Goal: Information Seeking & Learning: Learn about a topic

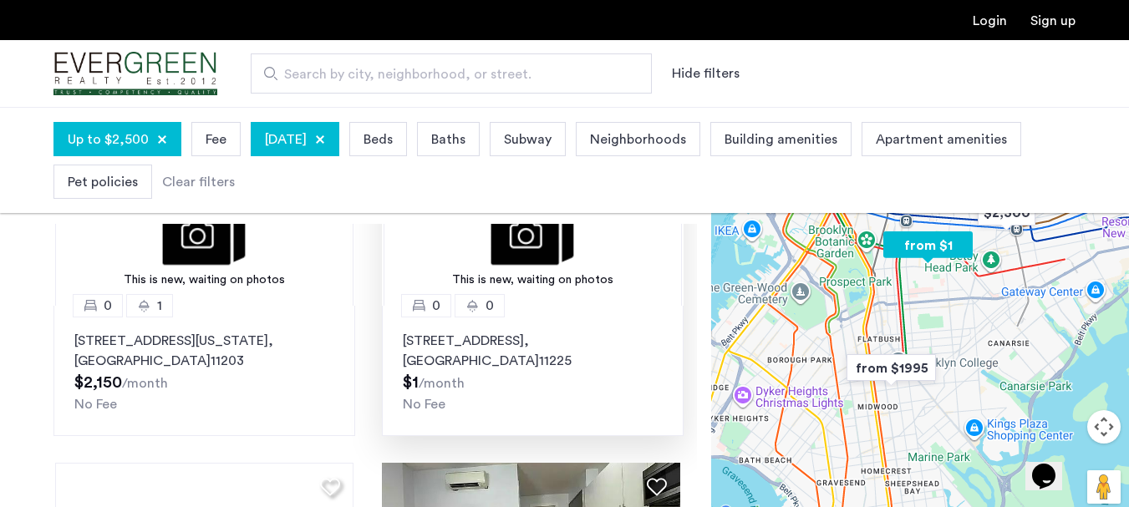
scroll to position [502, 0]
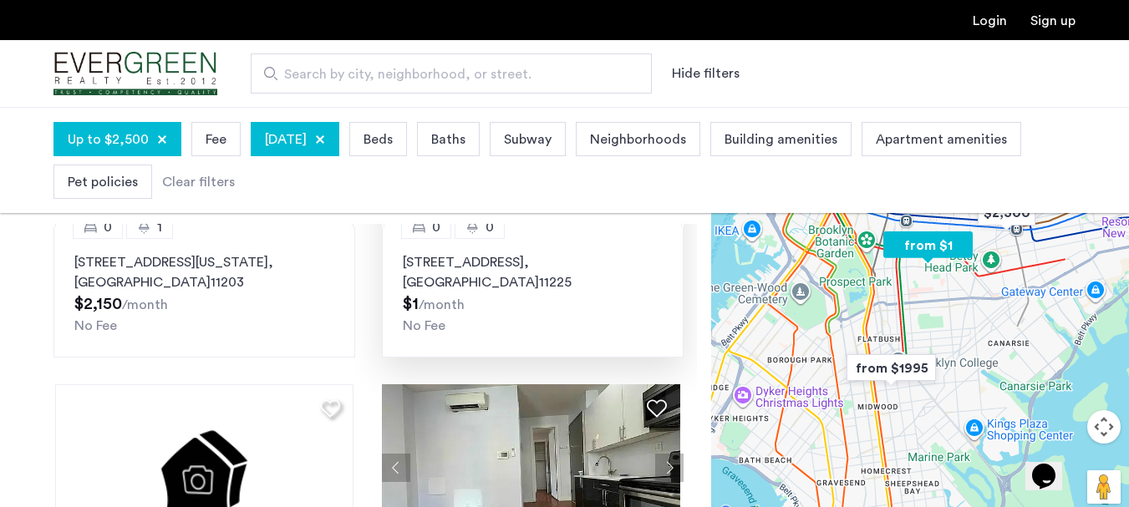
click at [556, 313] on div "1195 Nostrand Avenue, Unit 0, Brooklyn , NY 11225 $1 /month No Fee" at bounding box center [533, 294] width 260 height 84
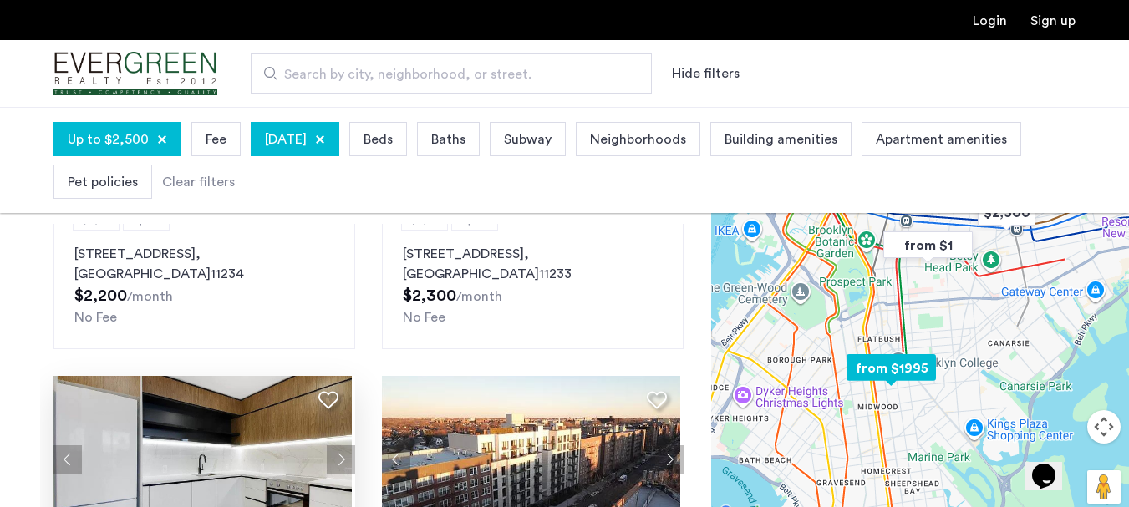
scroll to position [585, 0]
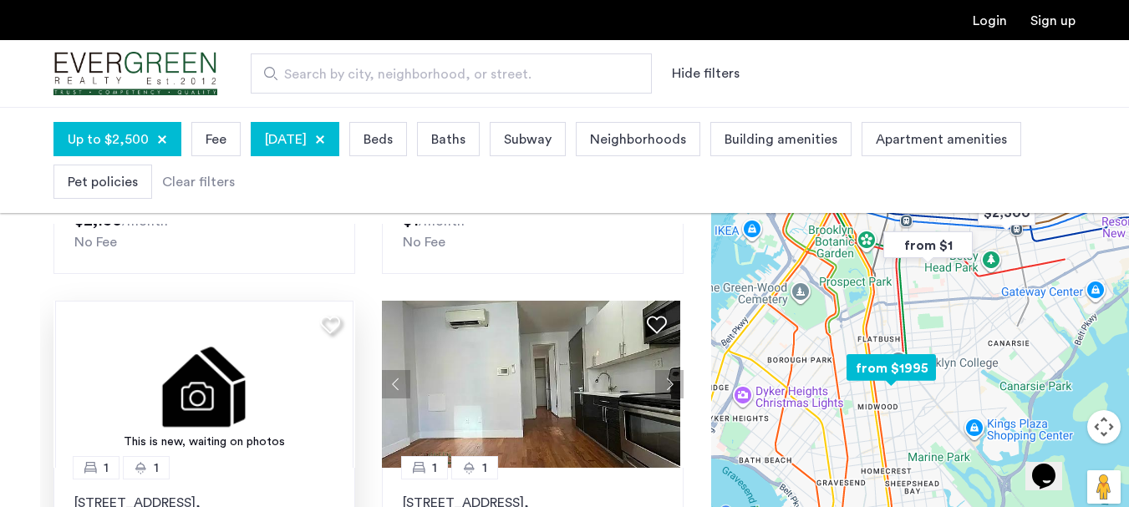
click at [262, 374] on img at bounding box center [204, 384] width 298 height 167
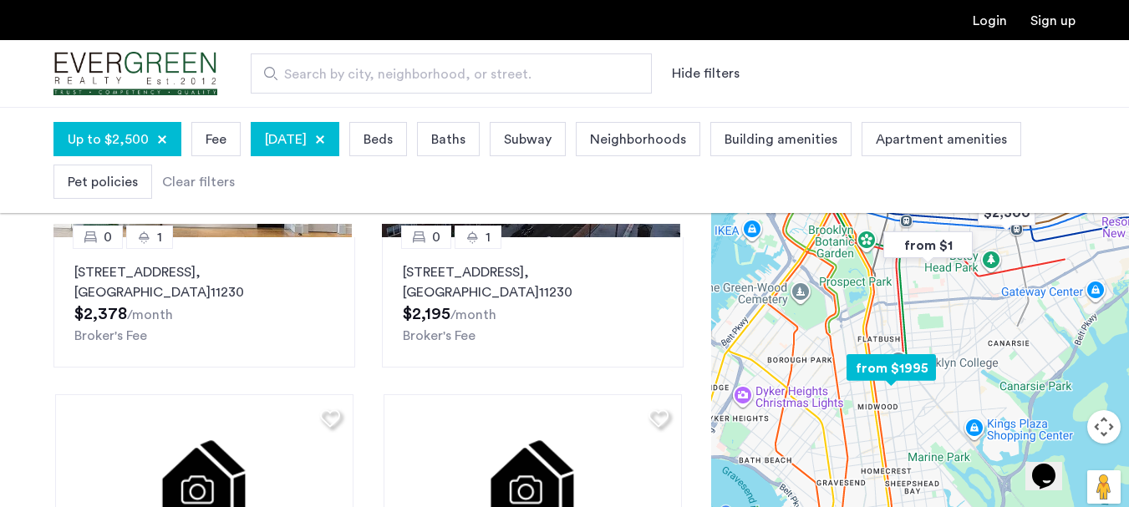
scroll to position [0, 0]
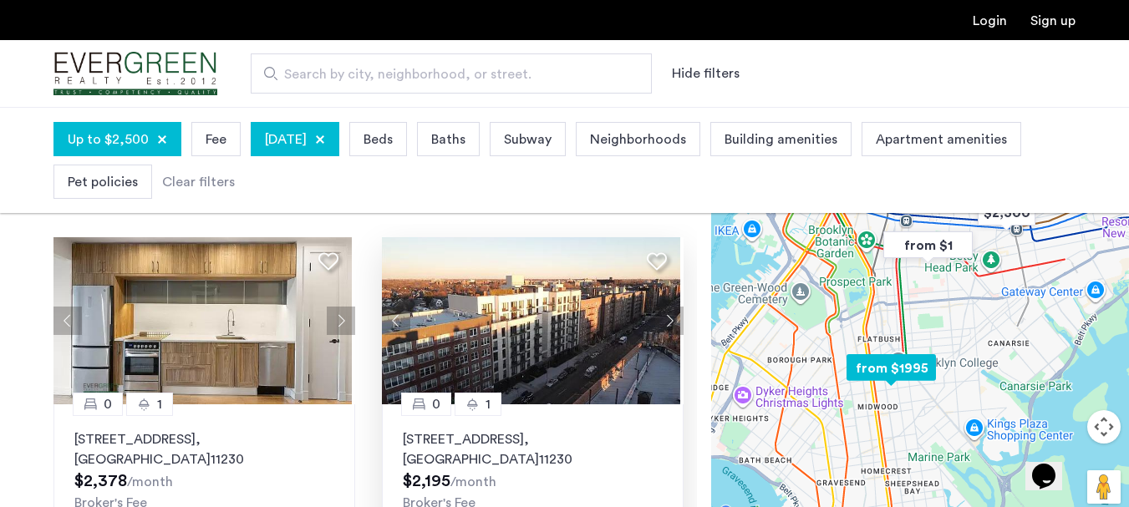
click at [481, 312] on img at bounding box center [531, 320] width 298 height 167
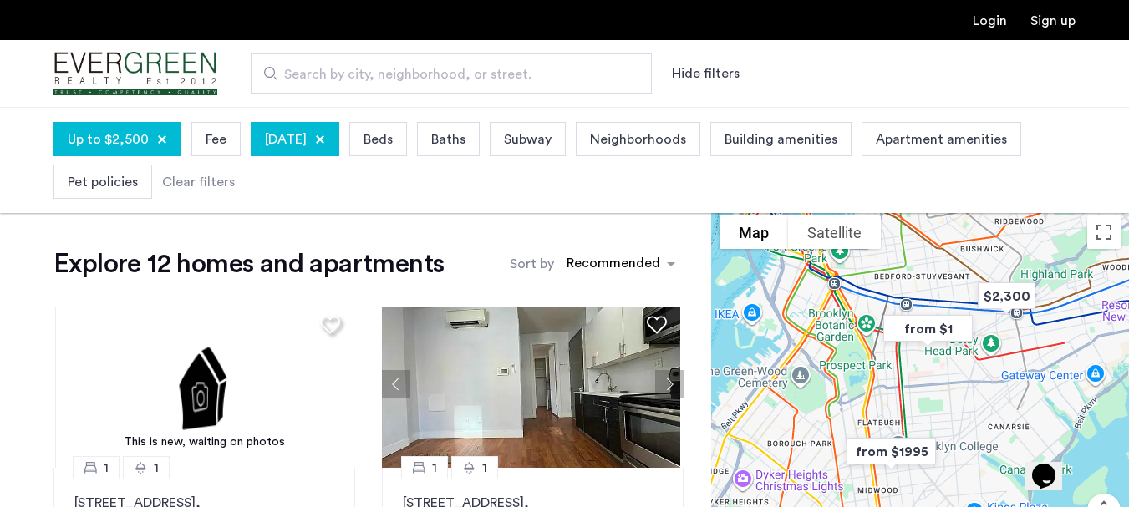
scroll to position [752, 0]
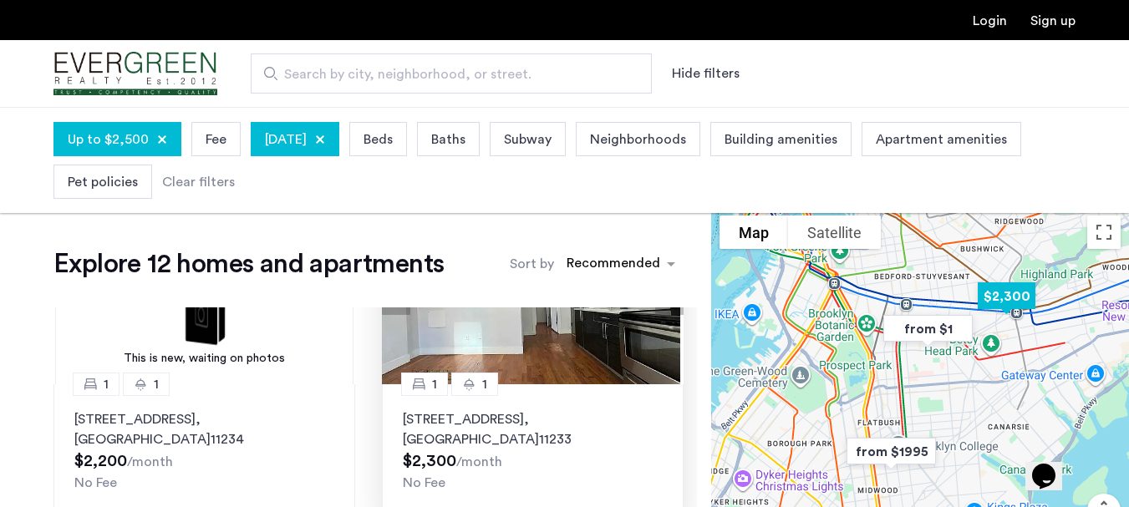
click at [578, 414] on p "2372 Pacific Street, Unit 1F, Brooklyn , NY 11233" at bounding box center [533, 430] width 260 height 40
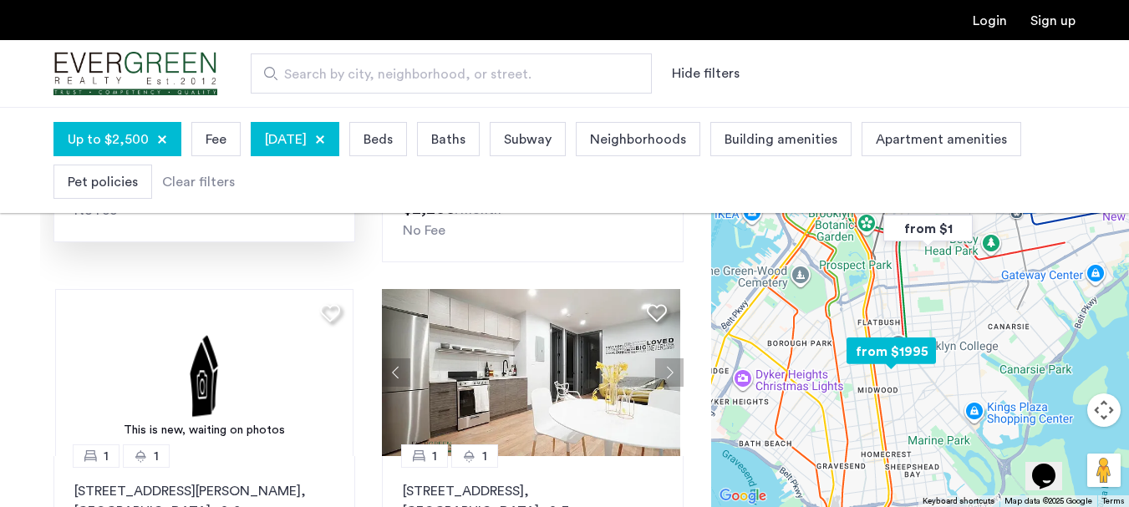
scroll to position [334, 0]
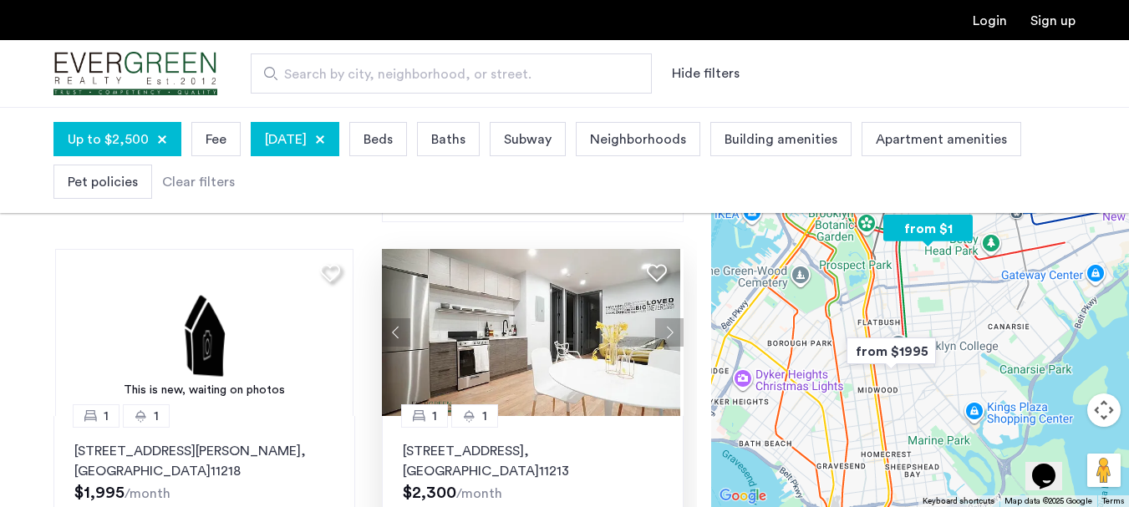
click at [520, 324] on img at bounding box center [531, 332] width 298 height 167
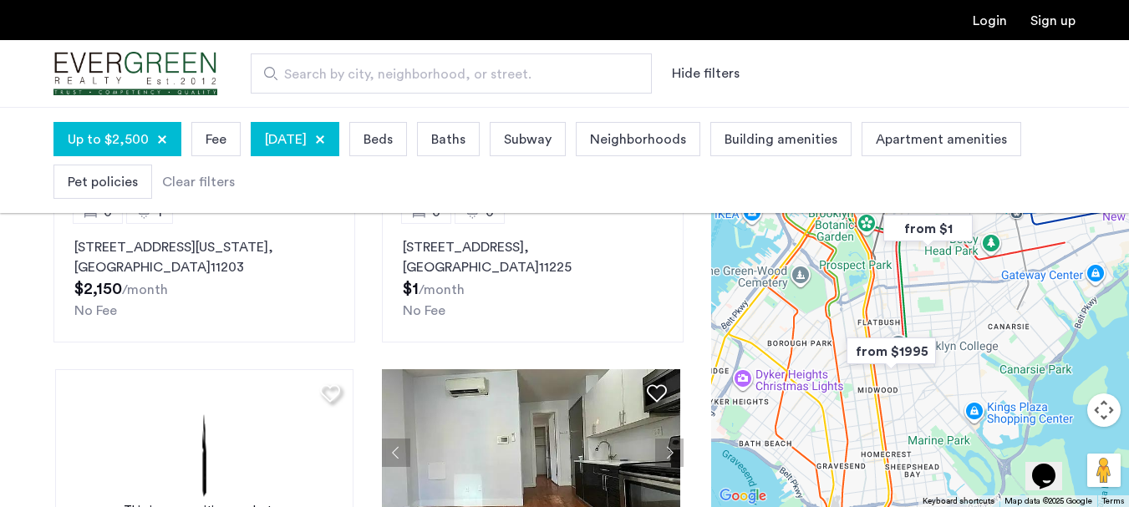
scroll to position [669, 0]
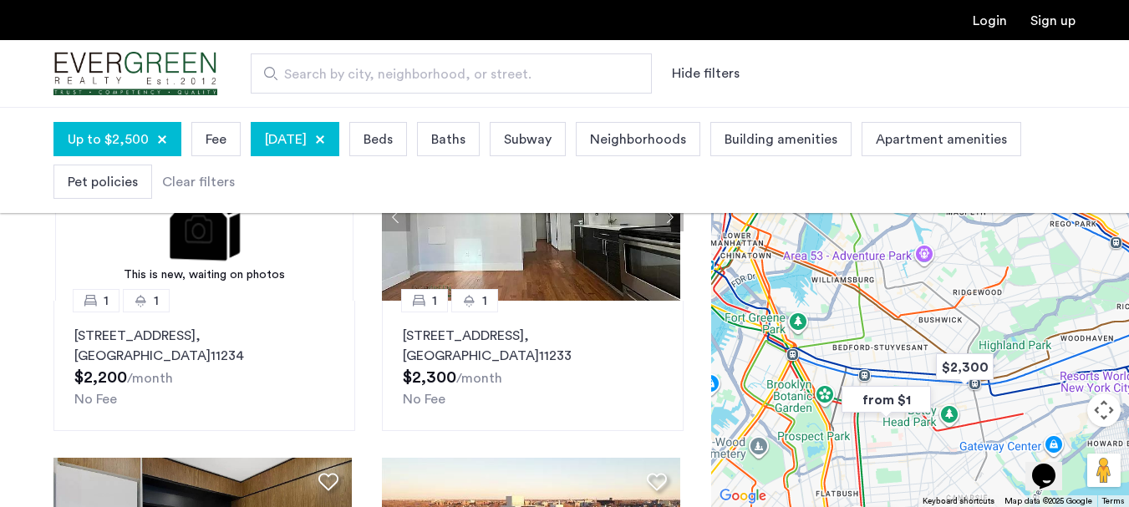
drag, startPoint x: 792, startPoint y: 323, endPoint x: 752, endPoint y: 496, distance: 177.6
click at [752, 496] on div "from $1 from $1995 $2,300 Map Terrain Satellite Labels Keyboard shortcuts Map D…" at bounding box center [920, 307] width 418 height 400
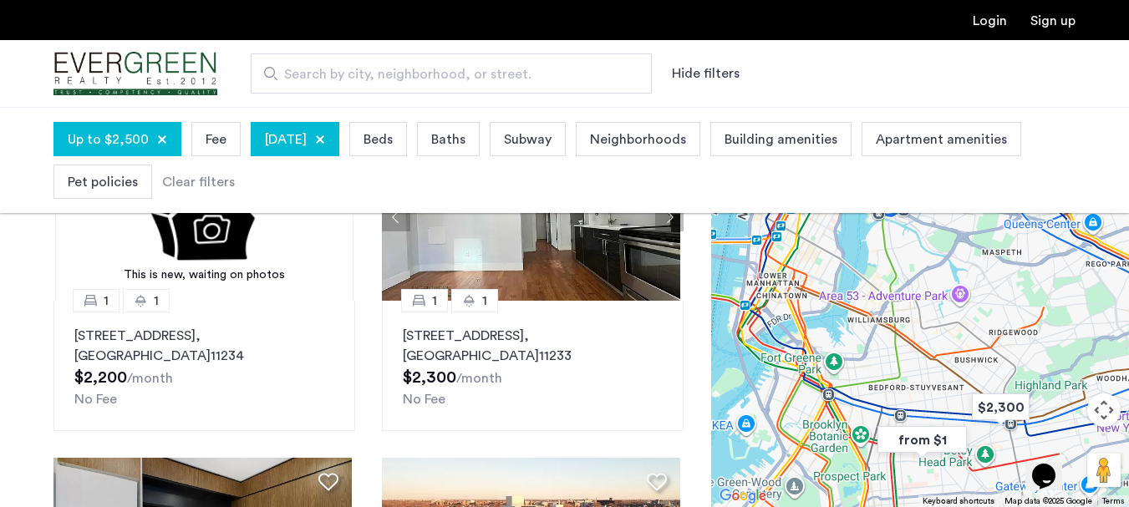
drag, startPoint x: 836, startPoint y: 326, endPoint x: 863, endPoint y: 360, distance: 43.5
click at [863, 360] on div at bounding box center [920, 307] width 418 height 400
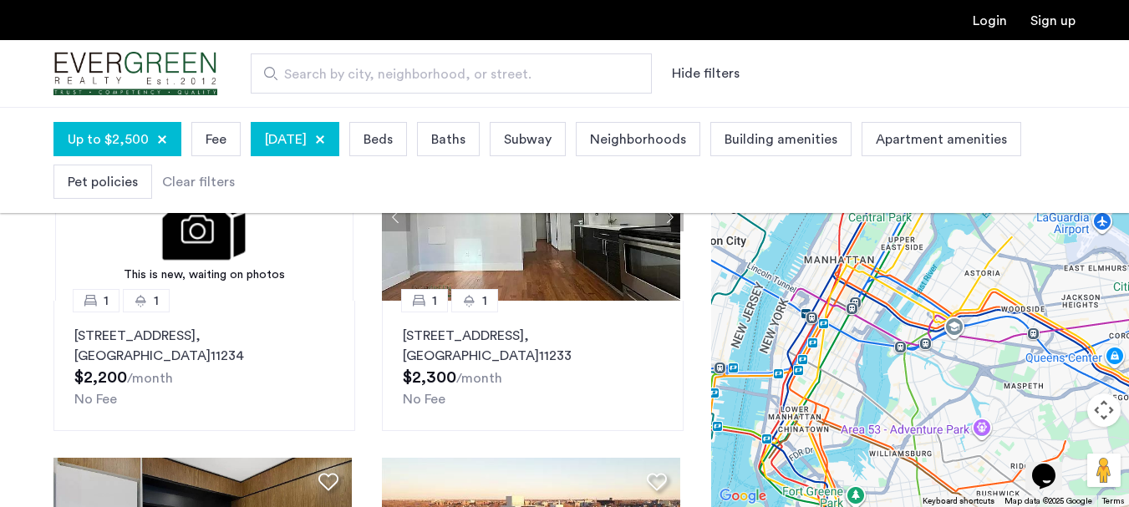
drag, startPoint x: 820, startPoint y: 405, endPoint x: 810, endPoint y: 509, distance: 104.1
click at [810, 340] on html "Login Sign up Search by city, neighborhood, or street. Hide filters Up to $2,50…" at bounding box center [564, 86] width 1129 height 507
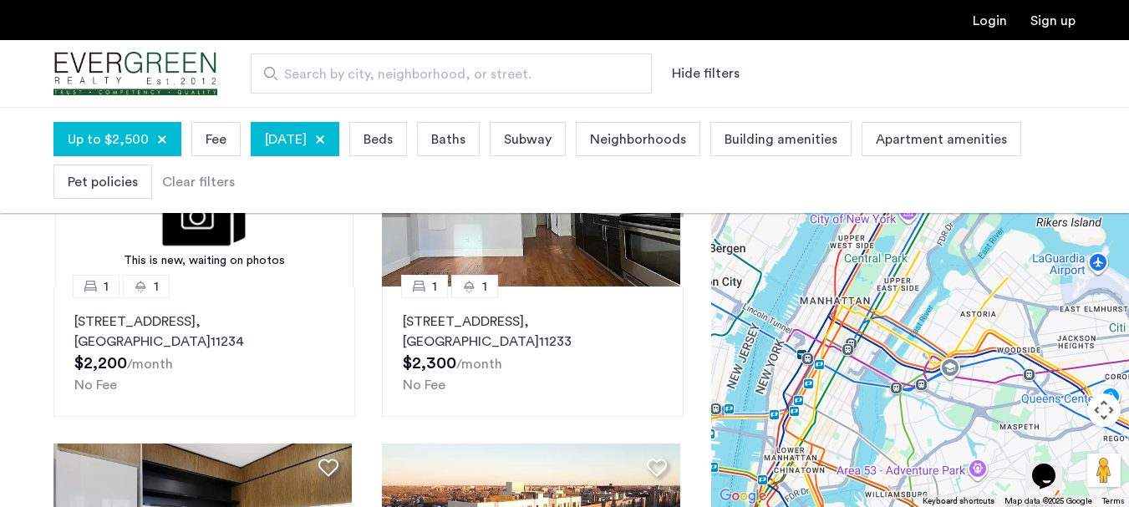
scroll to position [418, 0]
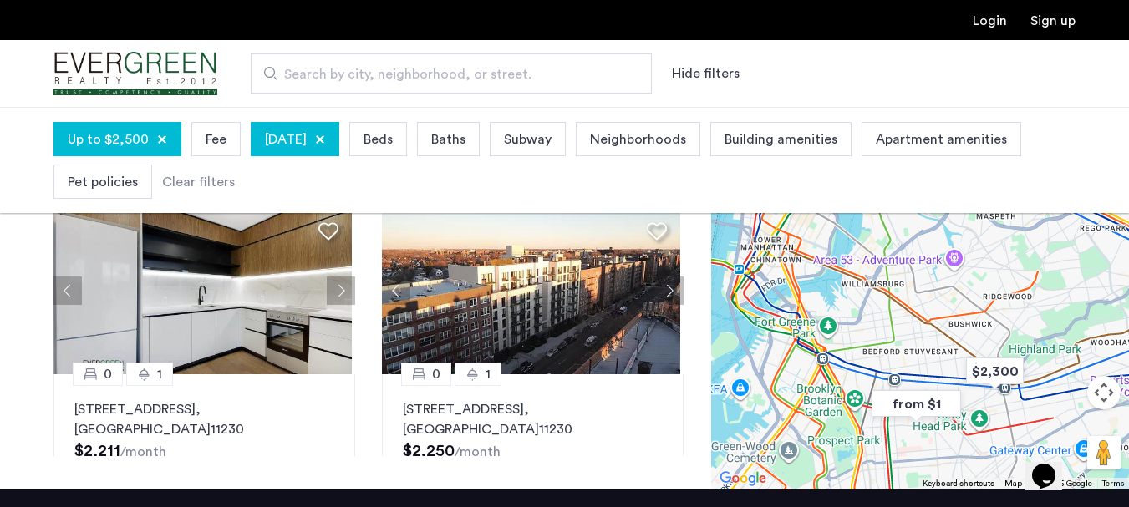
drag, startPoint x: 817, startPoint y: 342, endPoint x: 795, endPoint y: 102, distance: 240.9
click at [795, 104] on app-root "Login Sign up Search by city, neighborhood, or street. Hide filters Up to $2,50…" at bounding box center [564, 157] width 1129 height 1151
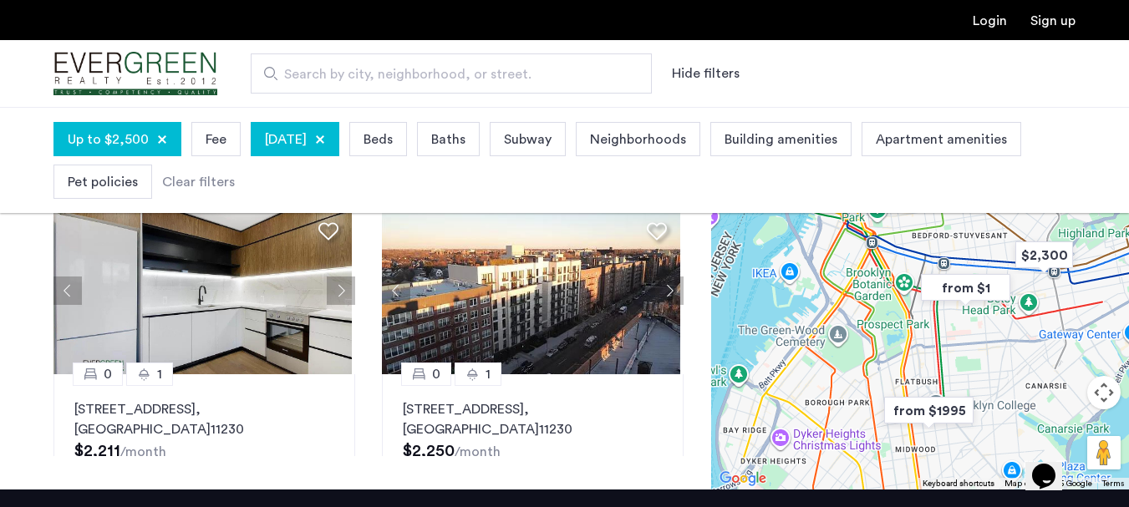
drag, startPoint x: 793, startPoint y: 335, endPoint x: 862, endPoint y: 245, distance: 113.4
click at [864, 245] on div at bounding box center [920, 289] width 418 height 400
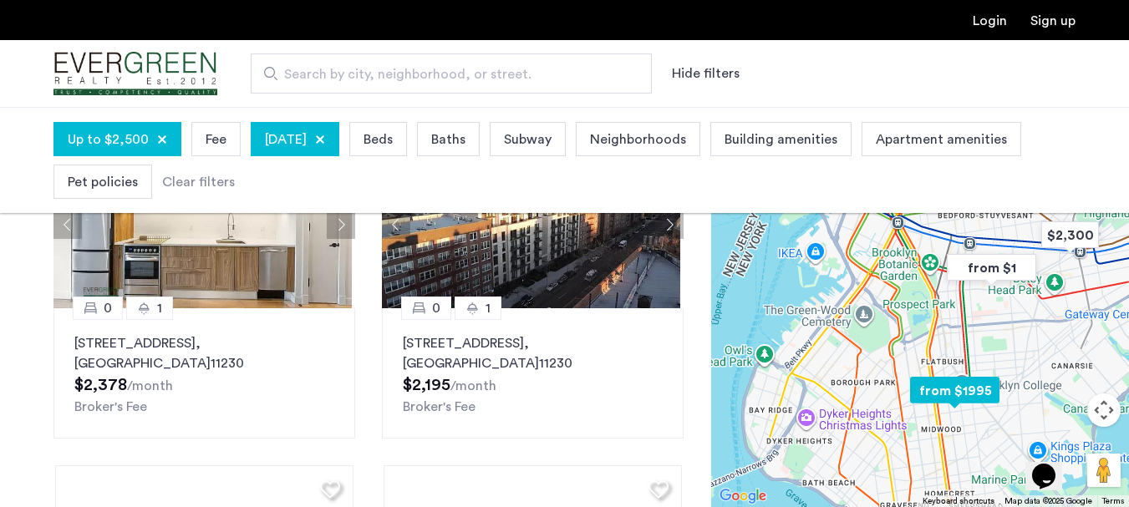
scroll to position [0, 0]
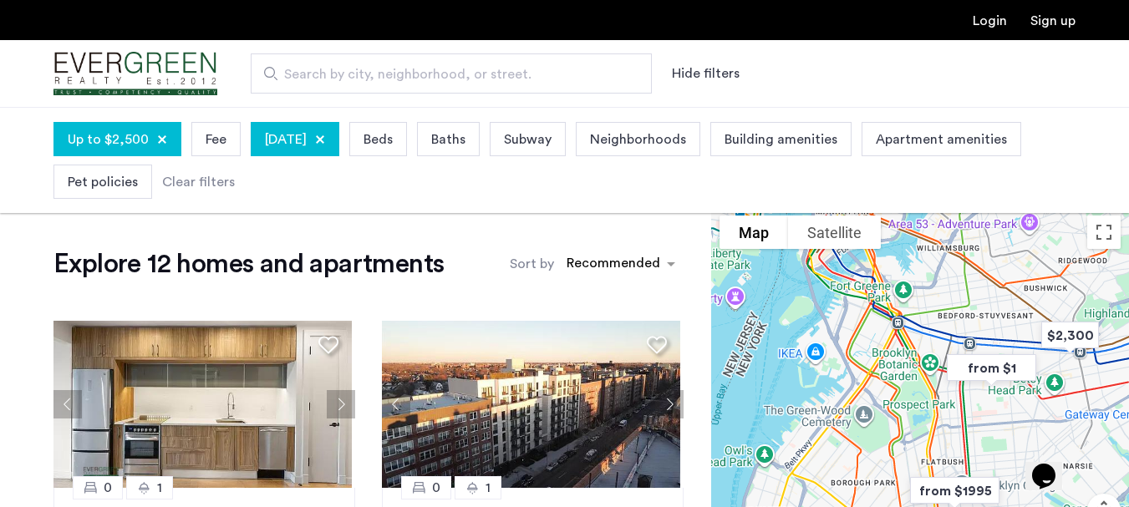
click at [686, 137] on span "Neighborhoods" at bounding box center [638, 140] width 96 height 20
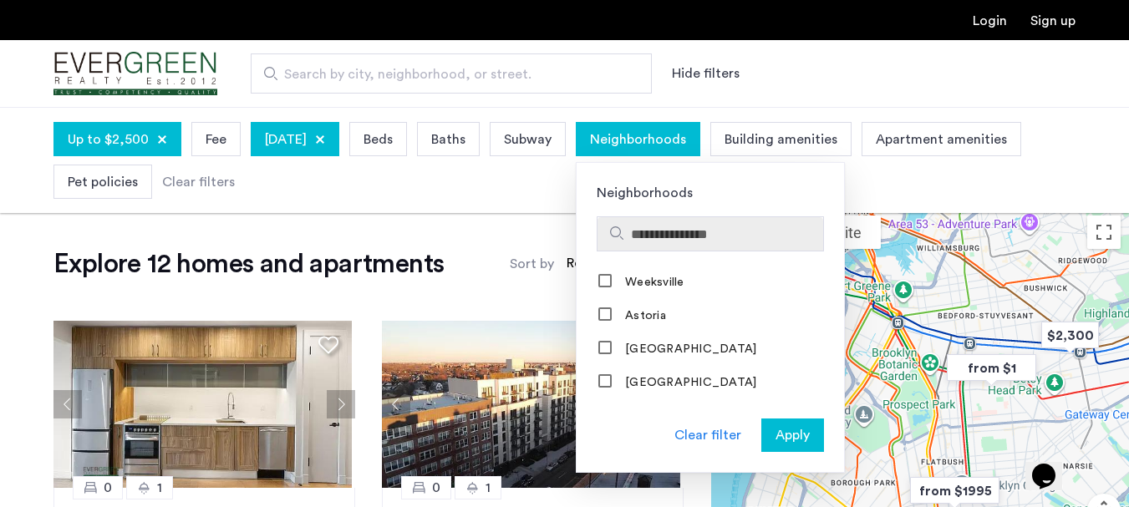
click at [749, 229] on input "Search hoods" at bounding box center [724, 235] width 186 height 20
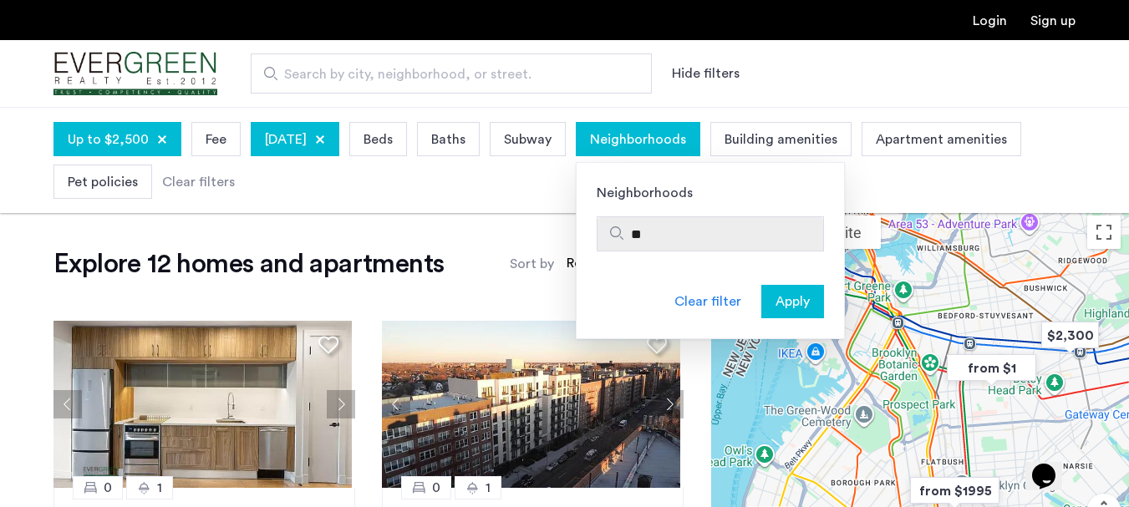
type input "*"
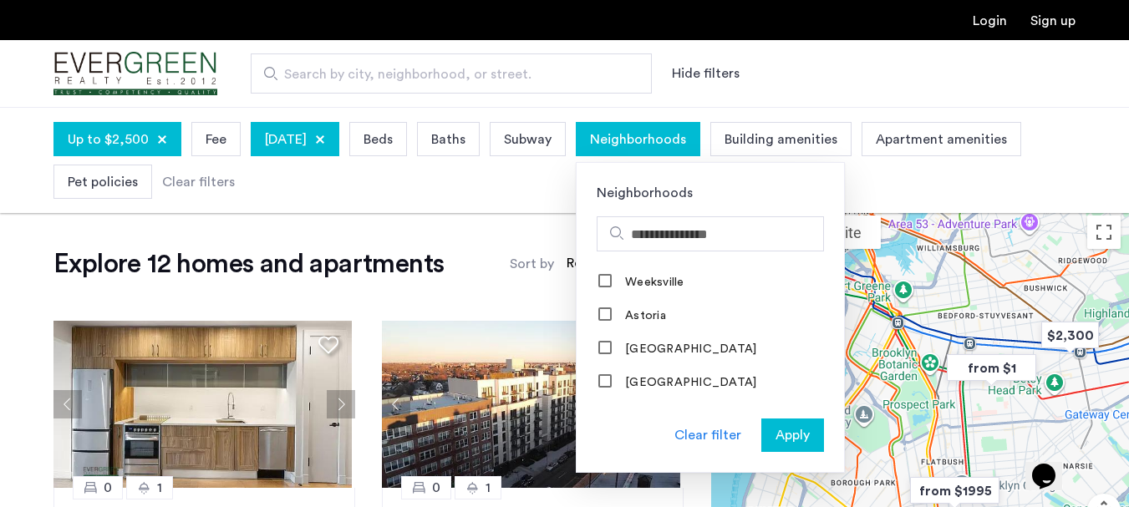
drag, startPoint x: 959, startPoint y: 292, endPoint x: 1029, endPoint y: 388, distance: 119.0
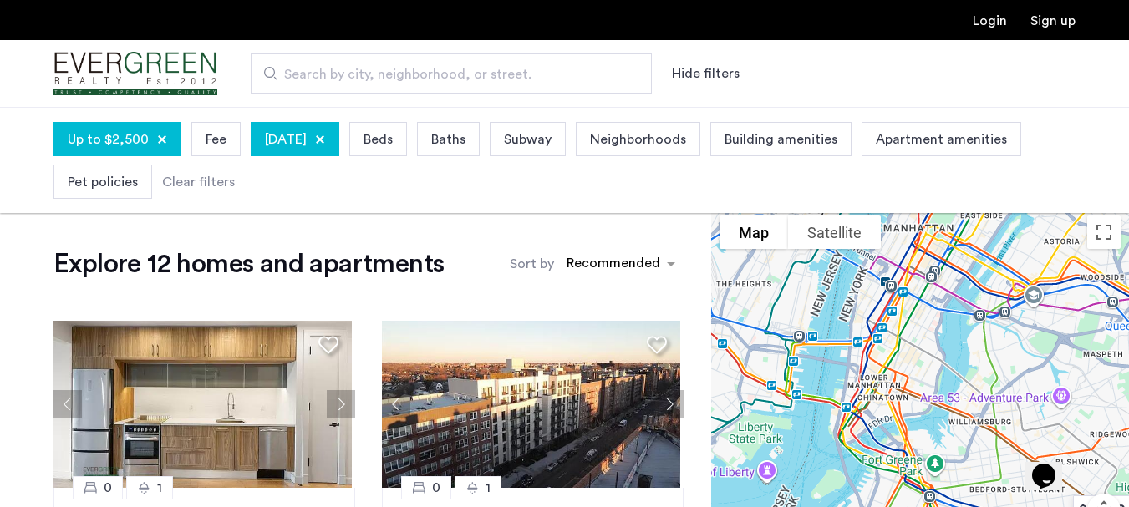
drag, startPoint x: 949, startPoint y: 288, endPoint x: 961, endPoint y: 444, distance: 156.8
click at [981, 464] on div at bounding box center [920, 407] width 418 height 400
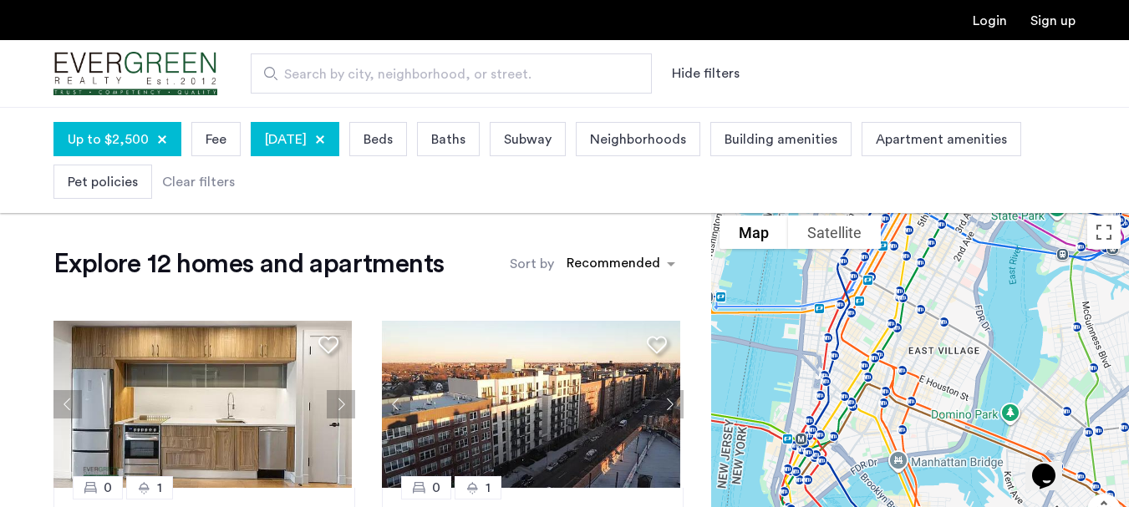
drag, startPoint x: 916, startPoint y: 320, endPoint x: 923, endPoint y: 271, distance: 49.8
click at [965, 288] on div at bounding box center [920, 407] width 418 height 400
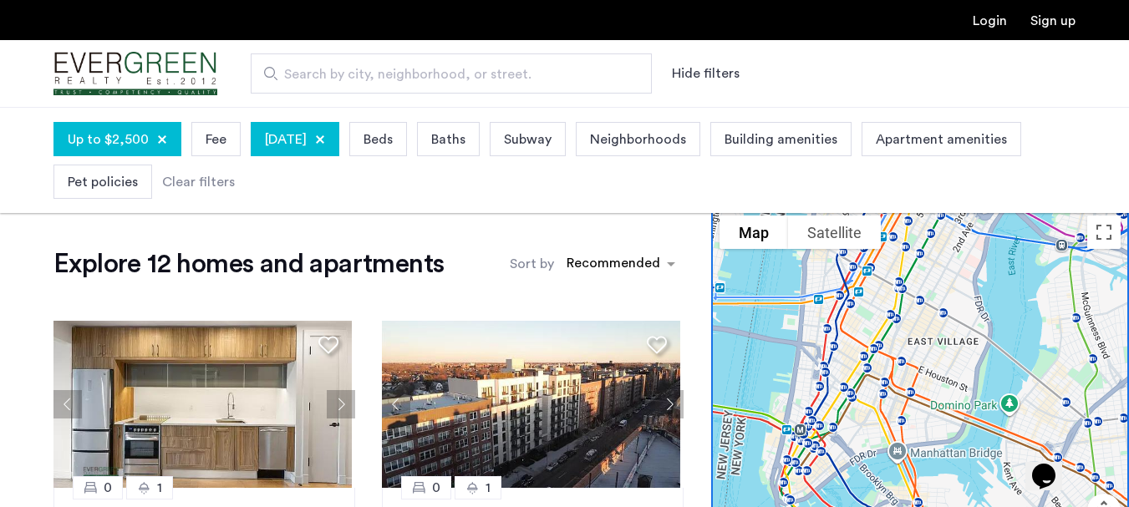
click at [686, 135] on span "Neighborhoods" at bounding box center [638, 140] width 96 height 20
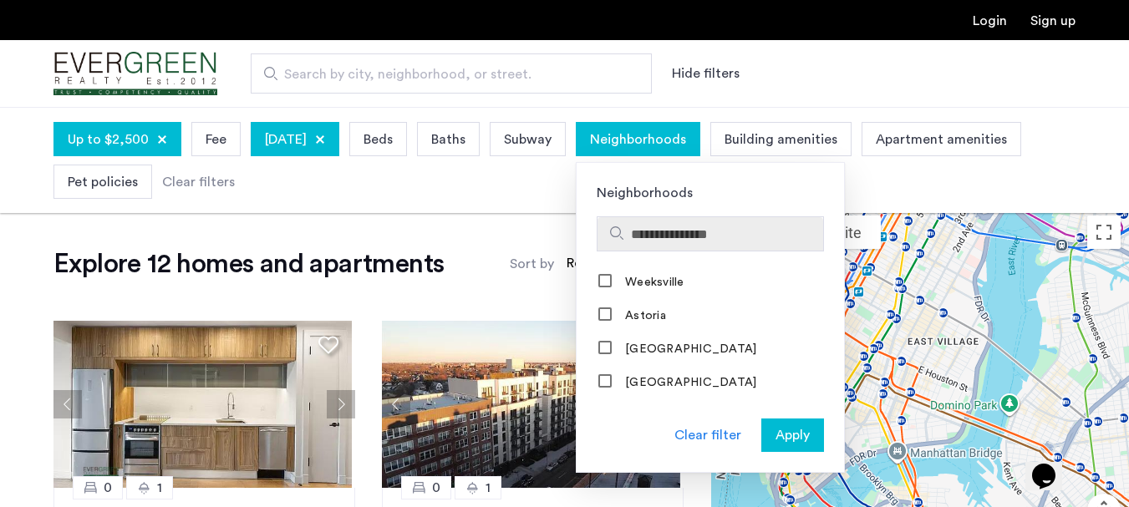
click at [736, 242] on input "Search hoods" at bounding box center [724, 235] width 186 height 20
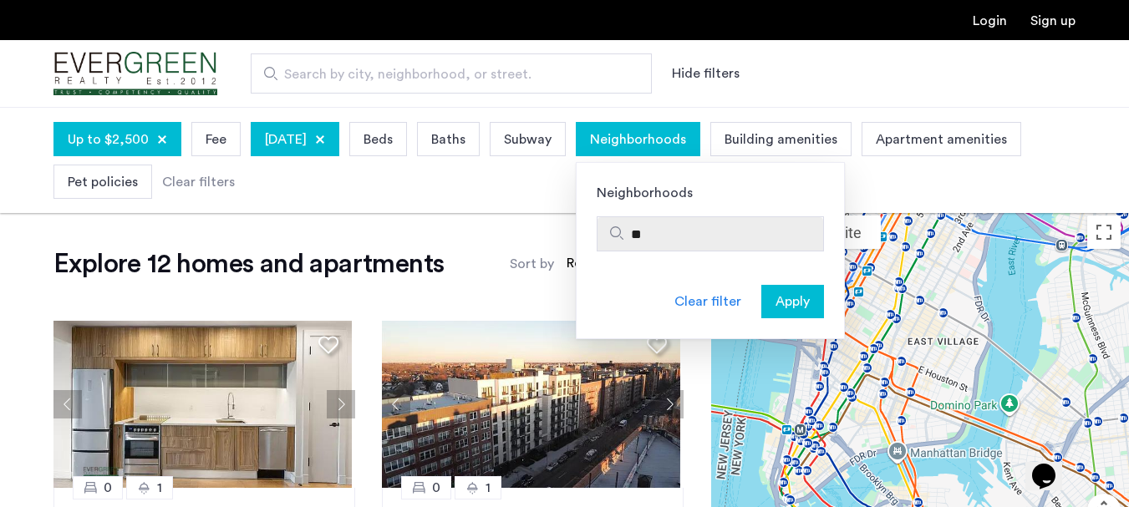
type input "*"
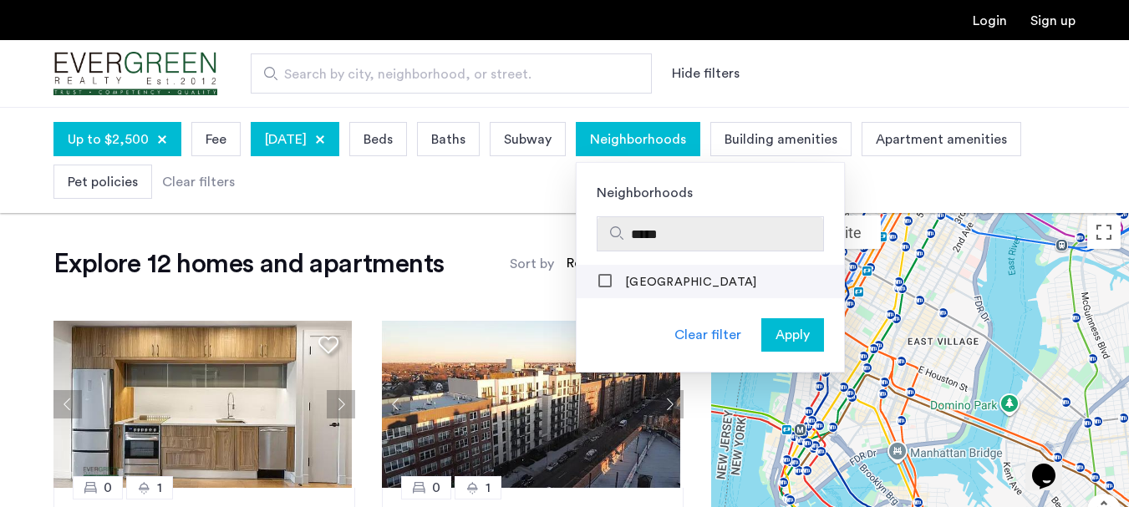
type input "*****"
click at [714, 283] on label "Chinatown" at bounding box center [689, 282] width 135 height 13
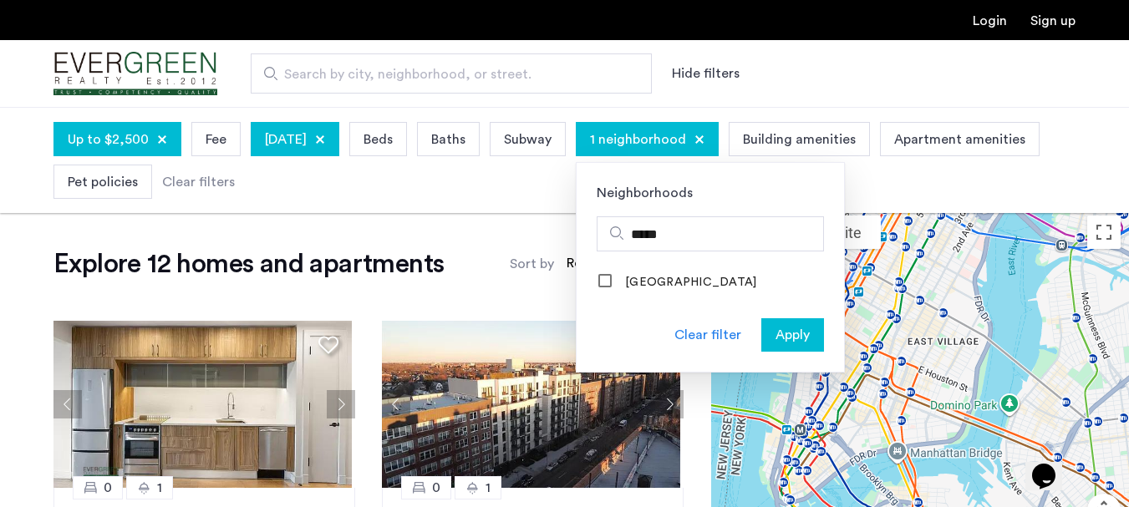
click at [810, 328] on span "Apply" at bounding box center [793, 335] width 34 height 20
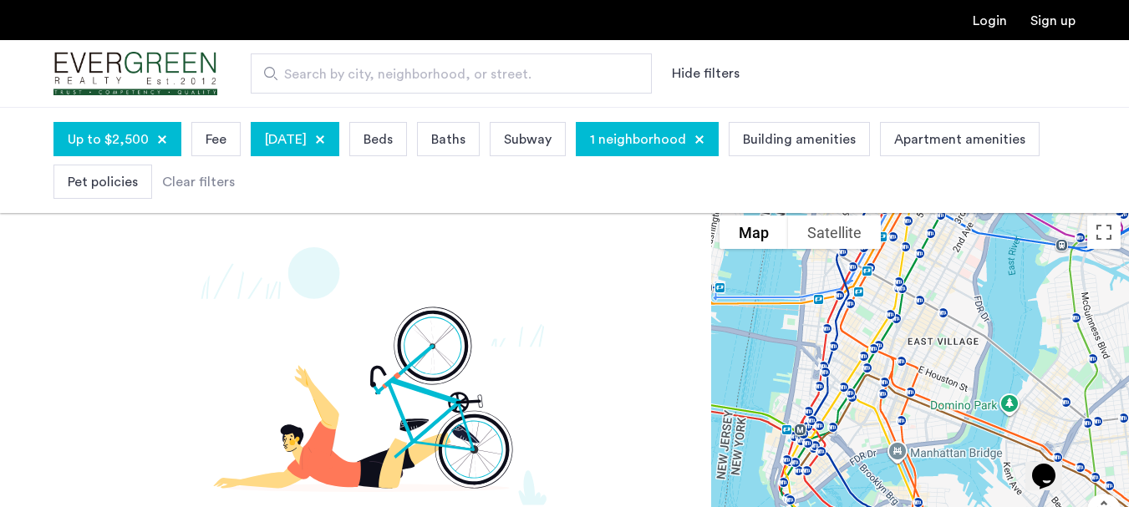
click at [705, 140] on div at bounding box center [700, 140] width 10 height 10
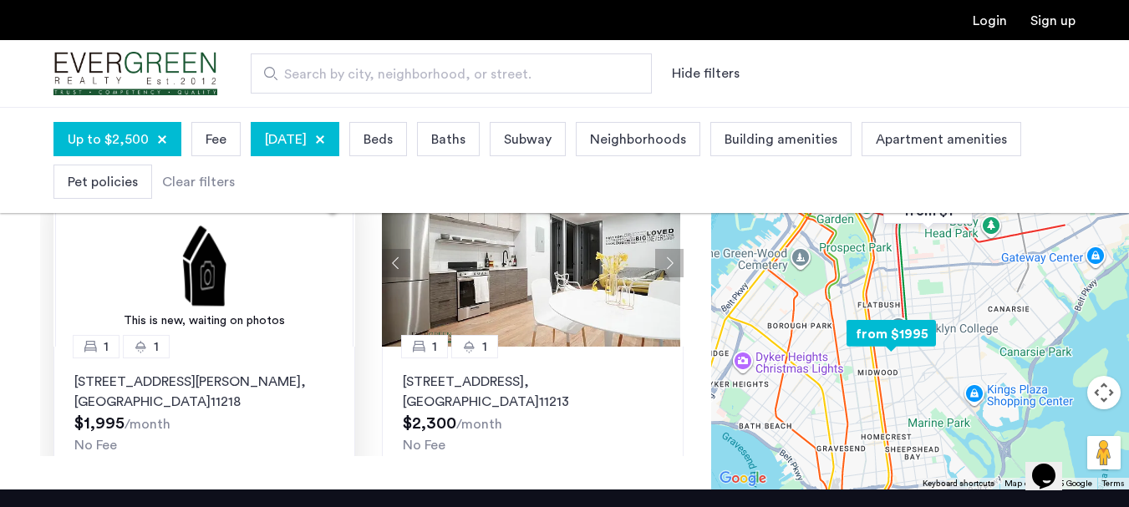
scroll to position [1379, 0]
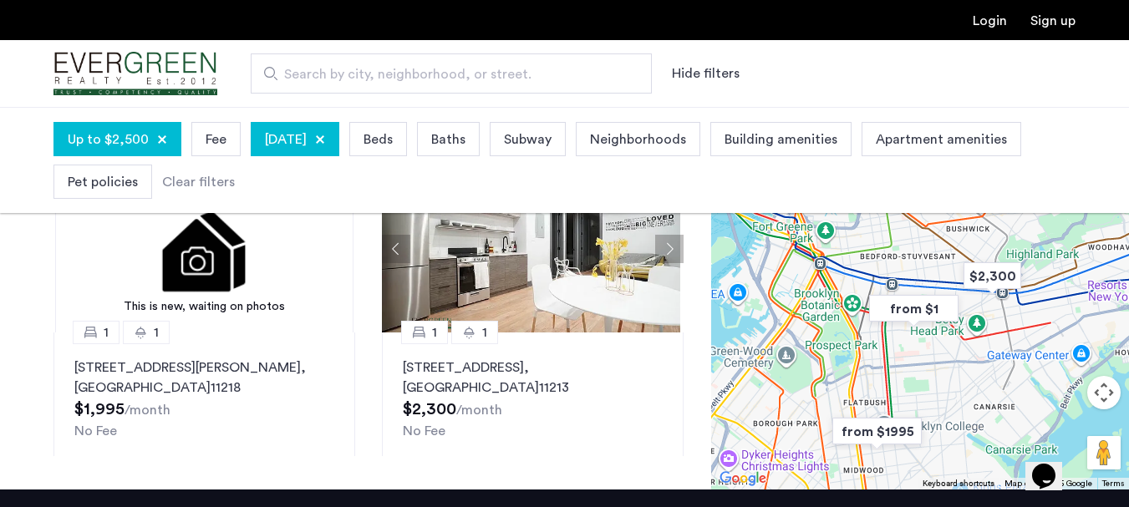
drag, startPoint x: 869, startPoint y: 319, endPoint x: 853, endPoint y: 421, distance: 103.1
click at [853, 421] on img "from $1995" at bounding box center [877, 431] width 116 height 51
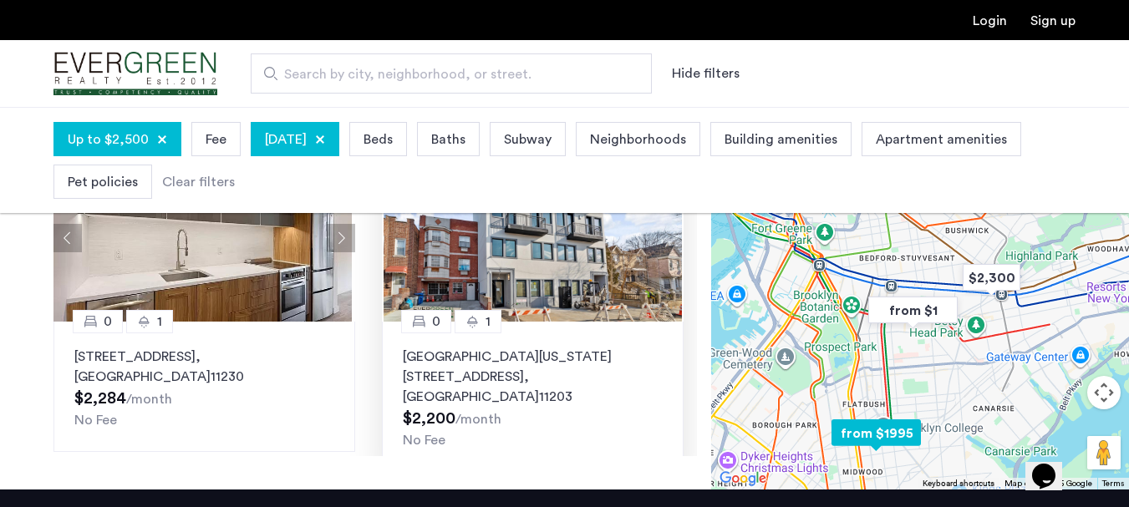
scroll to position [1045, 0]
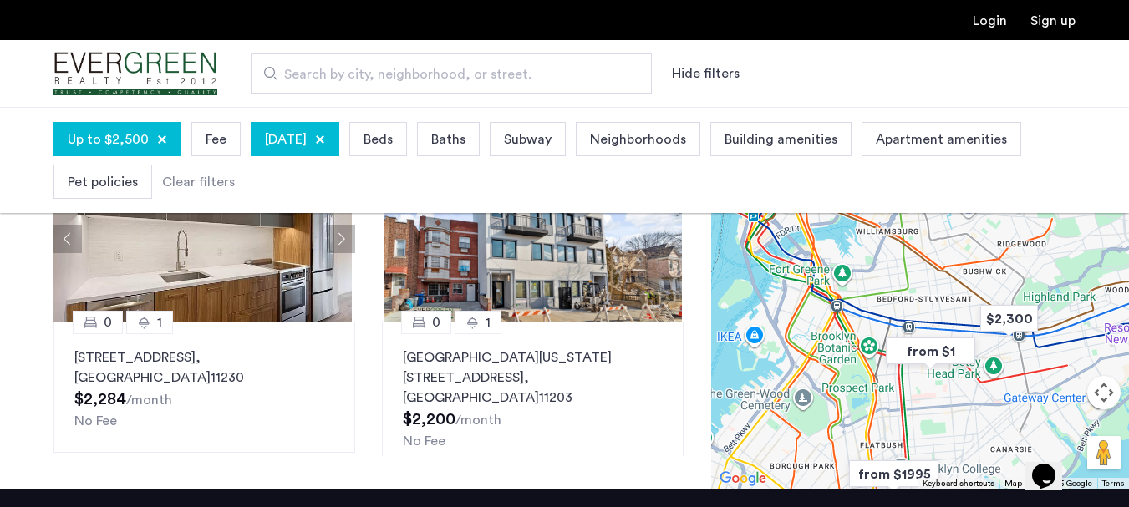
drag, startPoint x: 827, startPoint y: 302, endPoint x: 847, endPoint y: 348, distance: 50.2
click at [847, 348] on div at bounding box center [920, 289] width 418 height 400
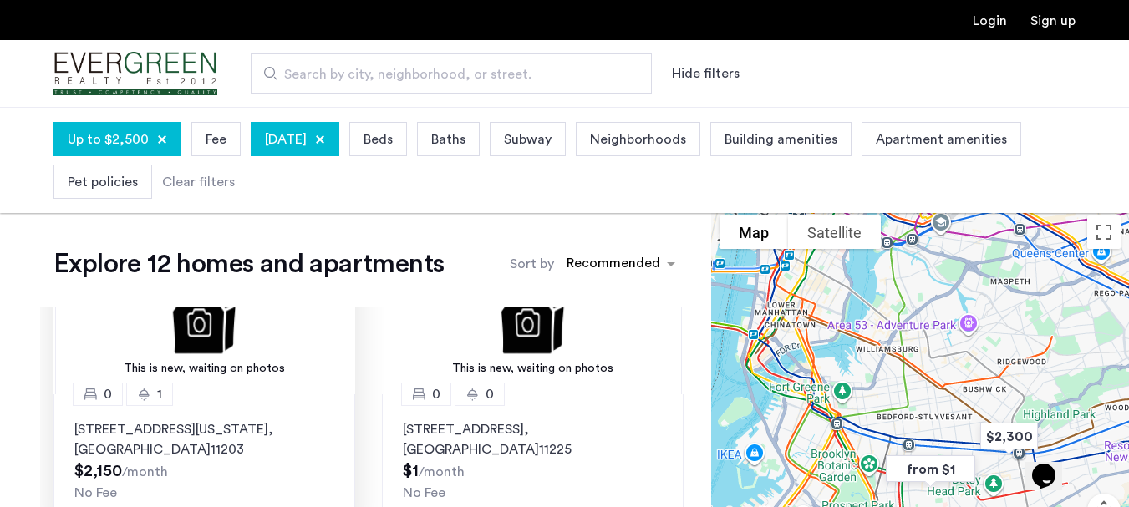
scroll to position [502, 0]
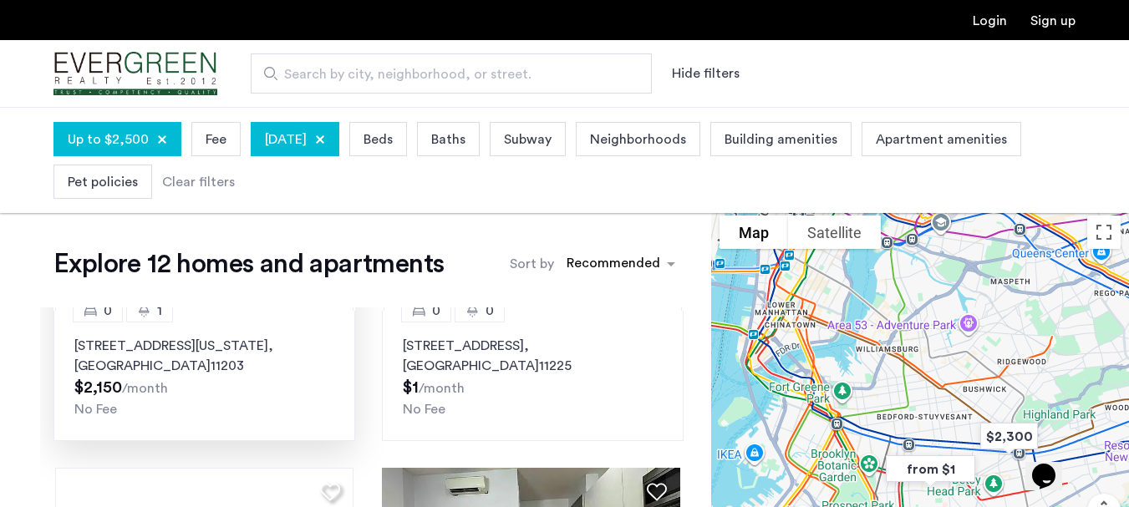
click at [285, 358] on p "1248 New York Ave, Unit 4B, Brooklyn , NY 11203" at bounding box center [204, 356] width 260 height 40
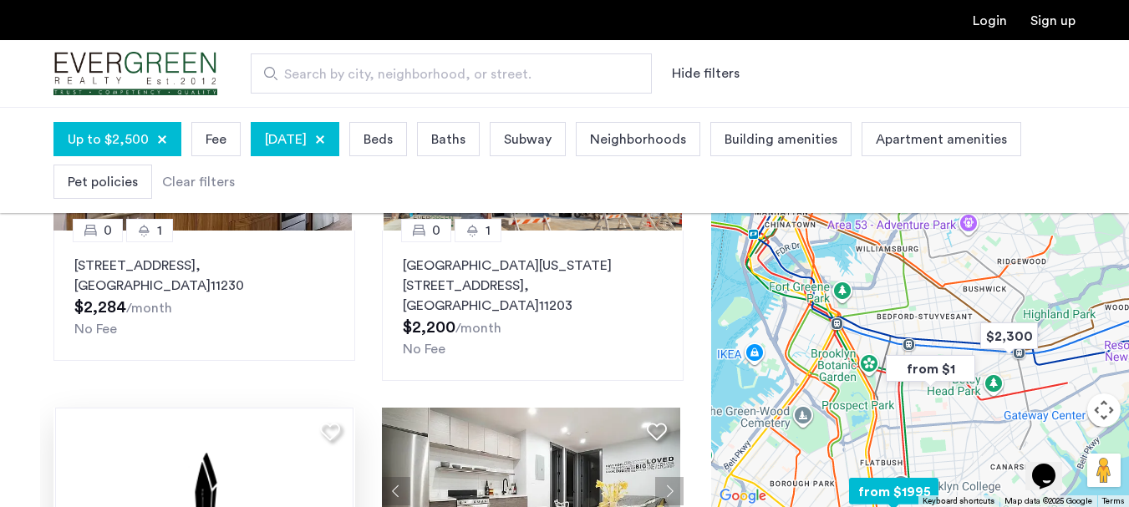
scroll to position [1379, 0]
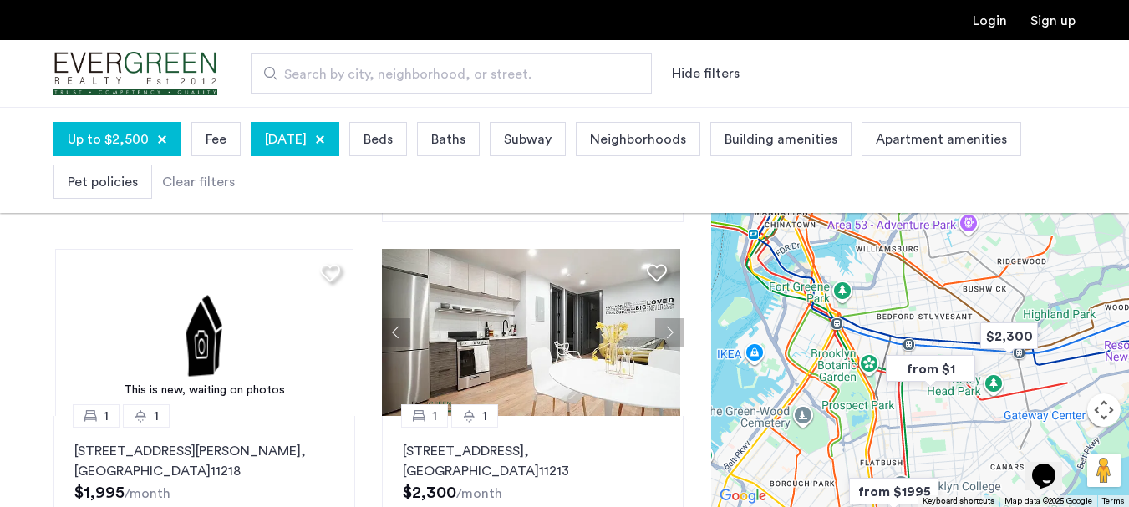
click at [686, 140] on span "Neighborhoods" at bounding box center [638, 140] width 96 height 20
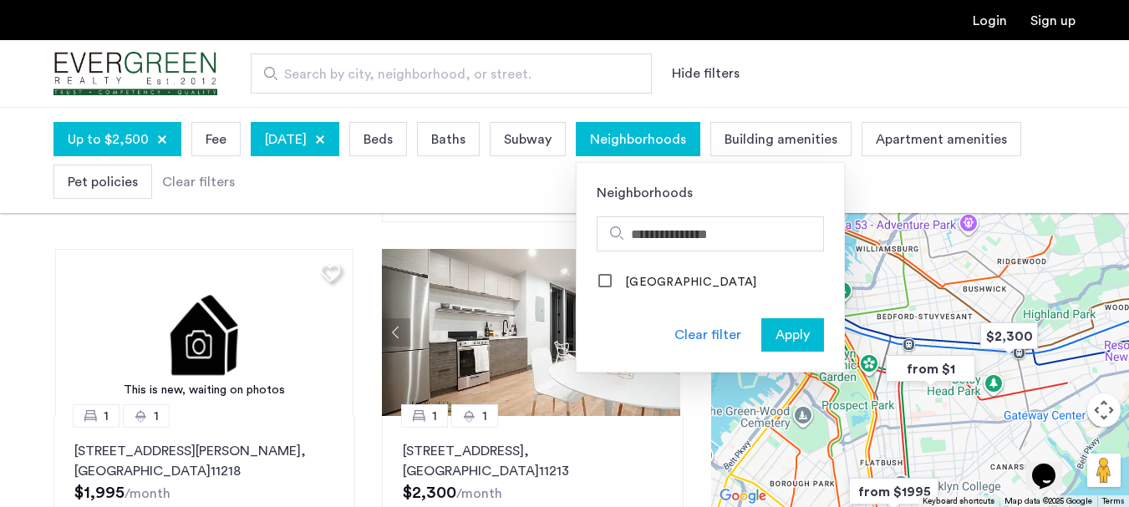
drag, startPoint x: 967, startPoint y: 268, endPoint x: 1079, endPoint y: 329, distance: 127.2
click at [1088, 327] on app-root "Login Sign up Search by city, neighborhood, or street. Hide filters Up to $2,50…" at bounding box center [564, 241] width 1129 height 1151
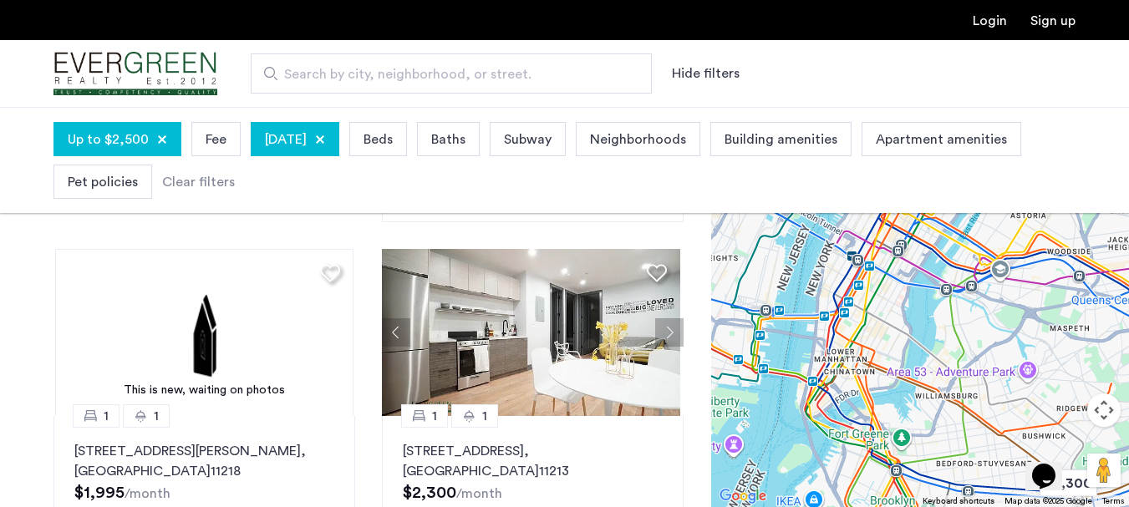
drag, startPoint x: 933, startPoint y: 278, endPoint x: 993, endPoint y: 431, distance: 164.4
click at [993, 431] on div at bounding box center [920, 307] width 418 height 400
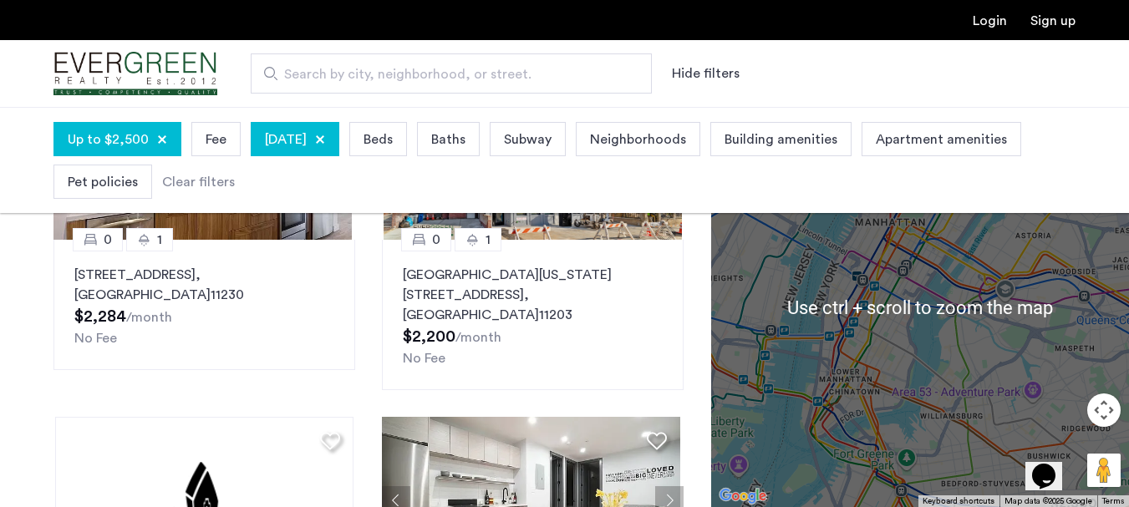
scroll to position [167, 0]
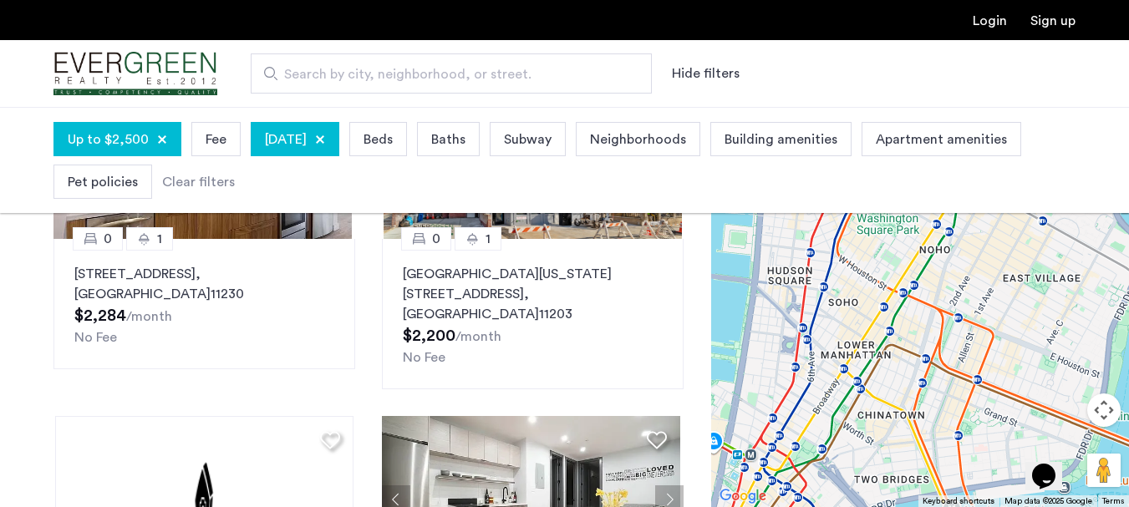
drag, startPoint x: 914, startPoint y: 341, endPoint x: 966, endPoint y: 298, distance: 67.8
click at [1098, 249] on div at bounding box center [920, 307] width 418 height 400
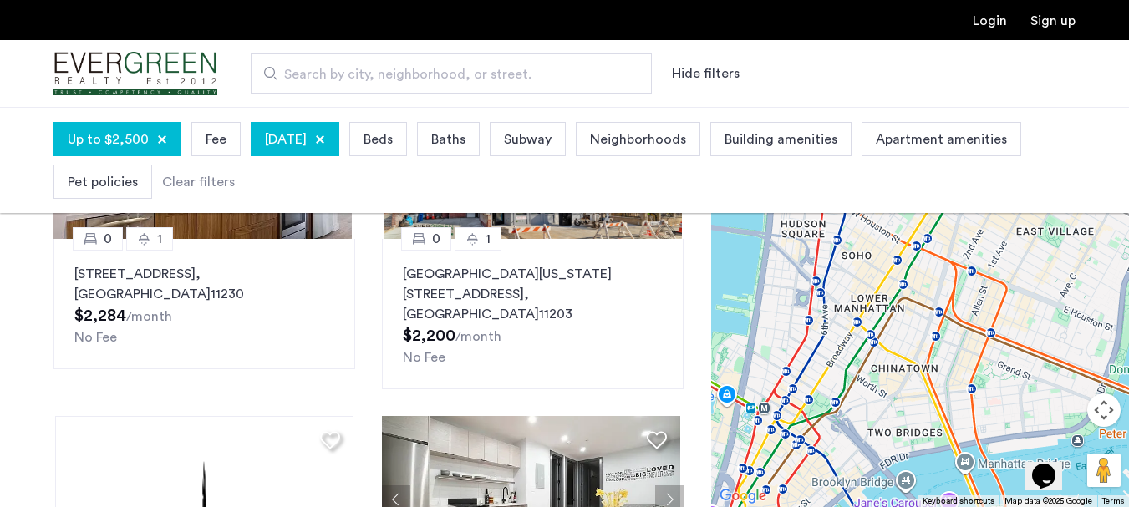
drag, startPoint x: 945, startPoint y: 305, endPoint x: 886, endPoint y: 185, distance: 134.2
click at [950, 254] on div at bounding box center [920, 307] width 418 height 400
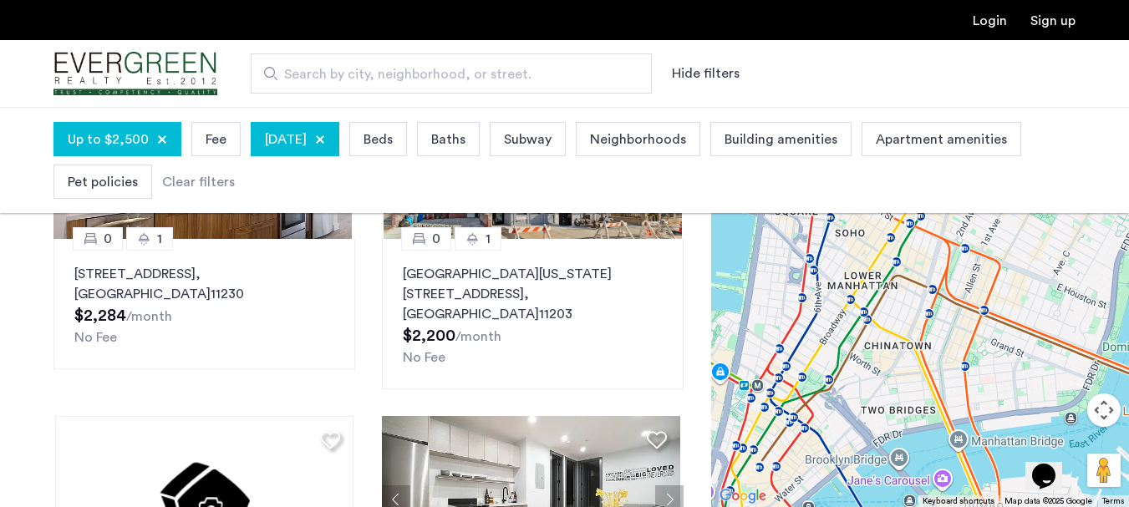
click at [681, 136] on span "Neighborhoods" at bounding box center [638, 140] width 96 height 20
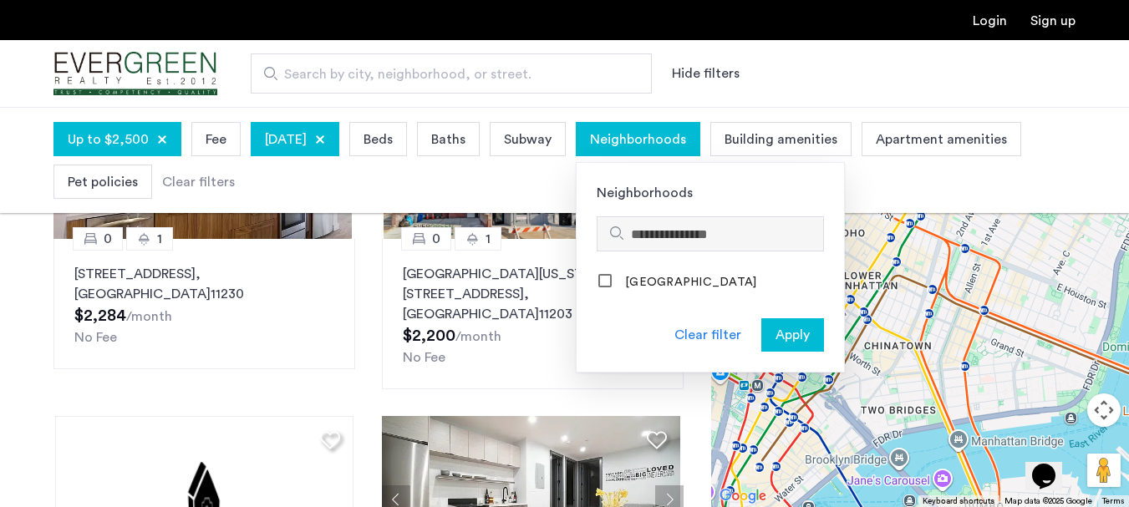
click at [714, 225] on input "Search hoods" at bounding box center [724, 235] width 186 height 20
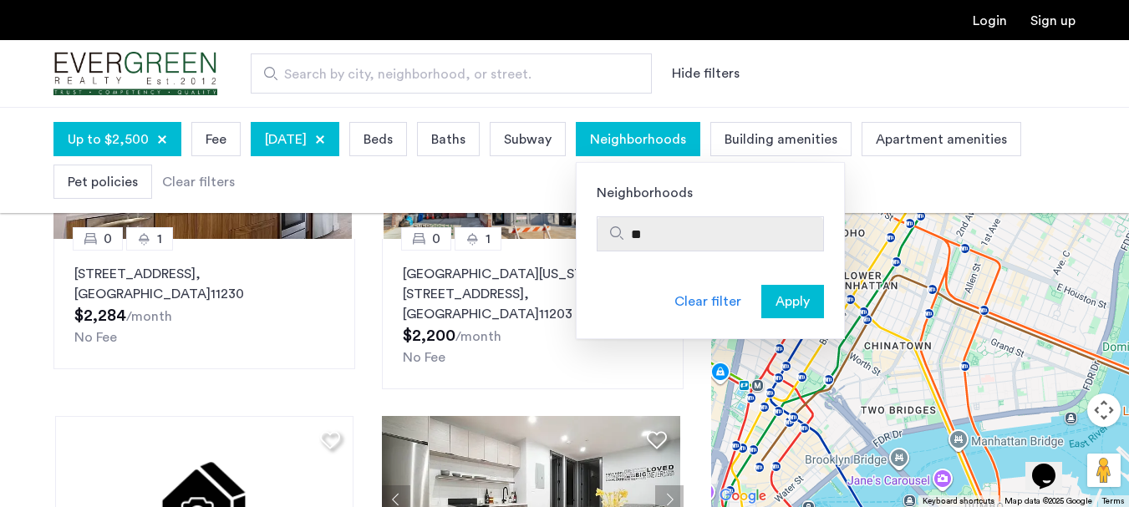
type input "*"
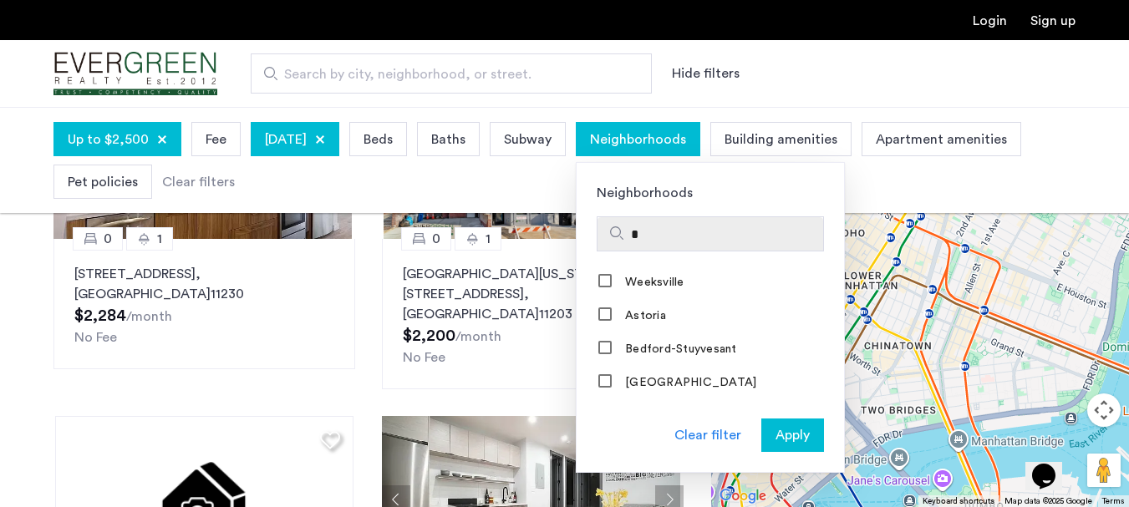
type input "**"
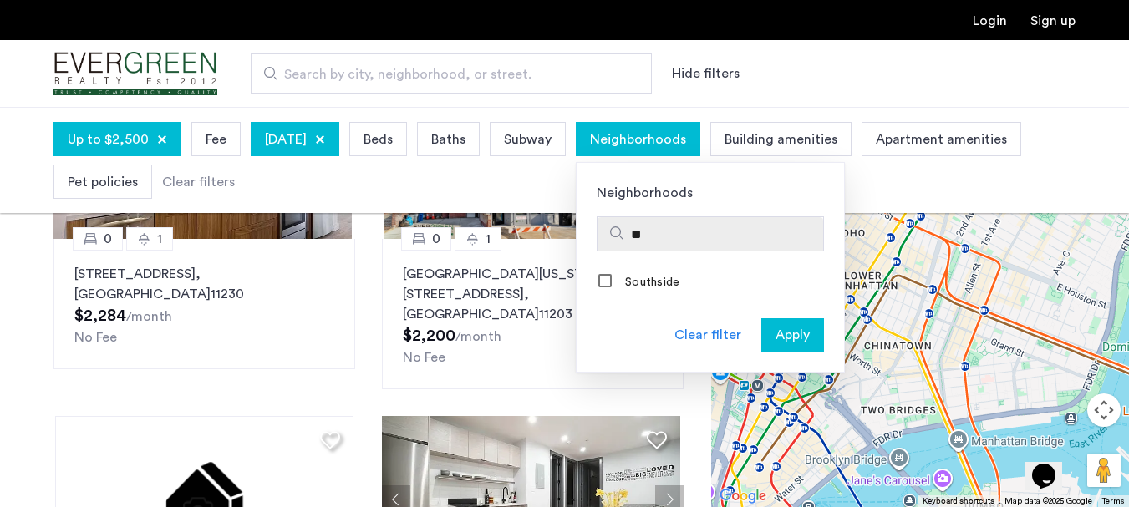
click at [741, 334] on div "Clear filter" at bounding box center [708, 335] width 67 height 20
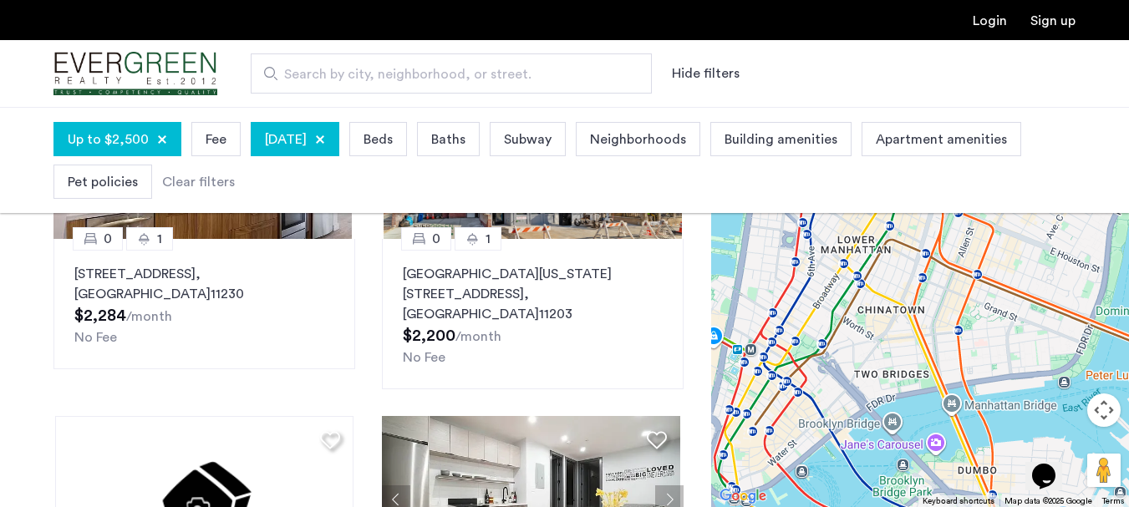
drag, startPoint x: 906, startPoint y: 344, endPoint x: 899, endPoint y: 307, distance: 38.2
click at [899, 307] on div at bounding box center [920, 307] width 418 height 400
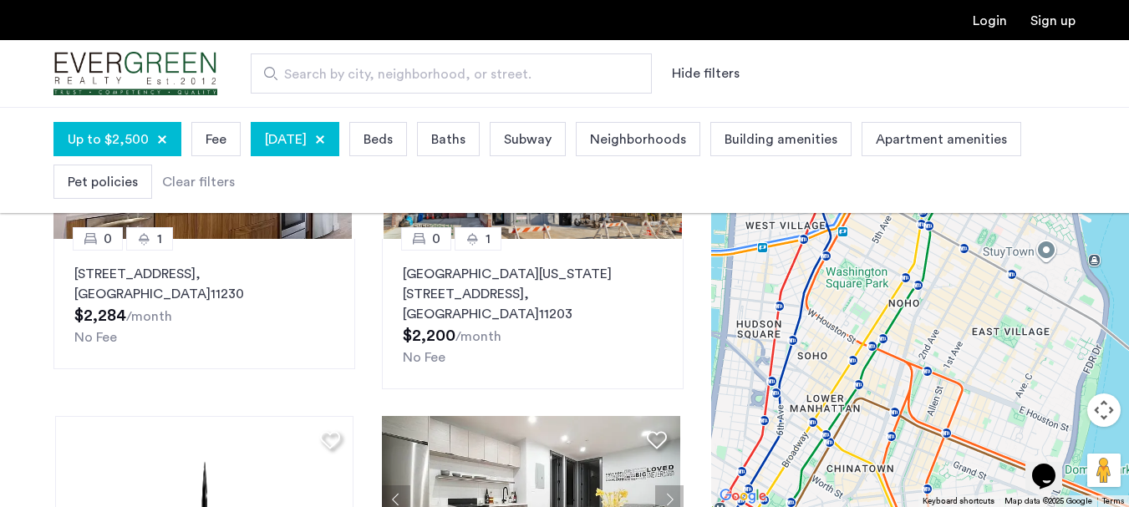
drag, startPoint x: 887, startPoint y: 329, endPoint x: 823, endPoint y: 370, distance: 76.3
click at [847, 456] on div at bounding box center [920, 307] width 418 height 400
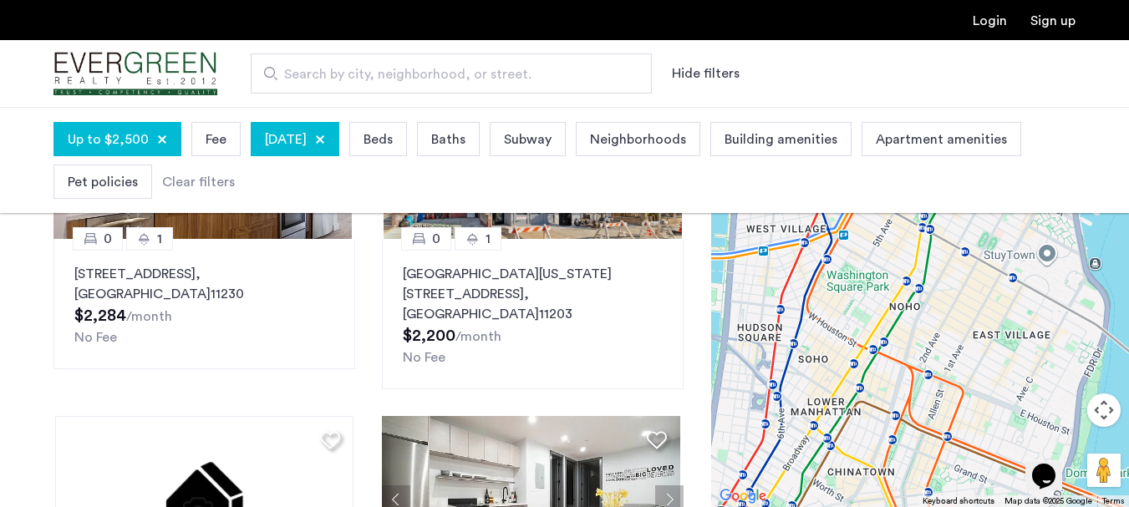
click at [672, 141] on span "Neighborhoods" at bounding box center [638, 140] width 96 height 20
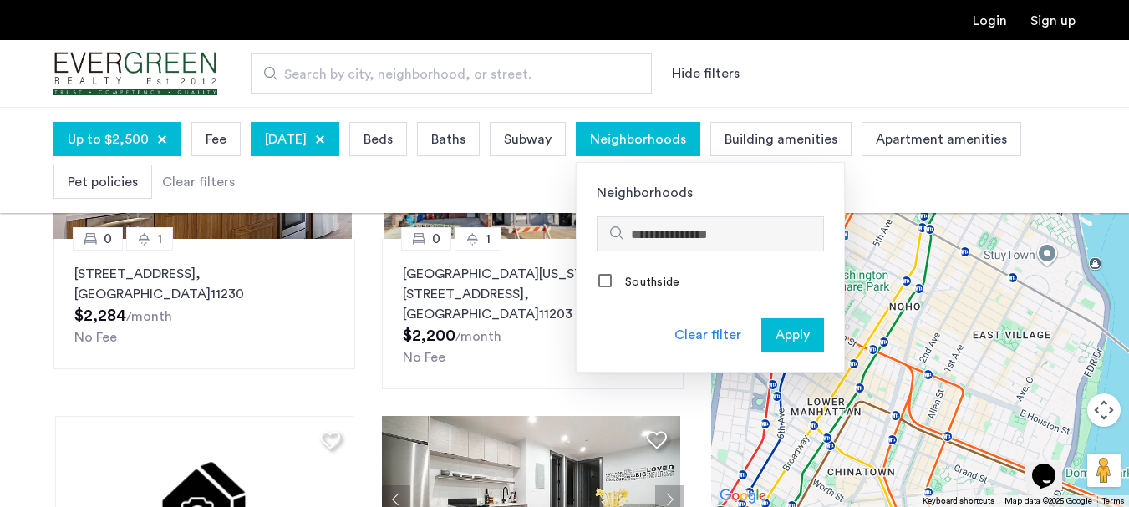
click at [712, 237] on input "Search hoods" at bounding box center [724, 235] width 186 height 20
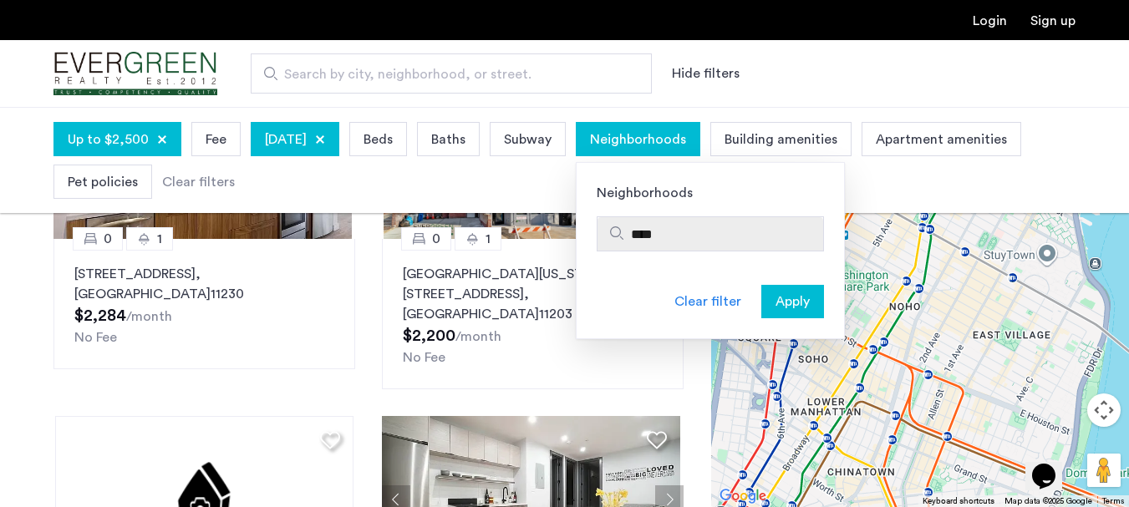
click at [782, 236] on input "****" at bounding box center [724, 235] width 186 height 20
type input "*"
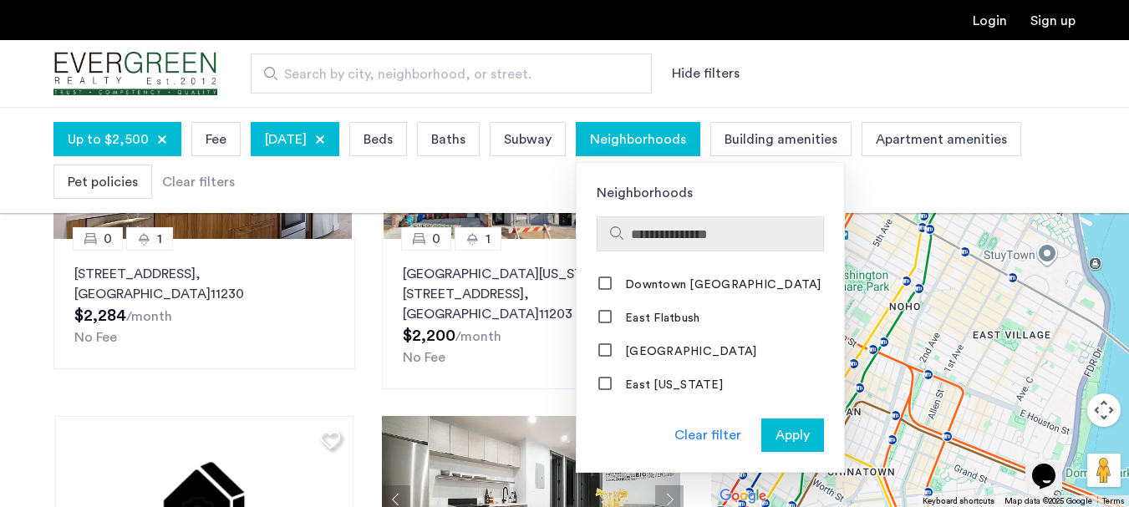
scroll to position [752, 0]
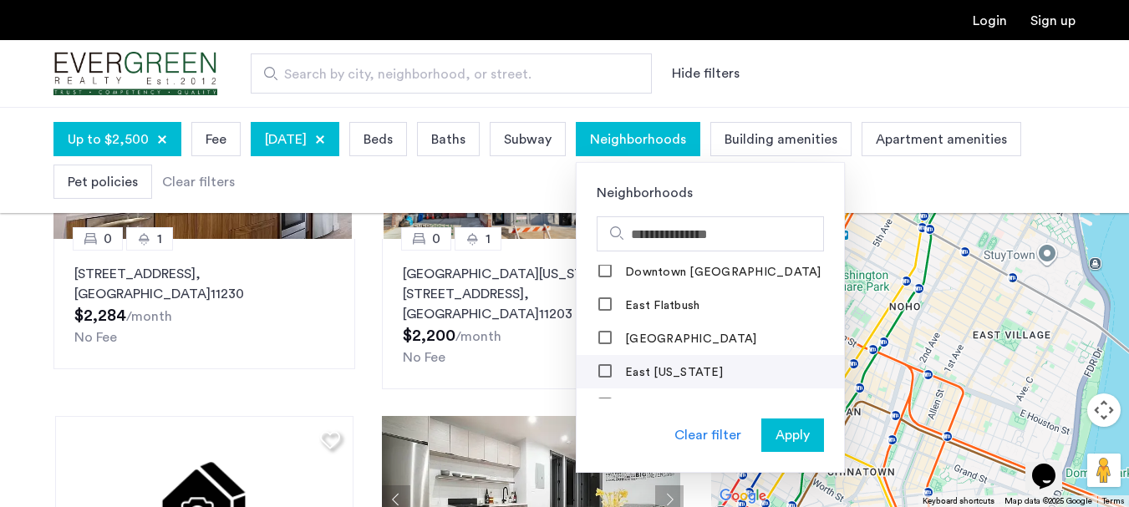
click at [723, 366] on label "East New York" at bounding box center [672, 372] width 101 height 13
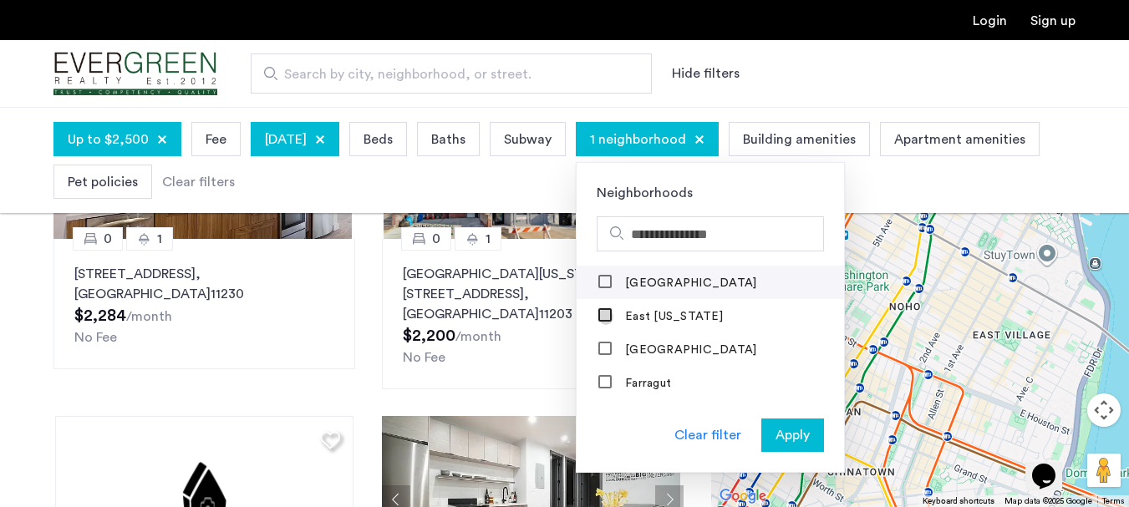
scroll to position [836, 0]
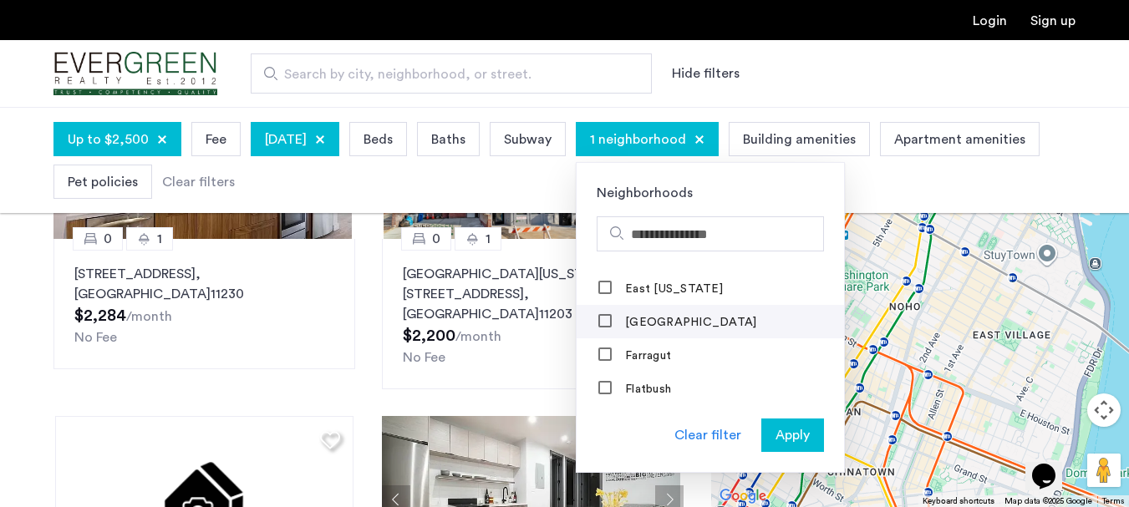
click at [798, 319] on mat-checkbox "East Williamsburg" at bounding box center [710, 321] width 267 height 33
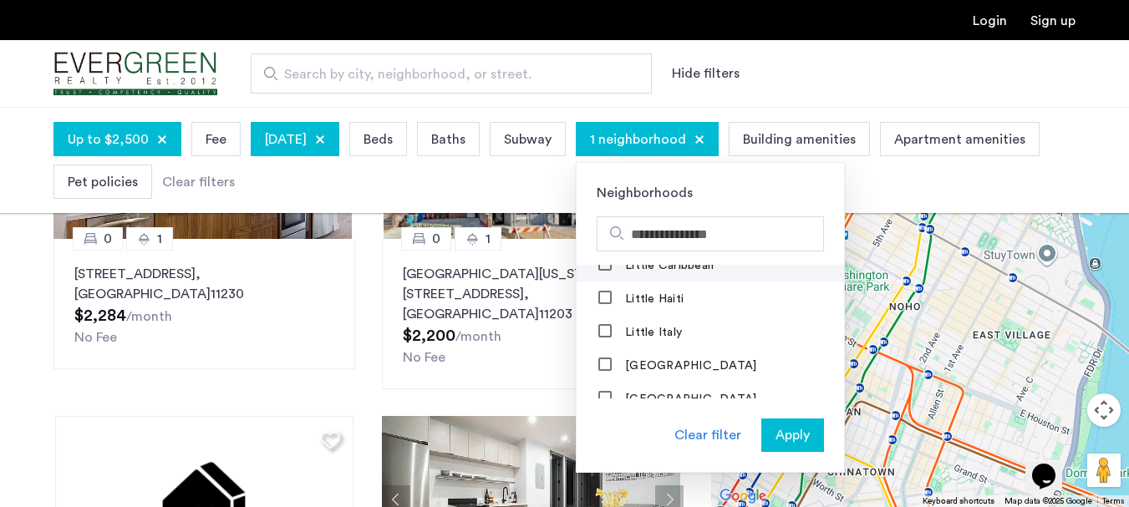
scroll to position [1254, 0]
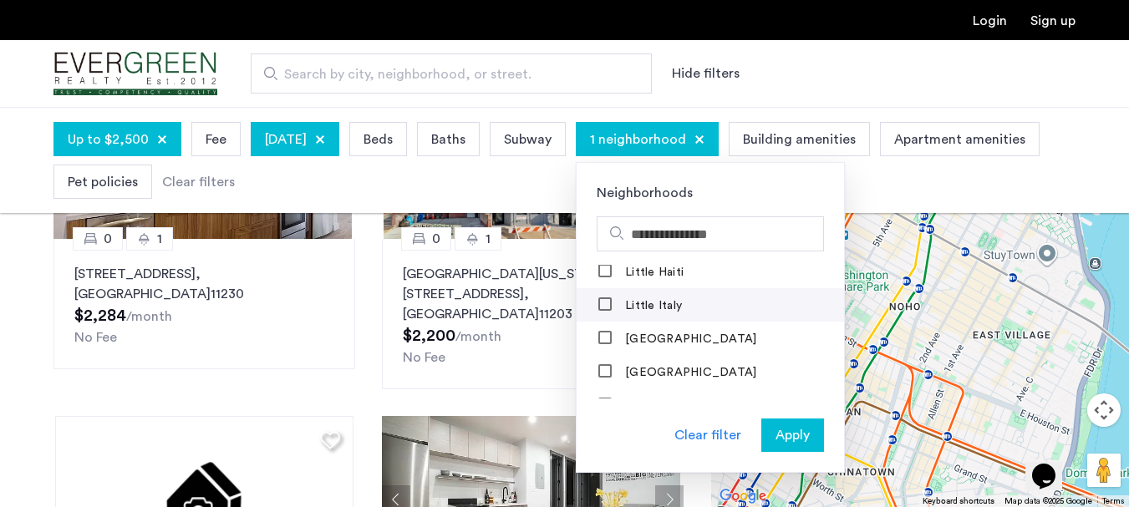
click at [816, 298] on mat-checkbox "Little Italy" at bounding box center [710, 304] width 267 height 33
click at [684, 298] on div "Little Italy" at bounding box center [641, 306] width 85 height 17
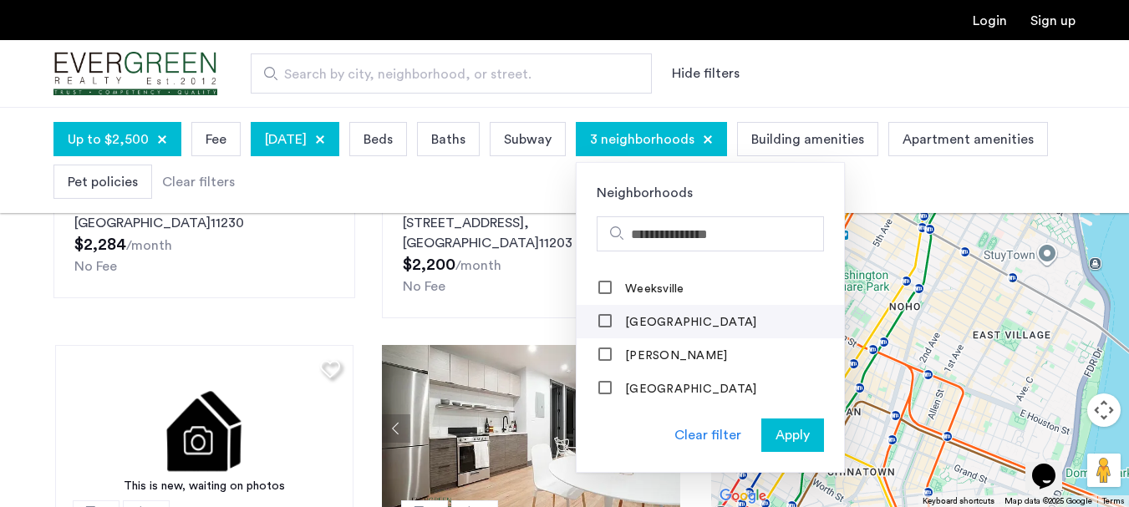
scroll to position [251, 0]
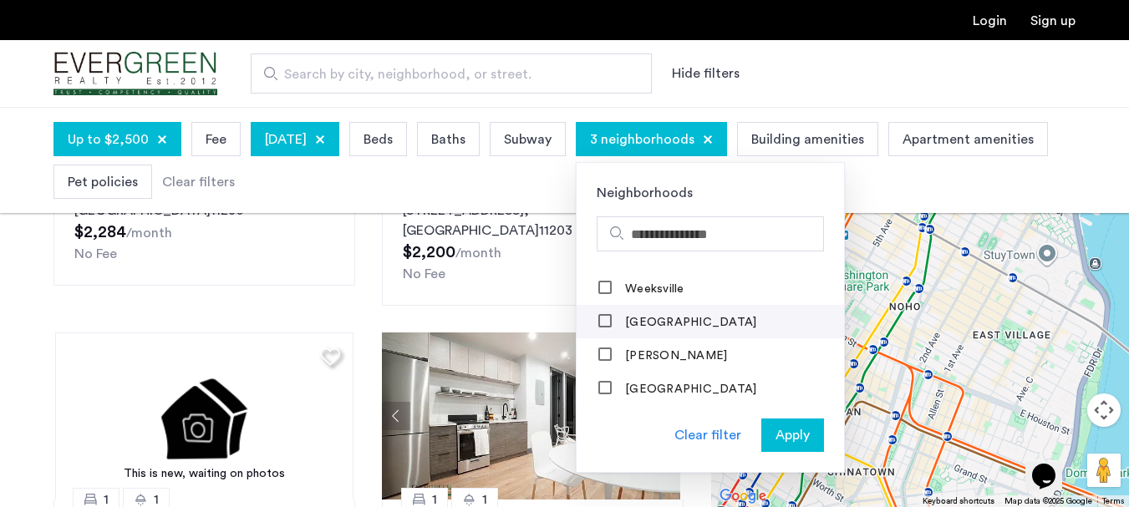
click at [705, 316] on label "Williamsburg" at bounding box center [689, 322] width 135 height 13
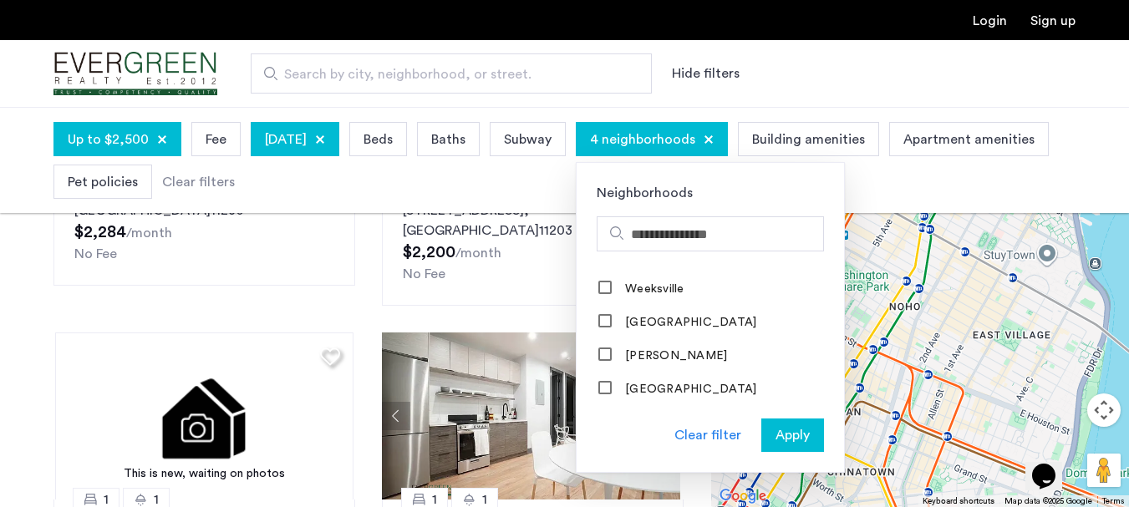
click at [810, 441] on span "Apply" at bounding box center [793, 435] width 34 height 20
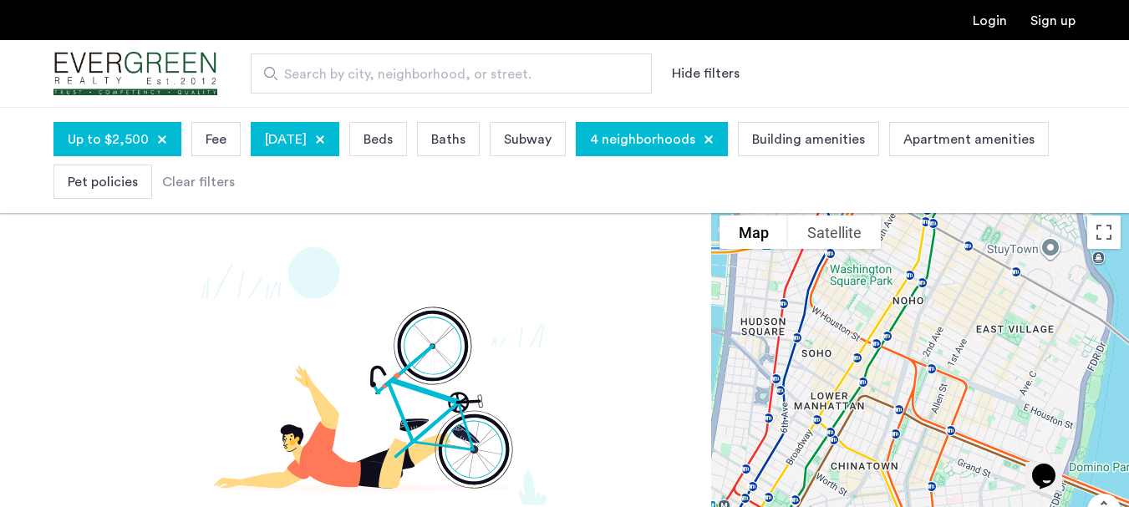
drag, startPoint x: 909, startPoint y: 385, endPoint x: 929, endPoint y: 220, distance: 165.8
click at [927, 221] on div at bounding box center [920, 407] width 418 height 400
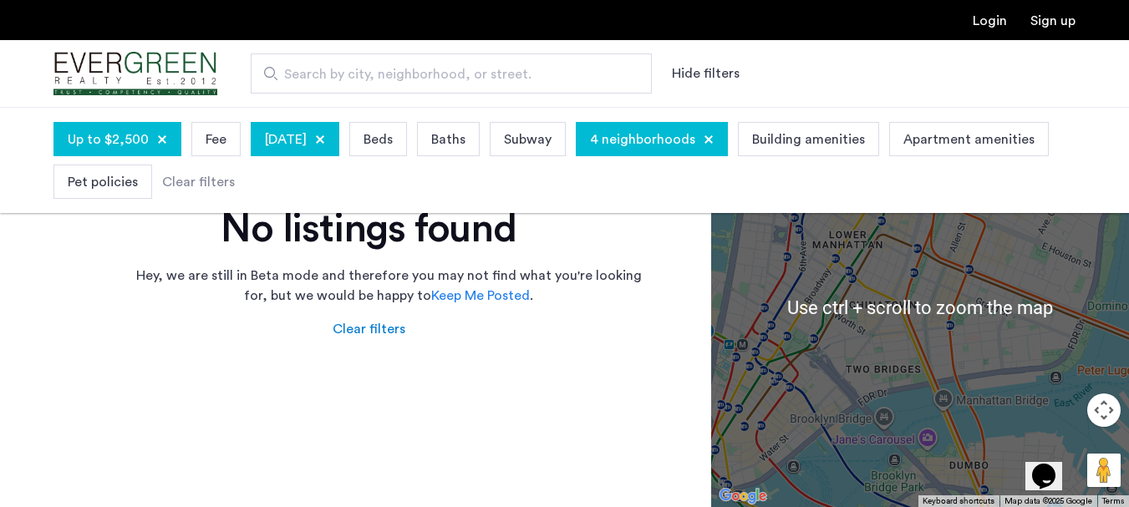
scroll to position [167, 0]
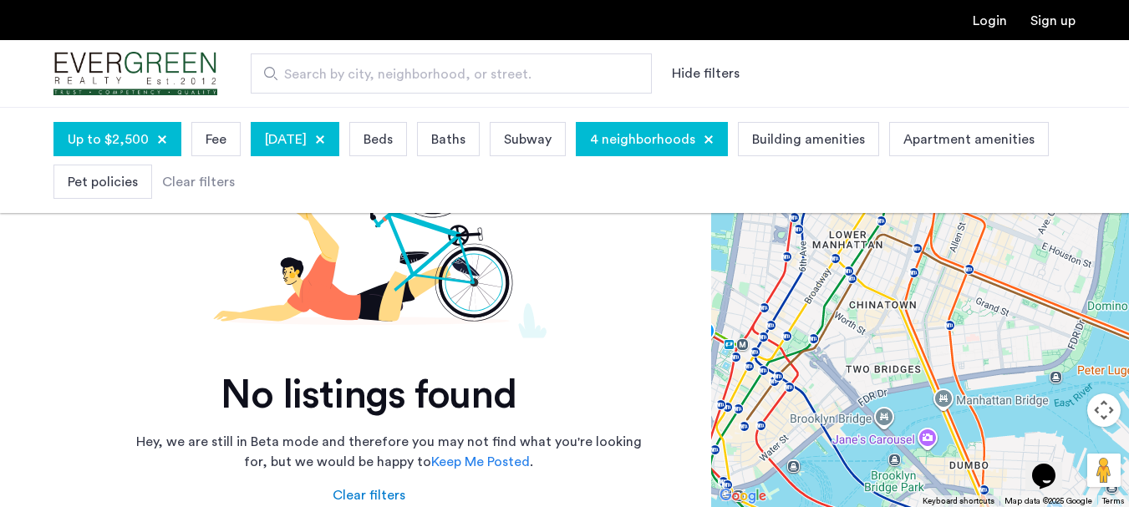
click at [728, 136] on div "4 neighborhoods" at bounding box center [652, 139] width 152 height 34
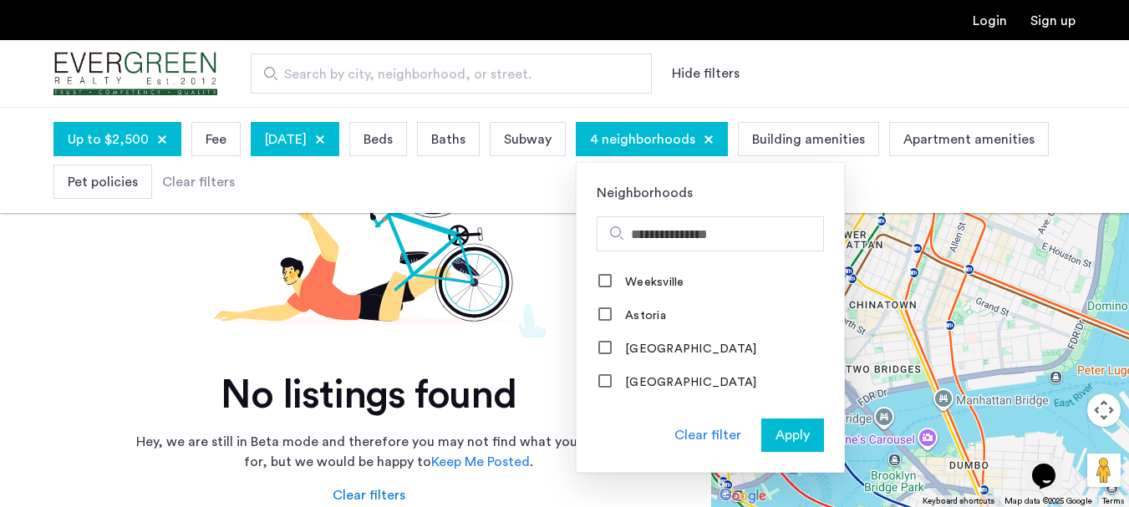
click at [714, 145] on div at bounding box center [709, 140] width 10 height 10
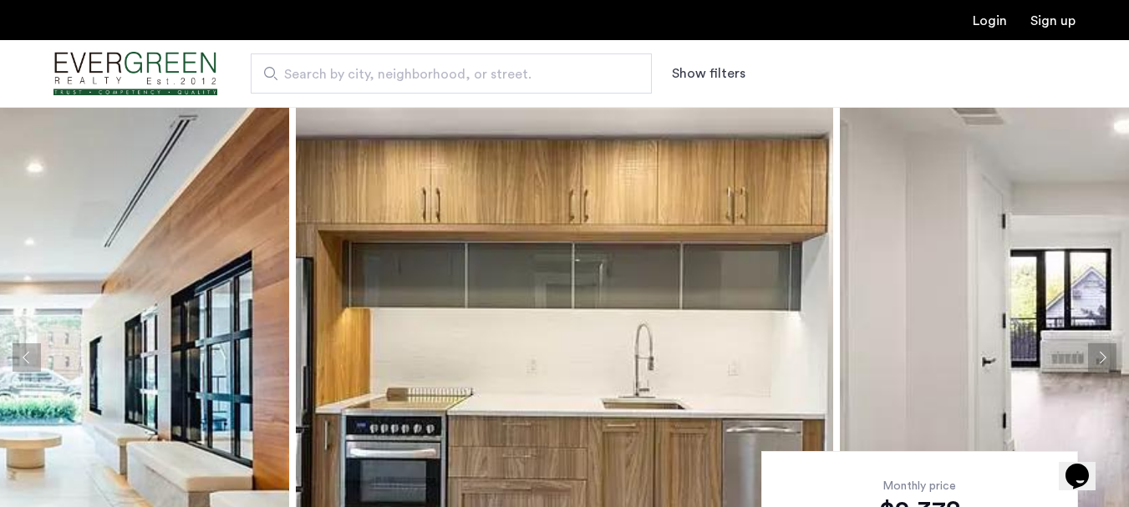
click at [507, 268] on img at bounding box center [564, 358] width 537 height 502
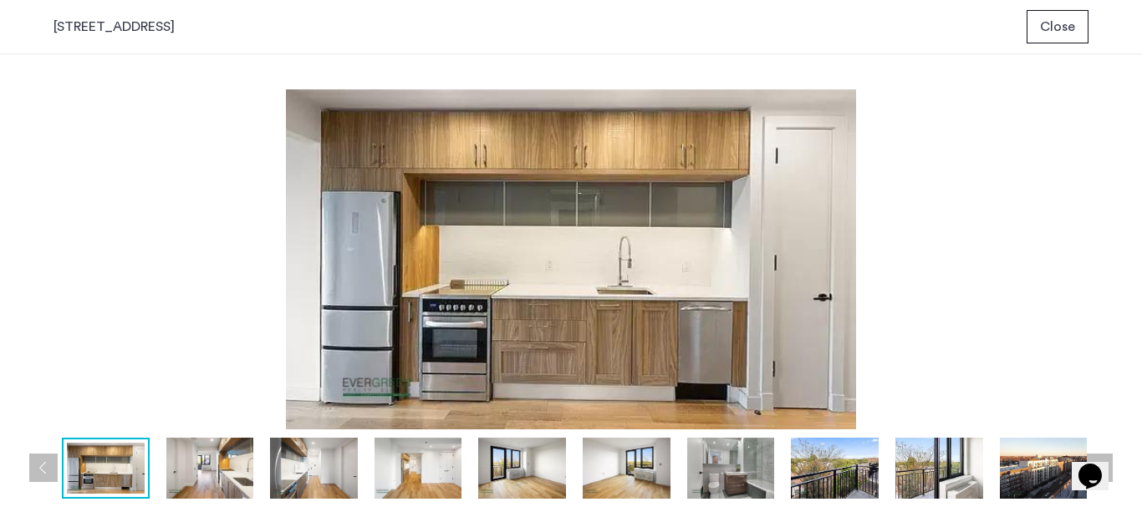
click at [632, 292] on img at bounding box center [570, 259] width 1035 height 340
click at [212, 455] on img at bounding box center [210, 469] width 88 height 62
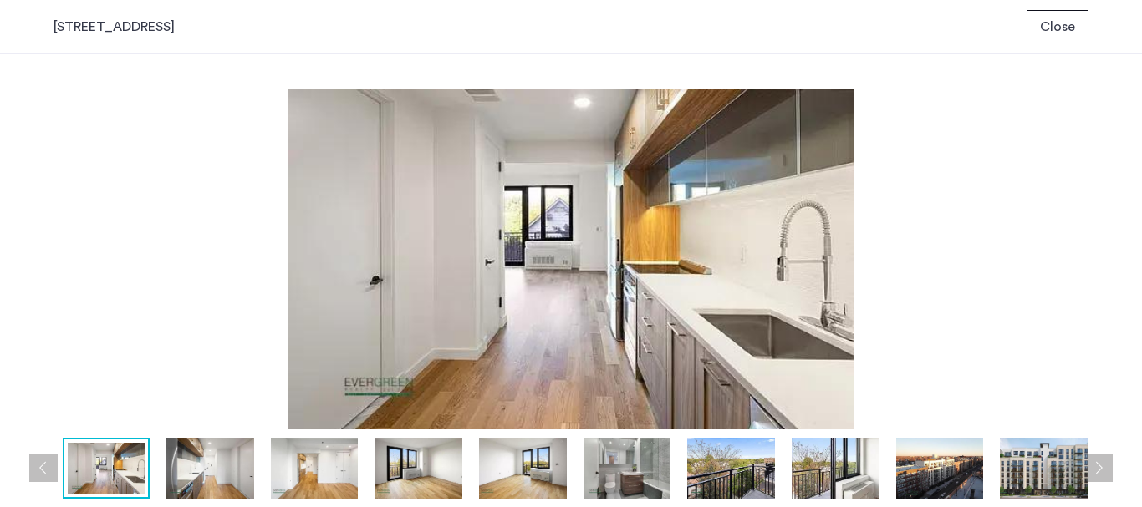
click at [286, 459] on img at bounding box center [315, 469] width 88 height 62
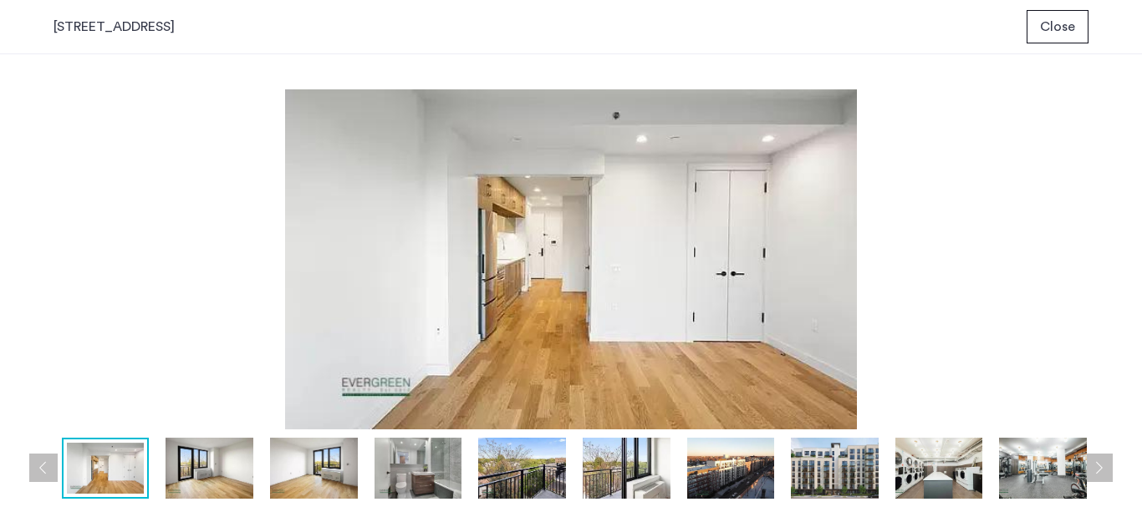
click at [275, 466] on img at bounding box center [314, 469] width 88 height 62
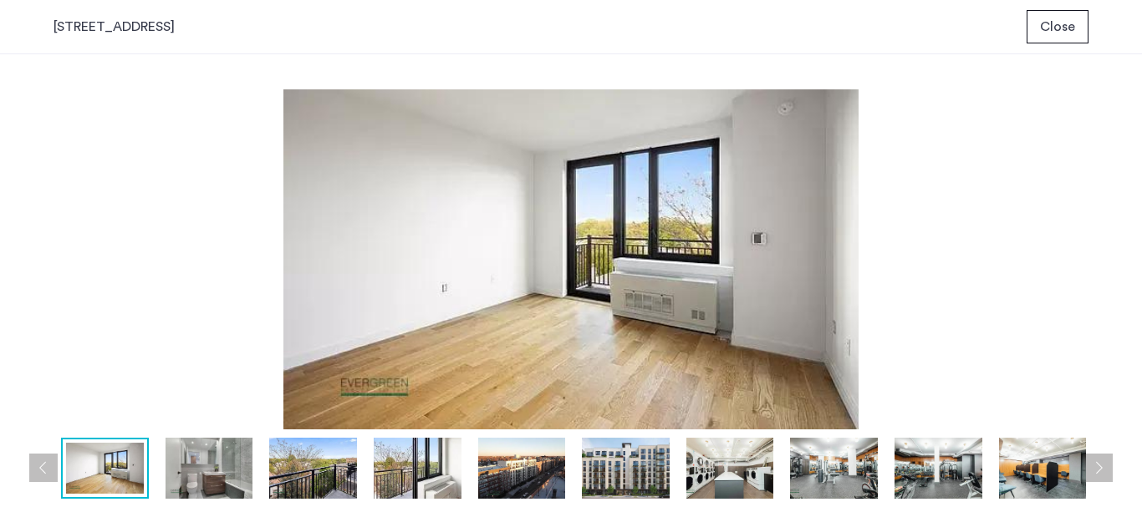
click at [249, 470] on img at bounding box center [210, 469] width 88 height 62
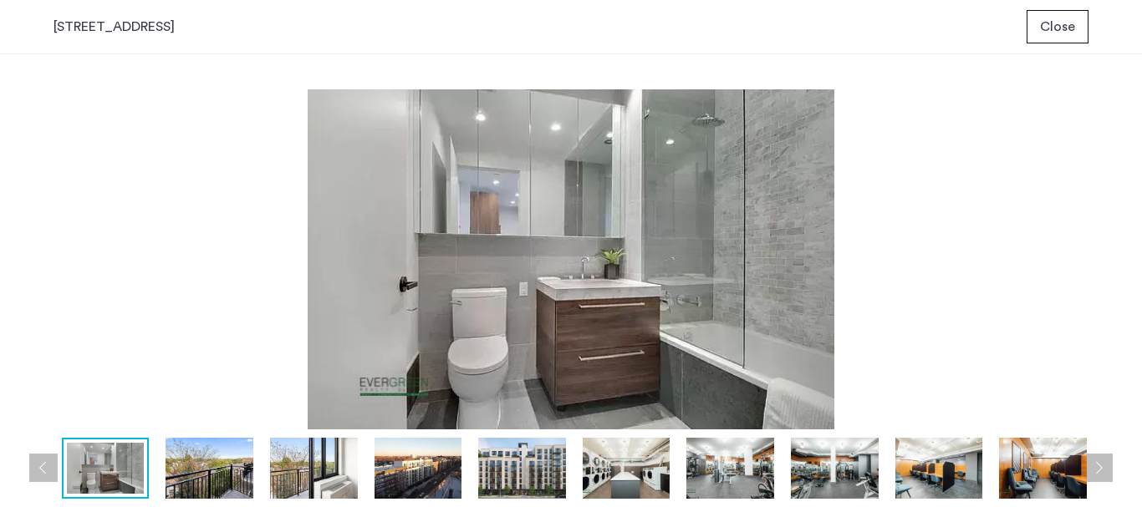
click at [236, 471] on img at bounding box center [210, 469] width 88 height 62
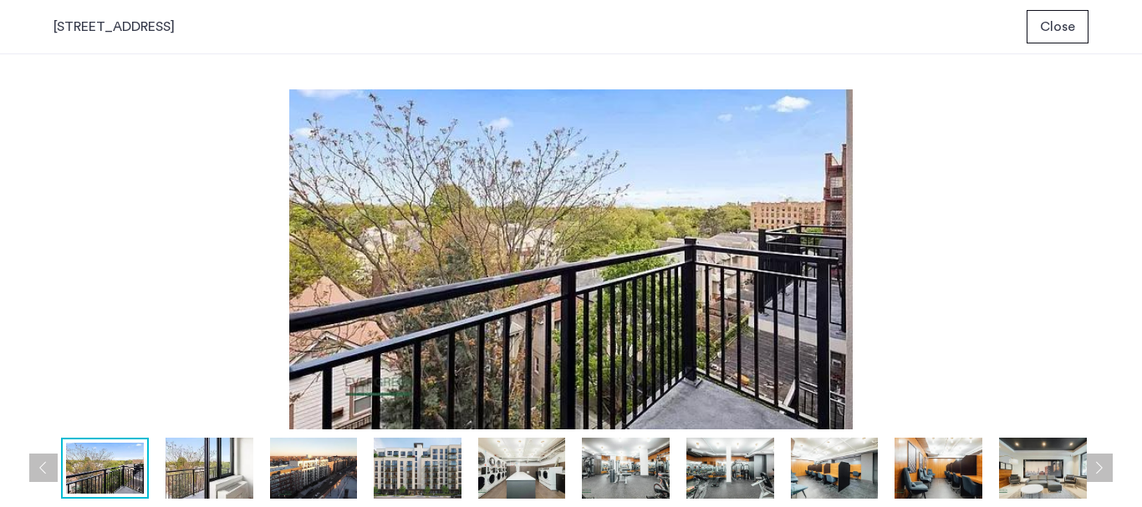
click at [237, 469] on img at bounding box center [210, 469] width 88 height 62
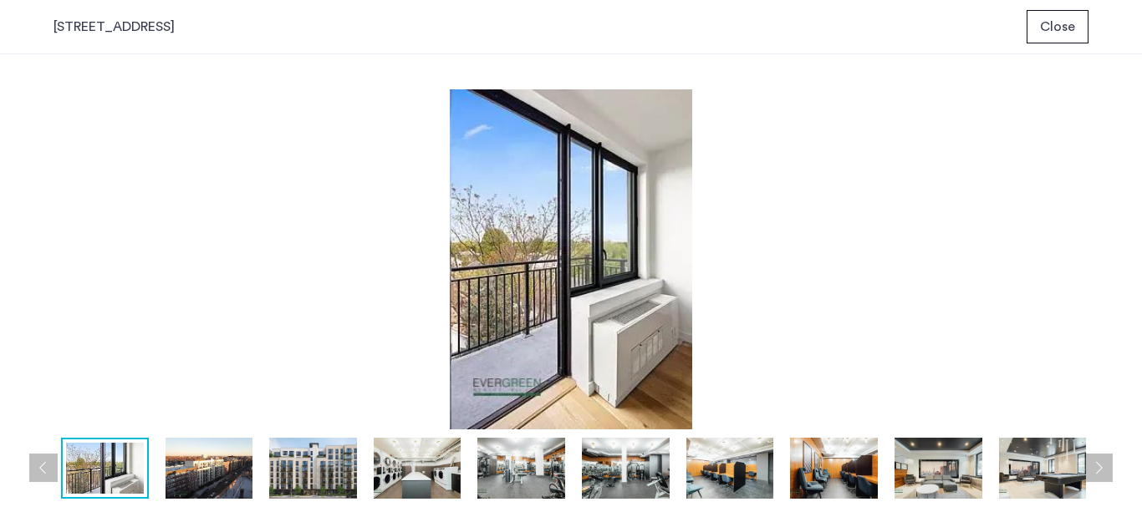
click at [237, 469] on img at bounding box center [210, 469] width 88 height 62
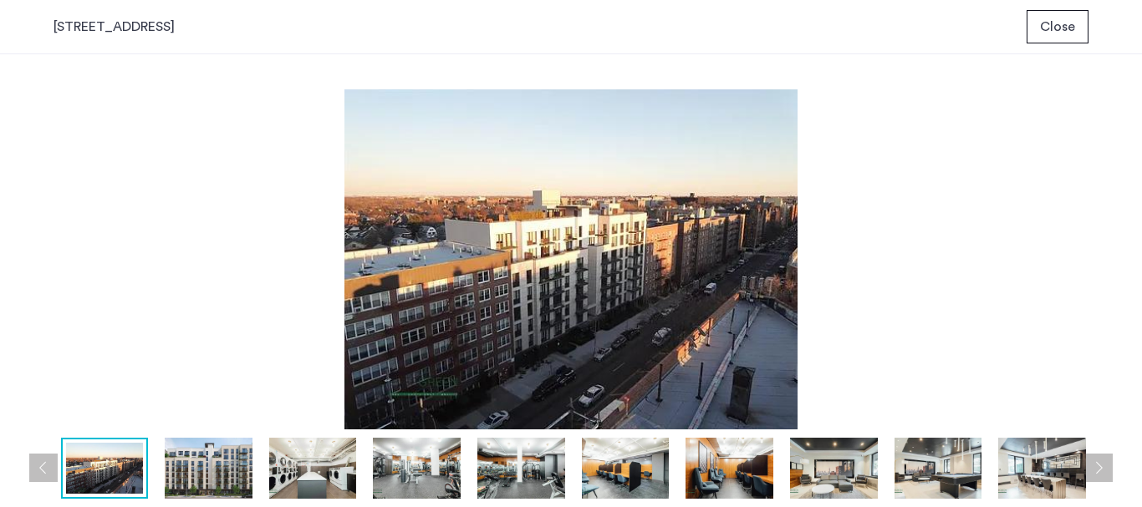
click at [237, 469] on img at bounding box center [209, 469] width 88 height 62
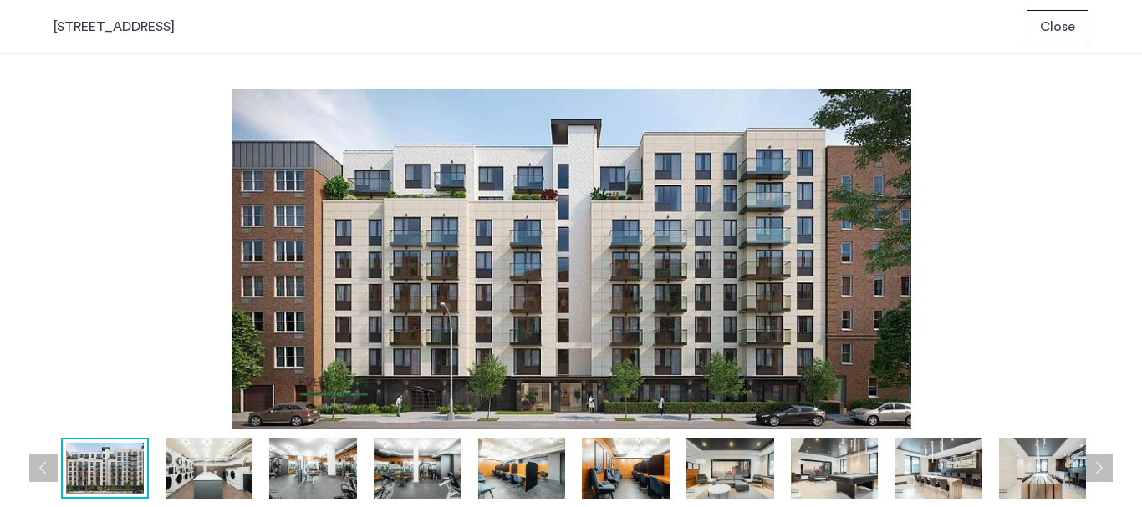
click at [237, 469] on img at bounding box center [210, 469] width 88 height 62
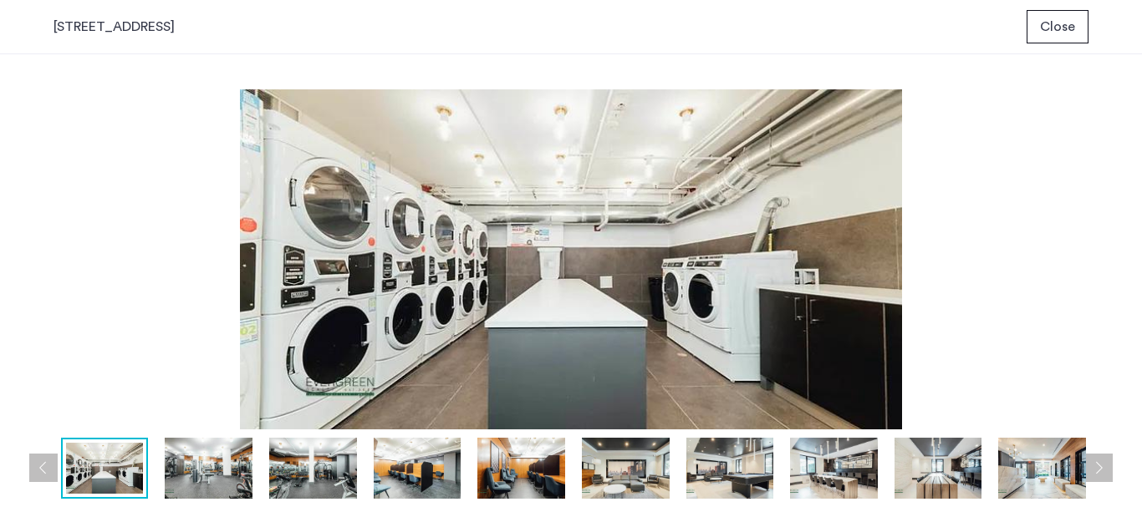
click at [237, 469] on img at bounding box center [209, 469] width 88 height 62
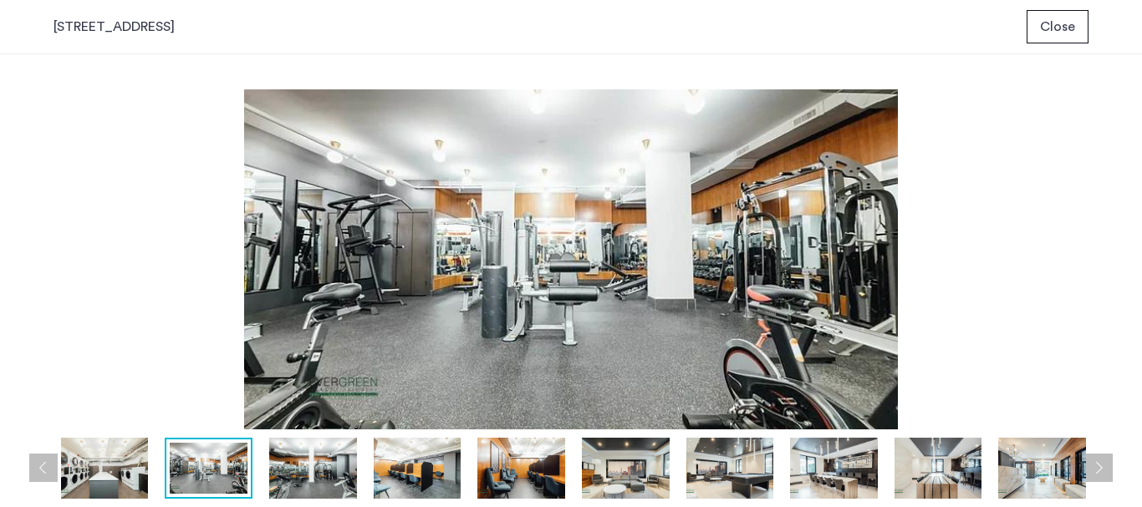
click at [237, 469] on img at bounding box center [209, 469] width 78 height 52
click at [293, 470] on img at bounding box center [313, 469] width 88 height 62
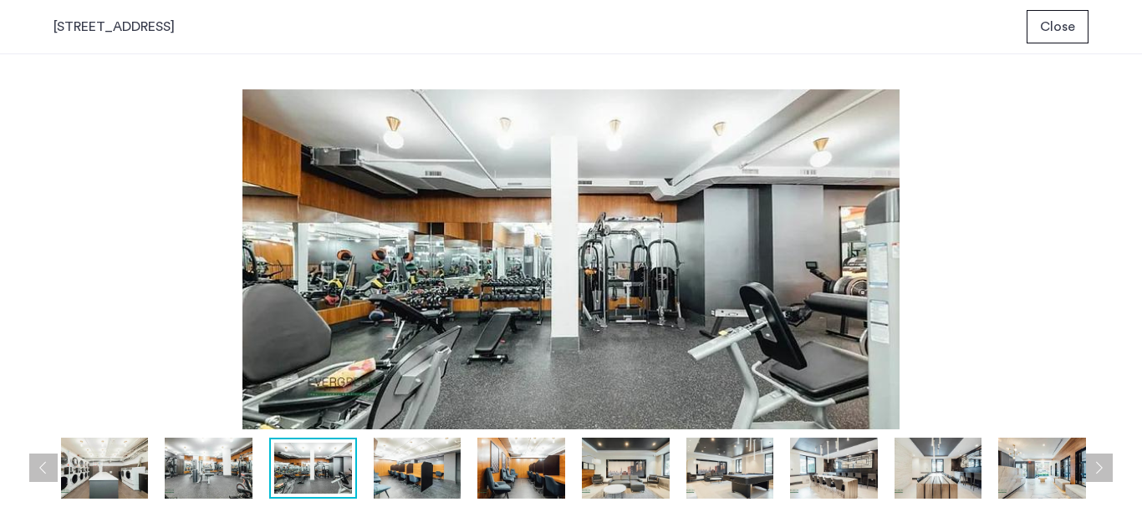
click at [365, 465] on div at bounding box center [2, 469] width 2191 height 62
click at [408, 466] on img at bounding box center [418, 469] width 88 height 62
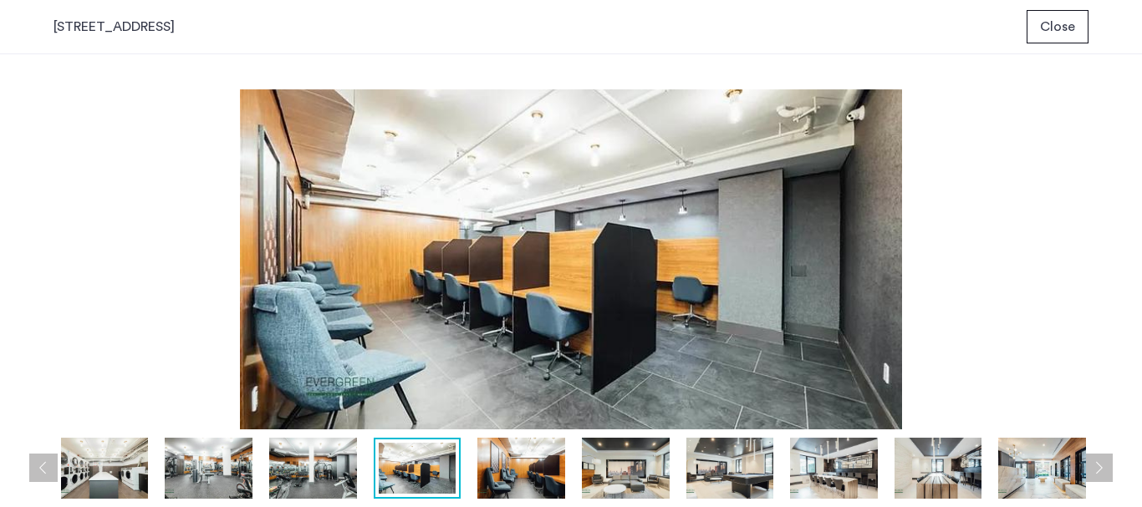
click at [513, 467] on img at bounding box center [521, 469] width 88 height 62
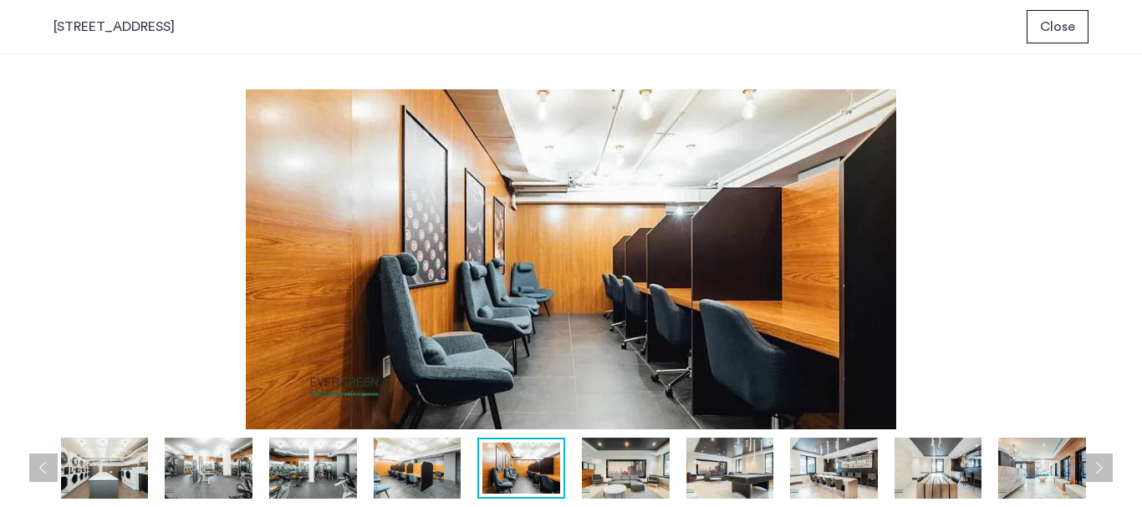
click at [617, 475] on img at bounding box center [626, 469] width 88 height 62
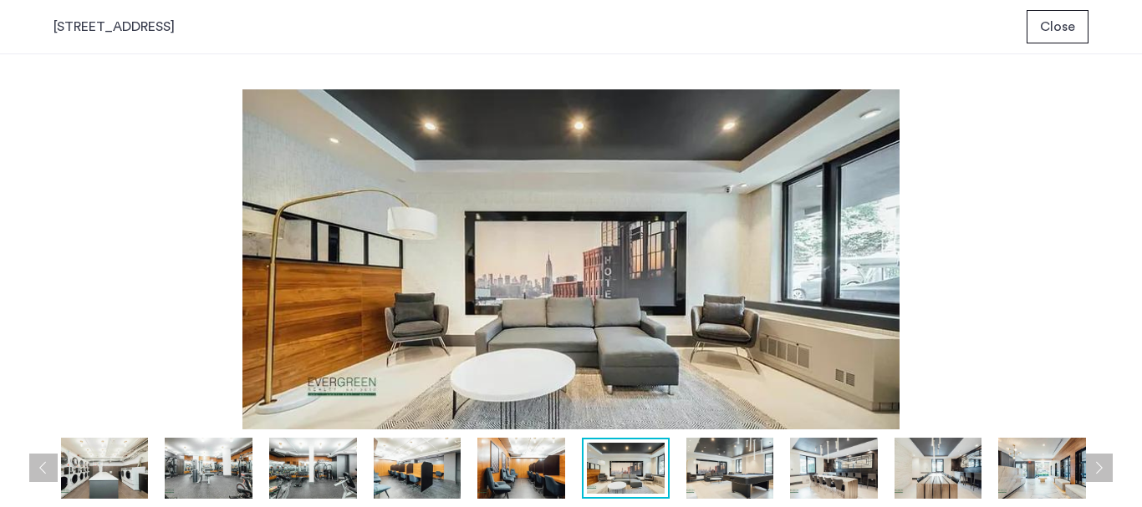
click at [716, 477] on img at bounding box center [730, 469] width 88 height 62
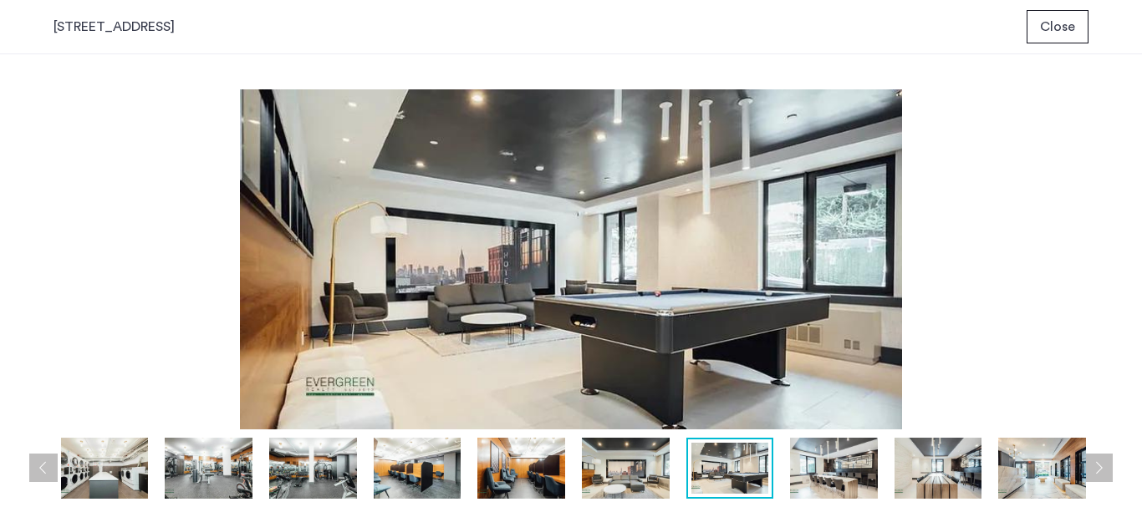
click at [824, 466] on img at bounding box center [834, 469] width 88 height 62
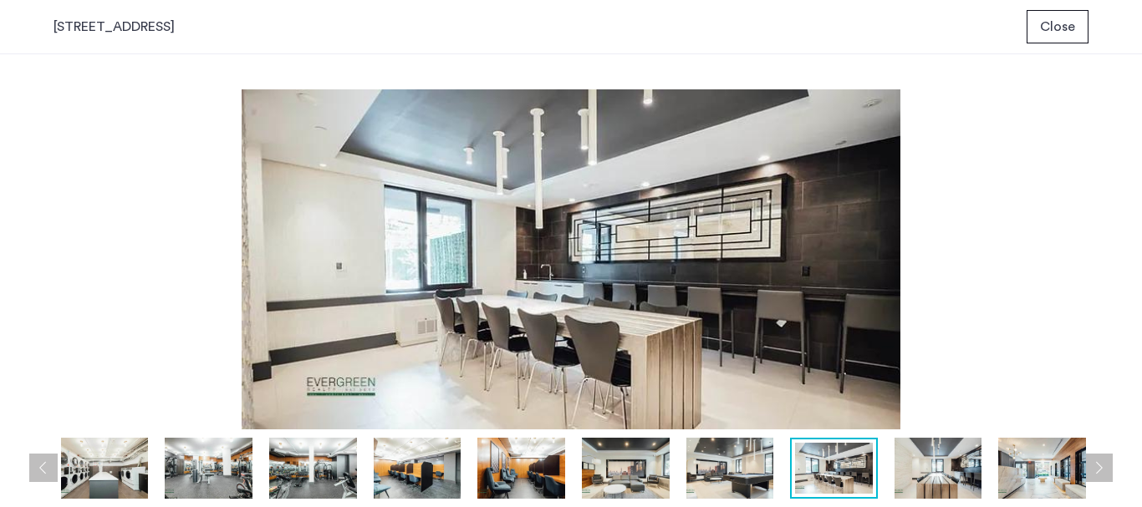
click at [911, 465] on img at bounding box center [938, 469] width 88 height 62
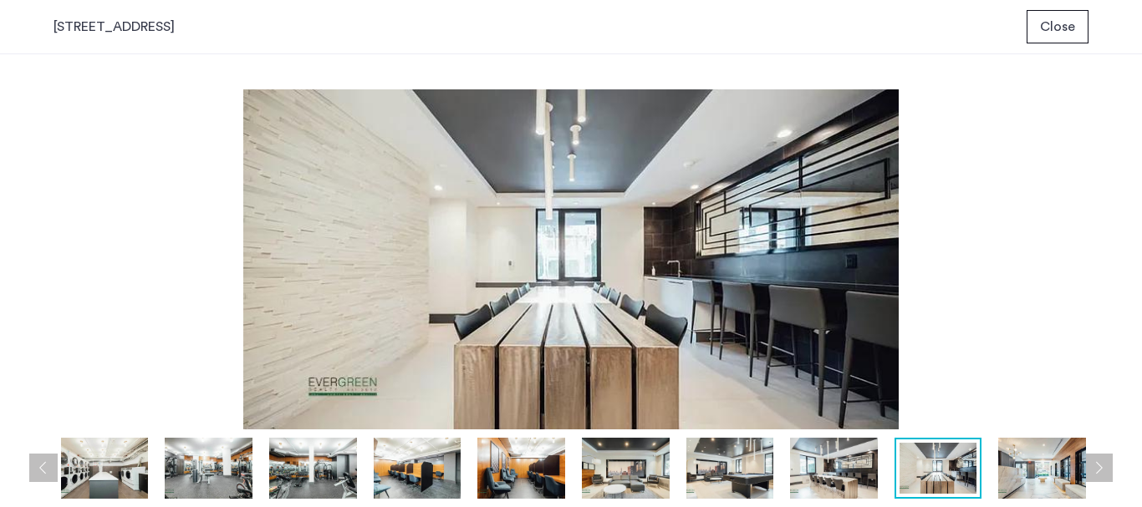
click at [989, 466] on div at bounding box center [2, 469] width 2191 height 62
click at [1033, 470] on img at bounding box center [1042, 469] width 88 height 62
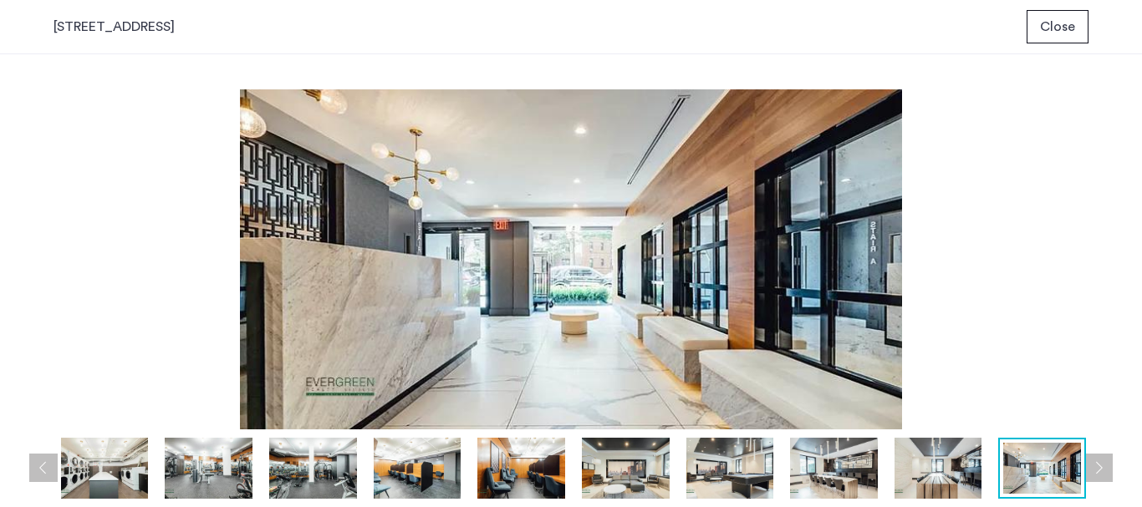
click at [1060, 30] on span "Close" at bounding box center [1057, 27] width 35 height 20
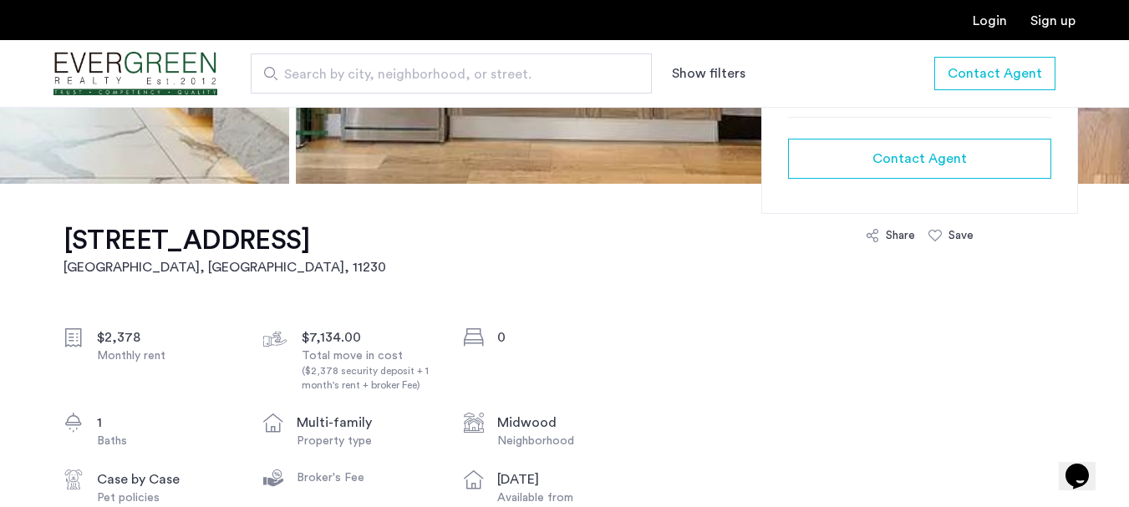
scroll to position [519, 0]
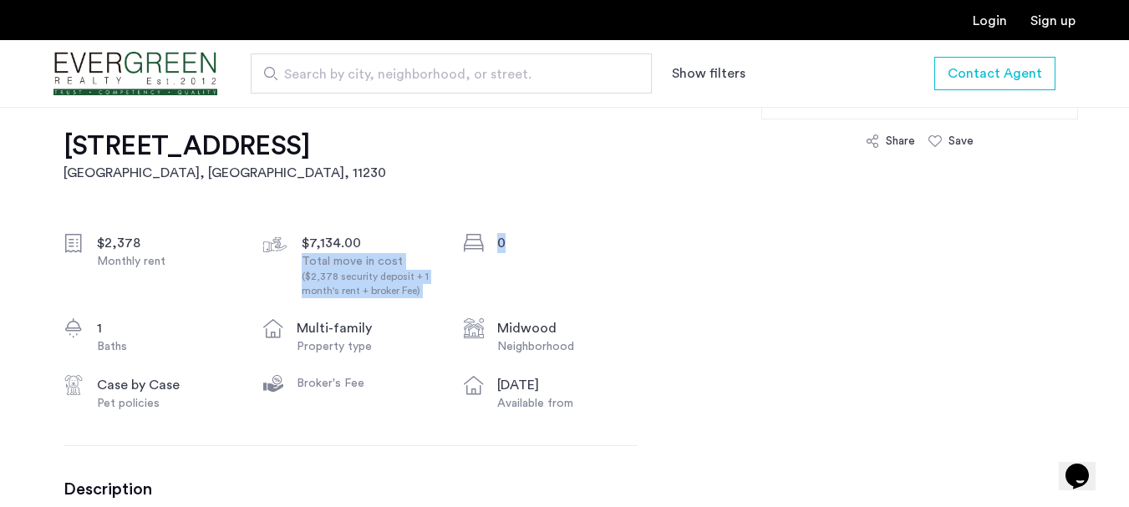
drag, startPoint x: 434, startPoint y: 242, endPoint x: 534, endPoint y: 244, distance: 100.3
click at [534, 244] on div "$2,378 Monthly rent $7,134.00 Total move in cost ($2,378 security deposit + 1 m…" at bounding box center [351, 322] width 574 height 179
click at [534, 244] on div "0" at bounding box center [567, 243] width 140 height 20
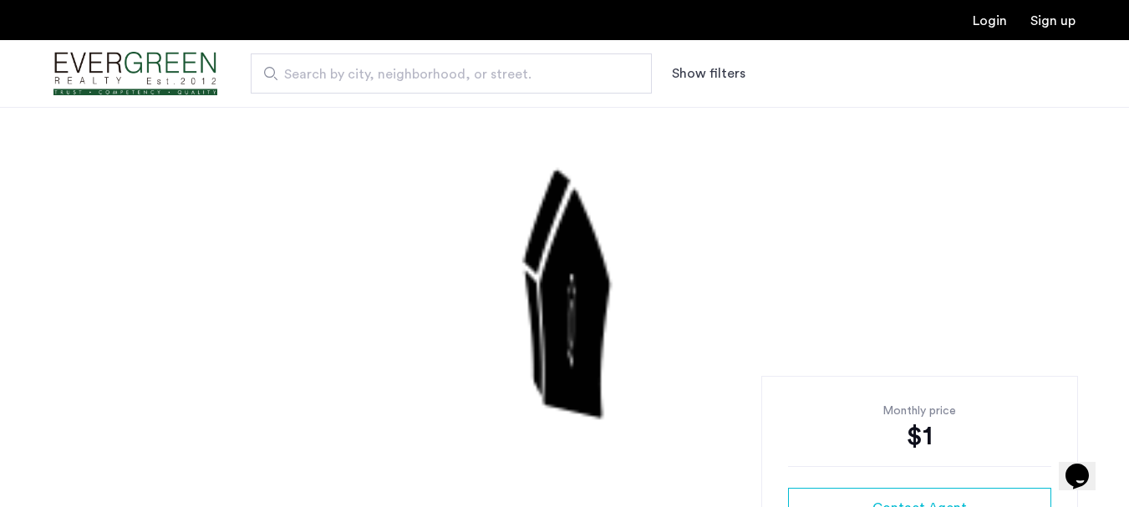
scroll to position [251, 0]
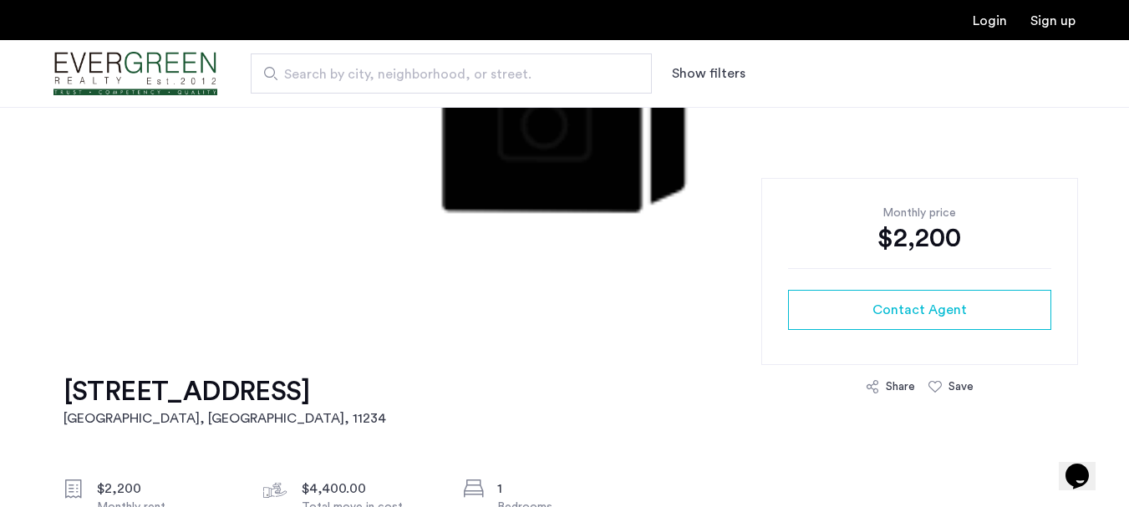
scroll to position [418, 0]
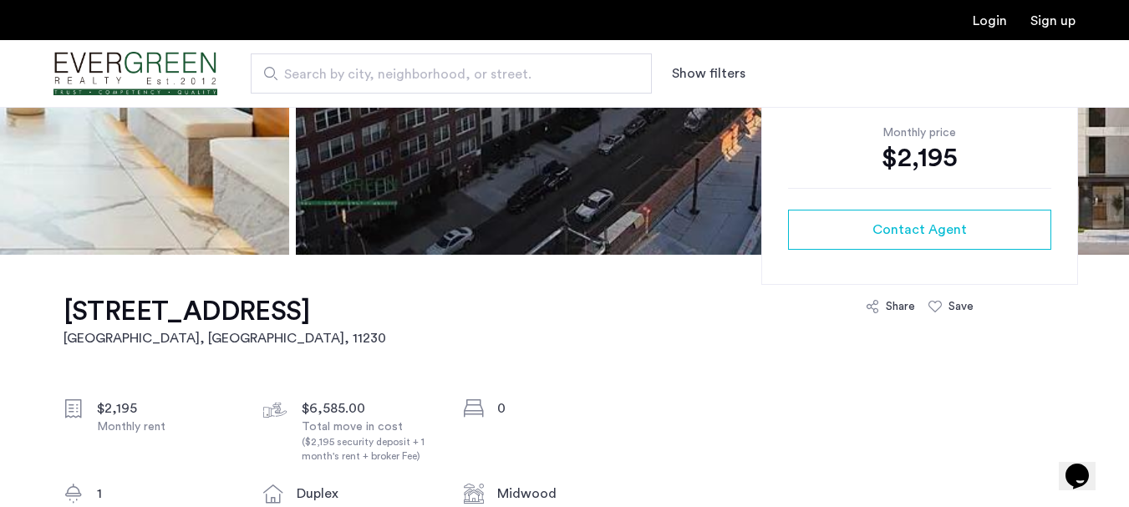
scroll to position [251, 0]
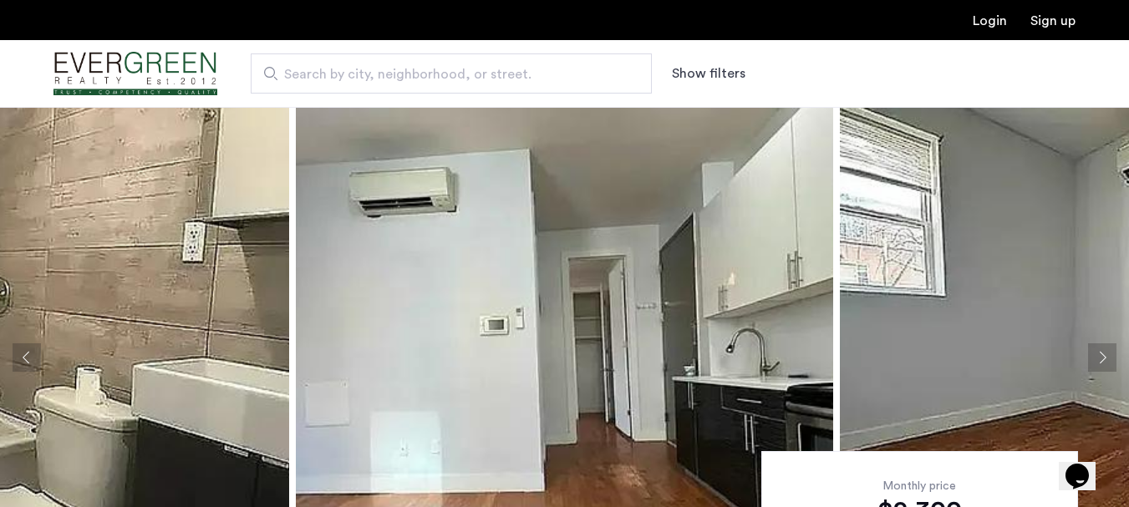
click at [620, 311] on img at bounding box center [564, 358] width 537 height 502
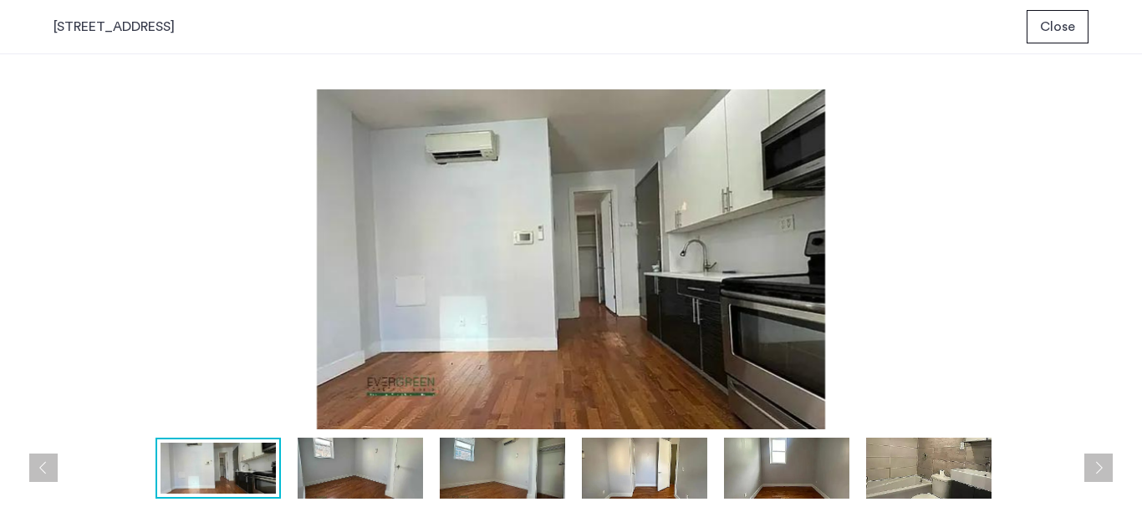
click at [382, 473] on img at bounding box center [360, 469] width 125 height 62
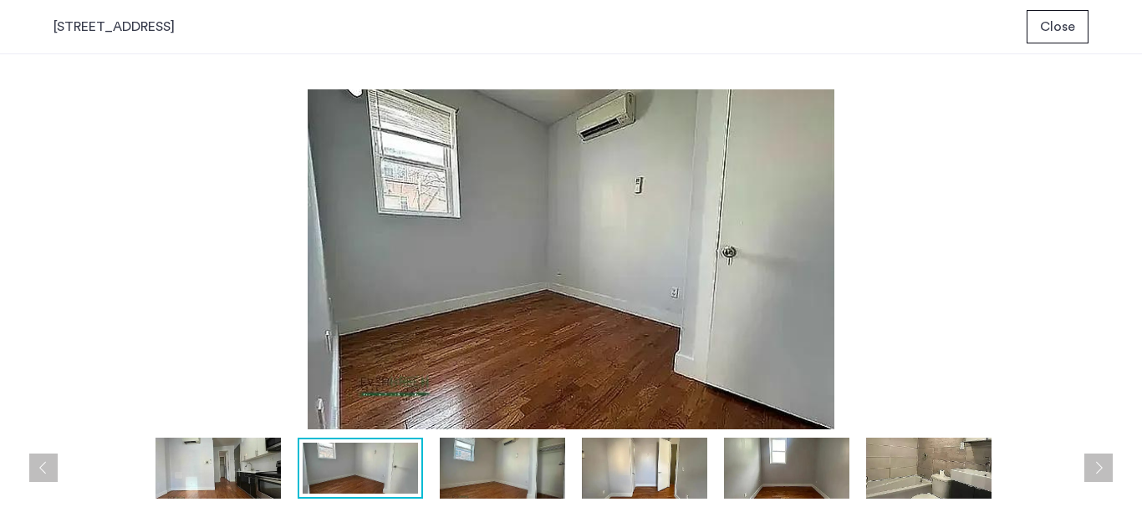
click at [459, 473] on img at bounding box center [502, 469] width 125 height 62
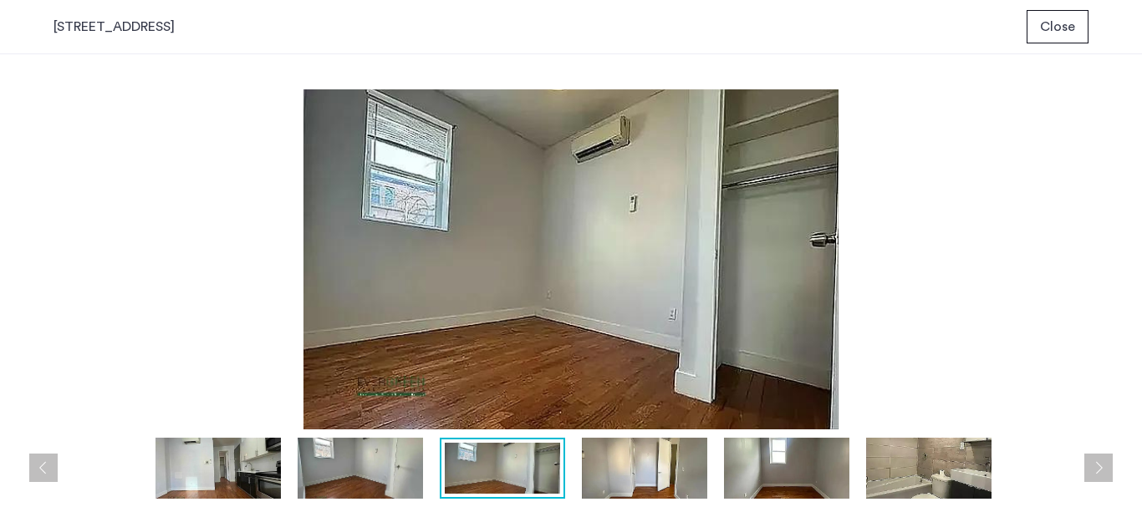
click at [1058, 29] on span "Close" at bounding box center [1057, 27] width 35 height 20
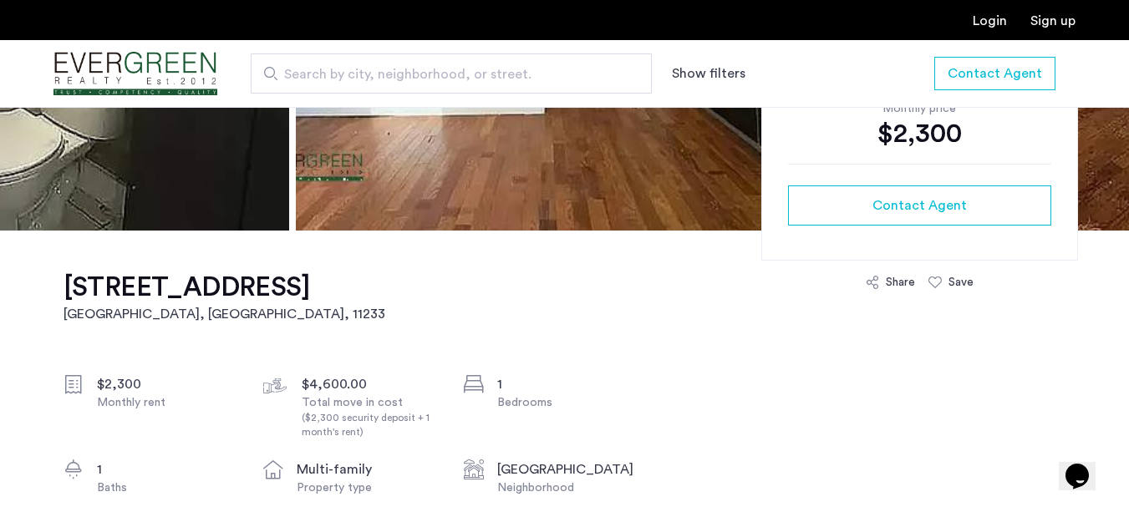
scroll to position [101, 0]
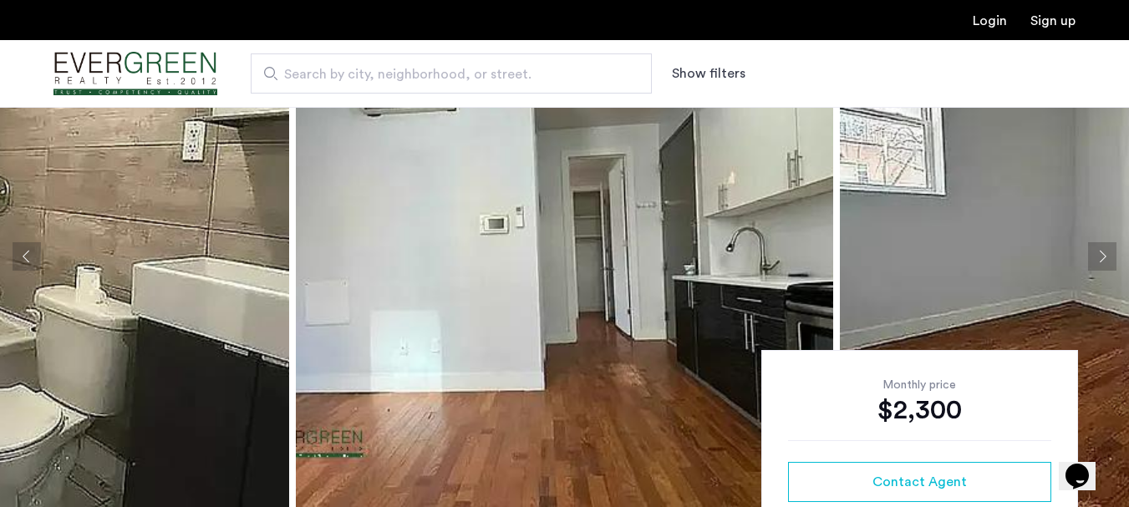
click at [505, 337] on img at bounding box center [564, 257] width 537 height 502
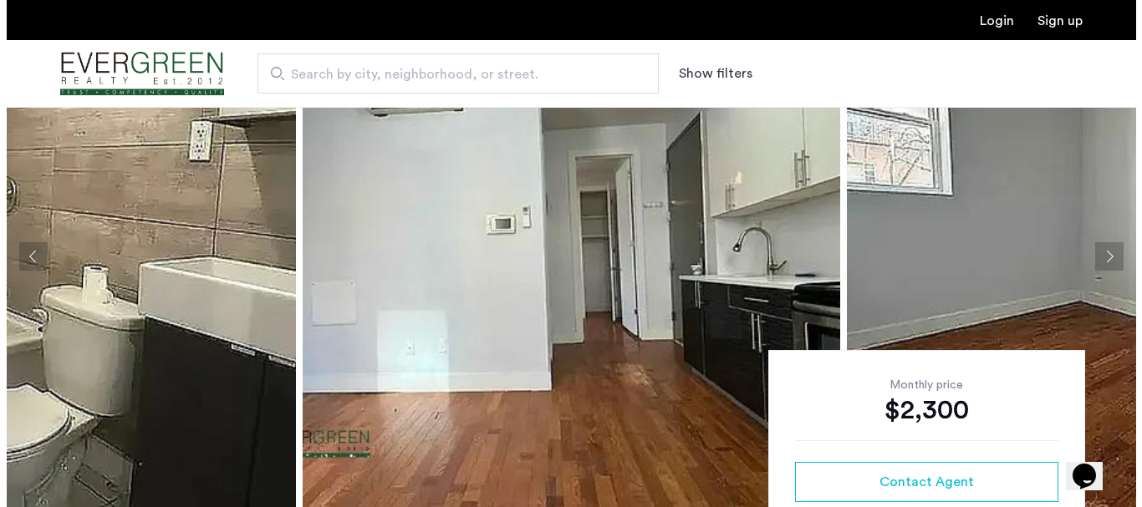
scroll to position [0, 0]
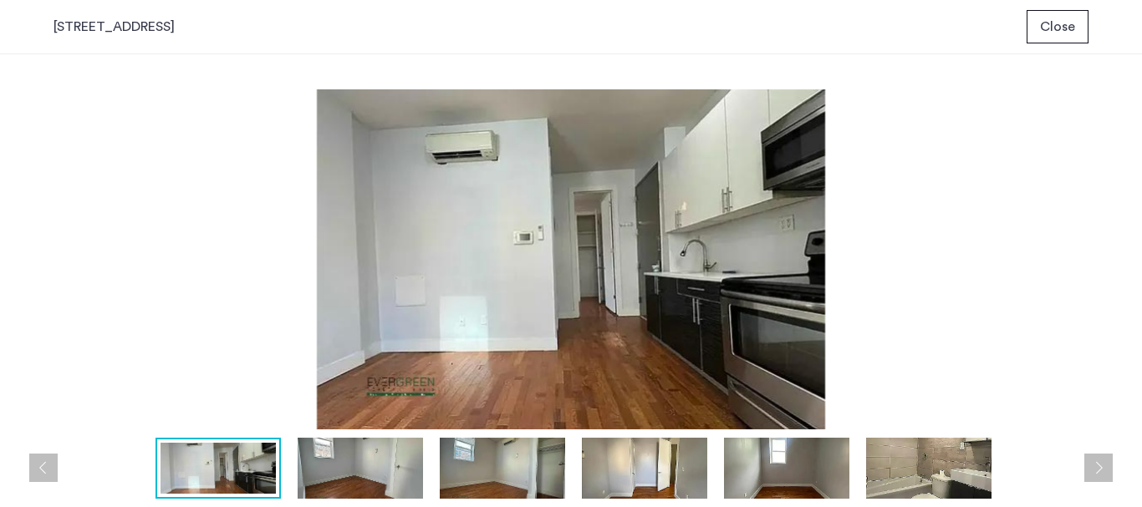
click at [400, 465] on img at bounding box center [360, 469] width 125 height 62
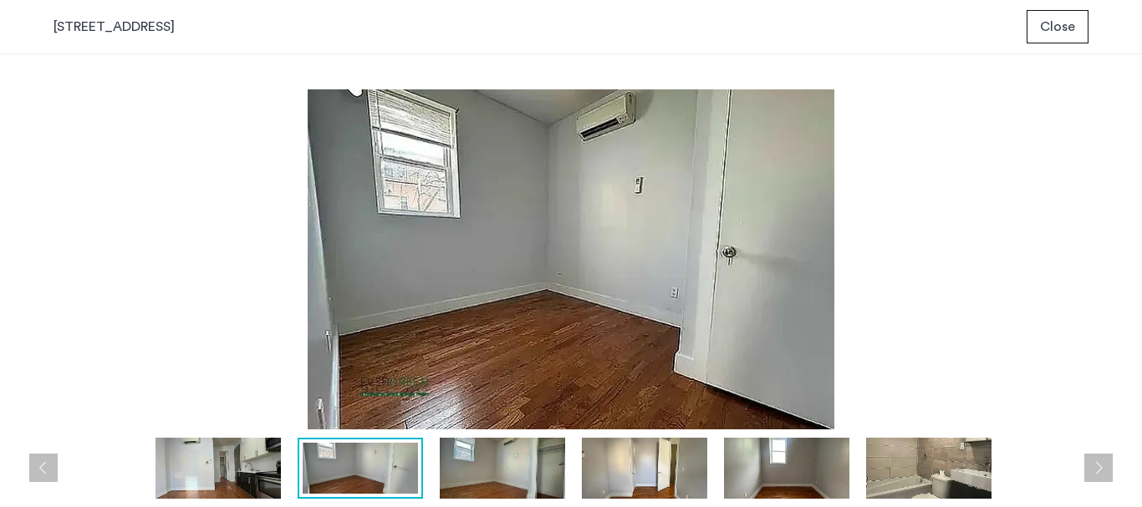
click at [487, 467] on img at bounding box center [502, 469] width 125 height 62
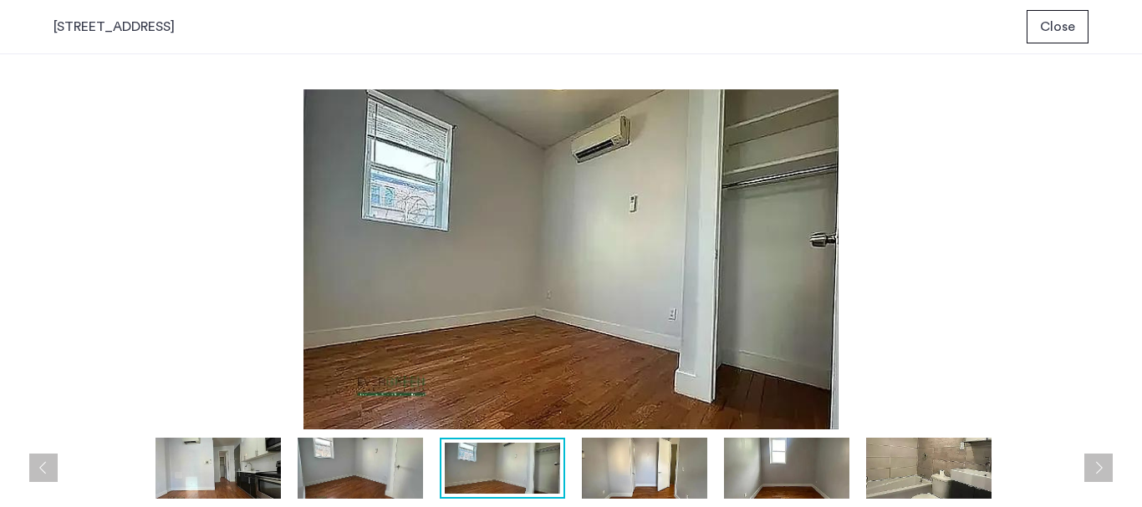
click at [592, 469] on img at bounding box center [644, 469] width 125 height 62
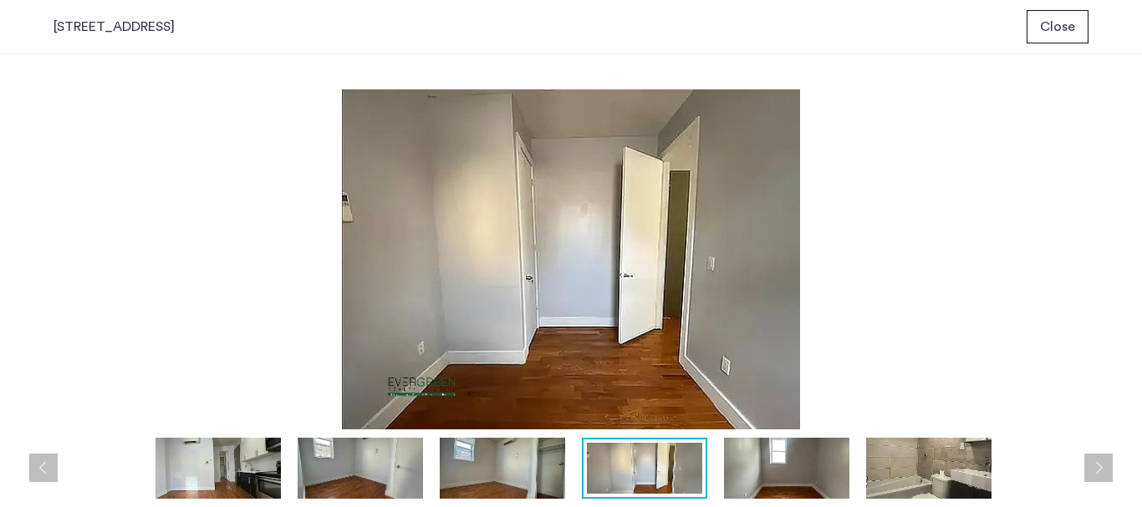
click at [762, 466] on img at bounding box center [786, 469] width 125 height 62
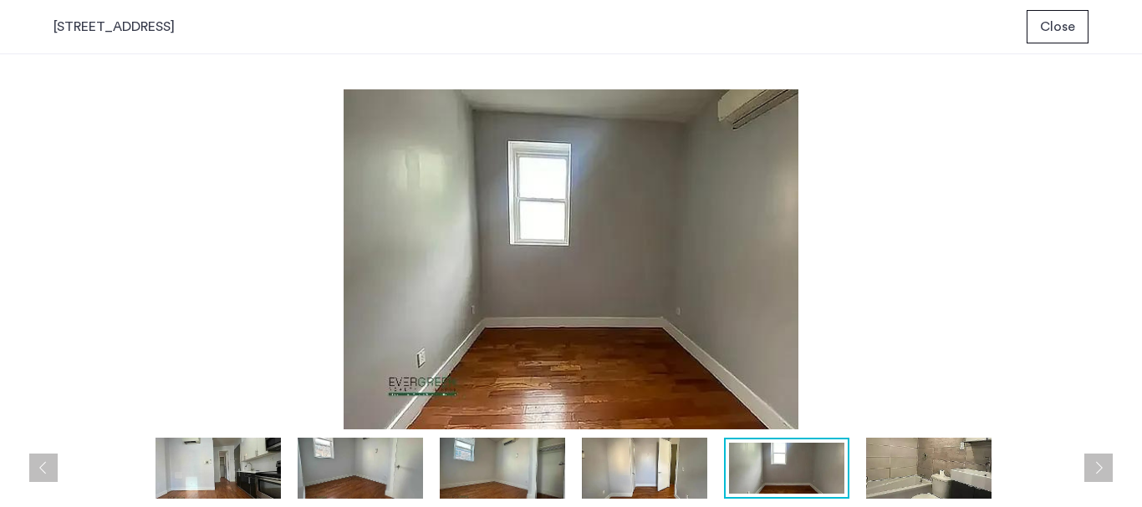
click at [879, 465] on img at bounding box center [928, 469] width 125 height 62
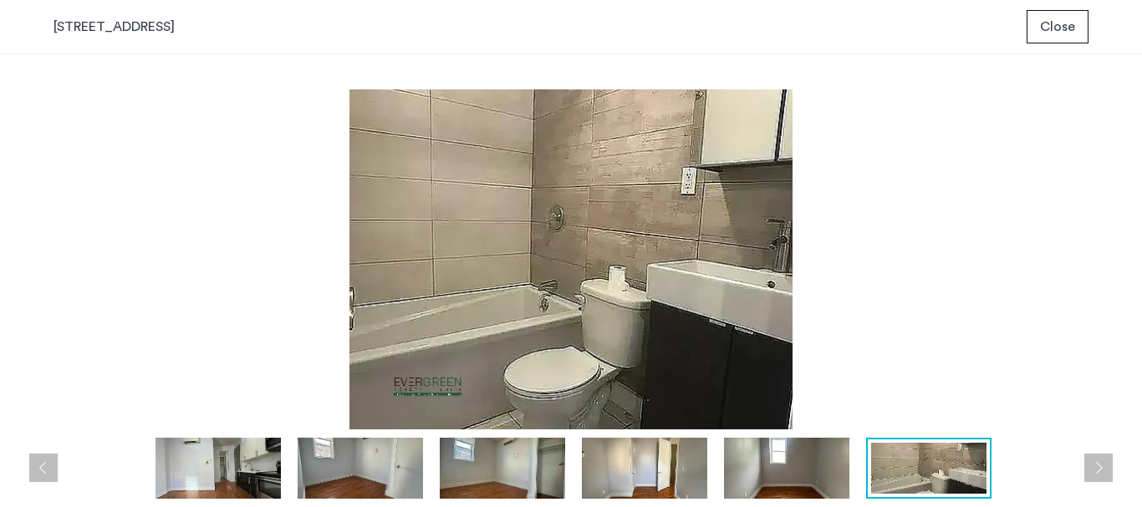
click at [1057, 14] on button "Close" at bounding box center [1058, 26] width 62 height 33
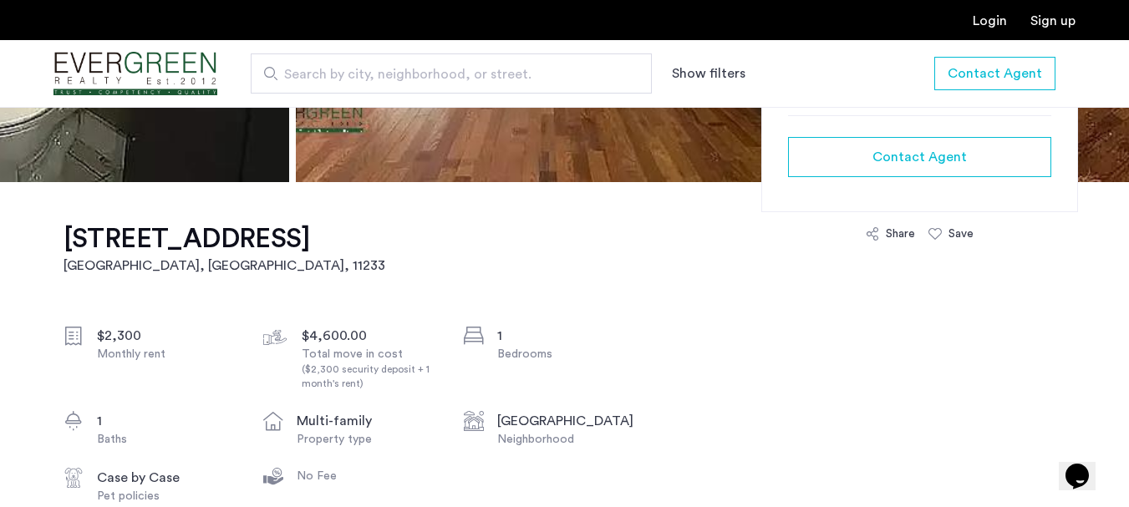
scroll to position [686, 0]
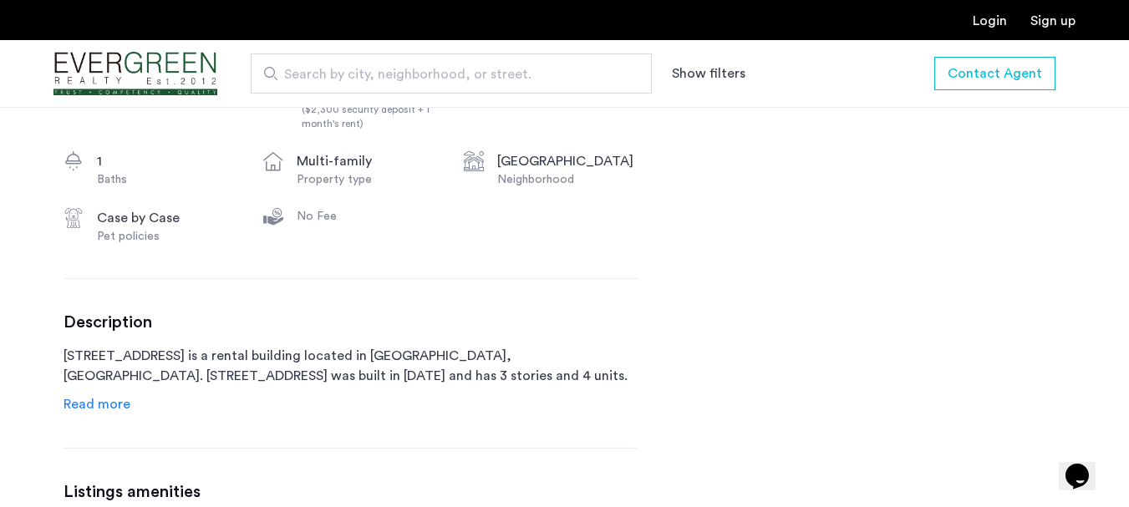
click at [113, 411] on span "Read more" at bounding box center [97, 404] width 67 height 13
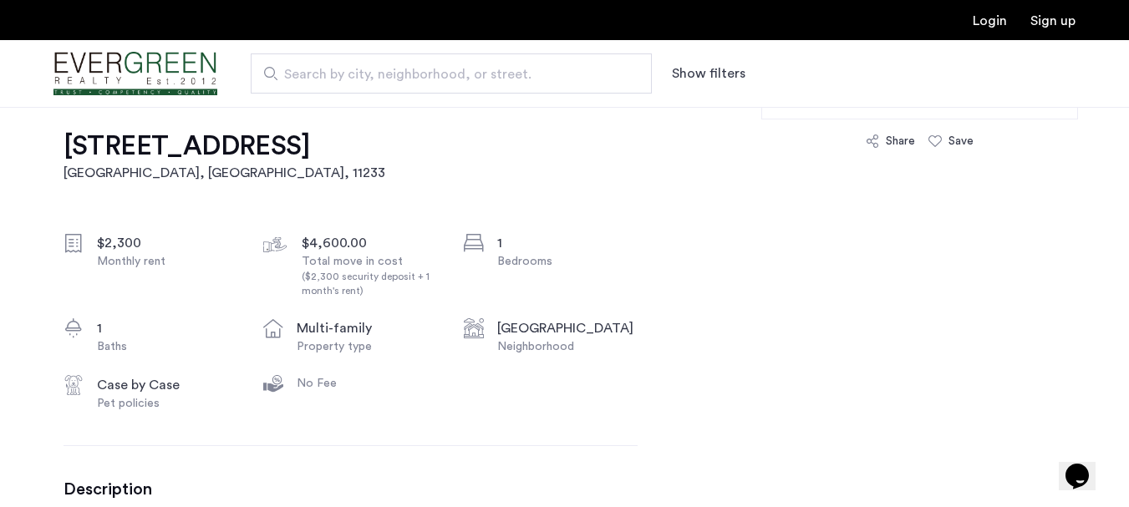
scroll to position [18, 0]
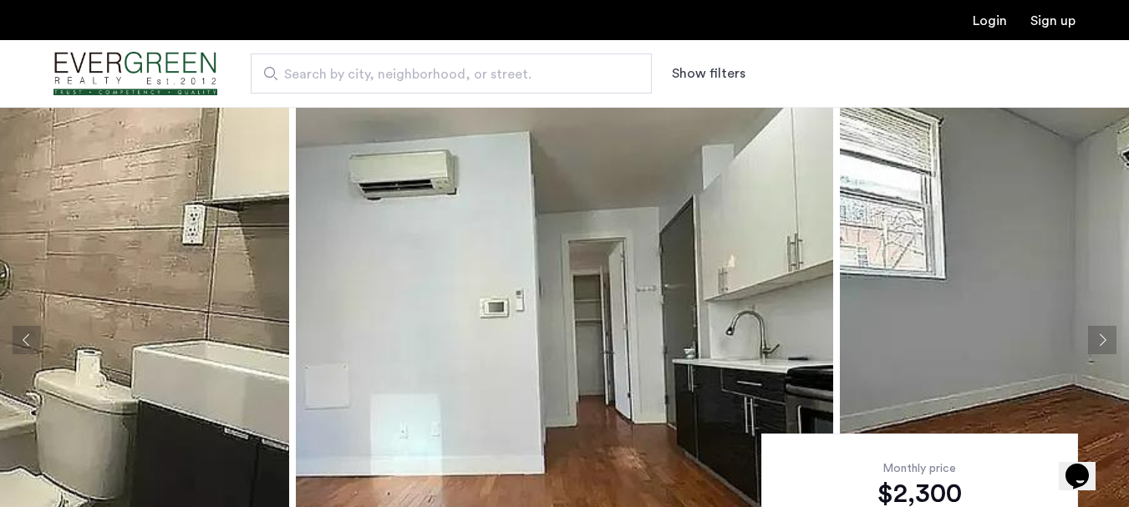
click at [686, 319] on img at bounding box center [564, 340] width 537 height 502
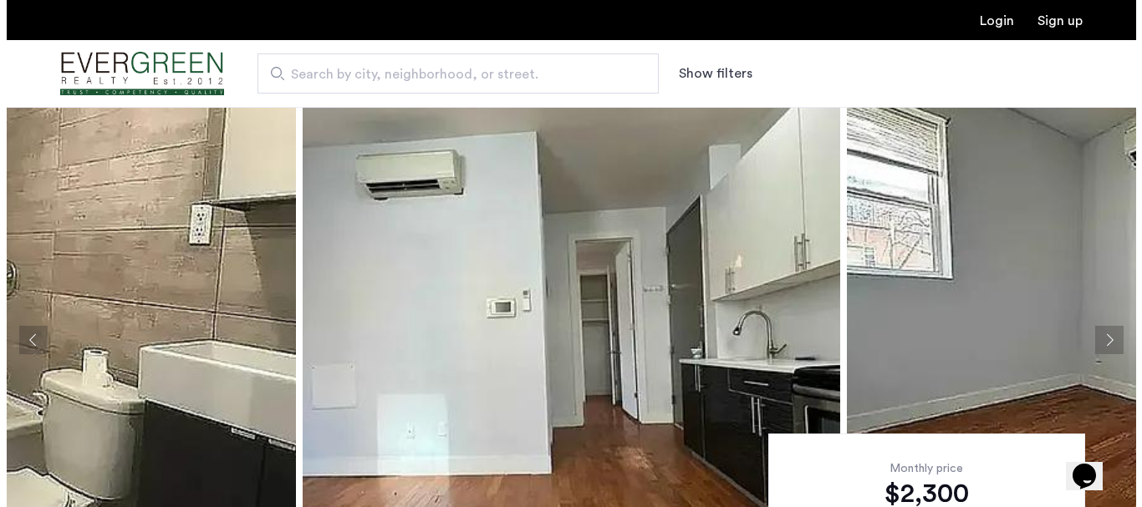
scroll to position [0, 0]
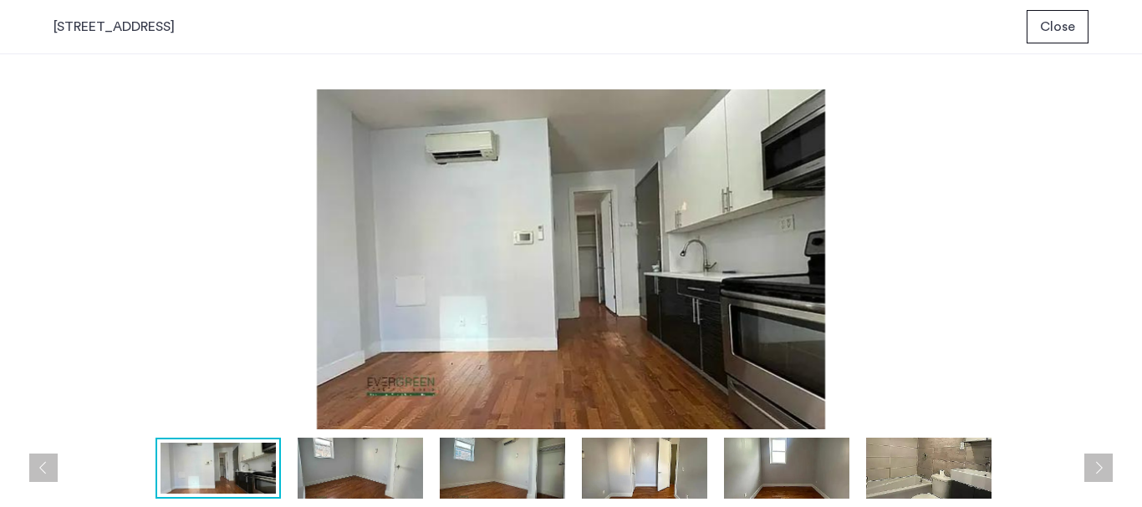
click at [1060, 30] on span "Close" at bounding box center [1057, 27] width 35 height 20
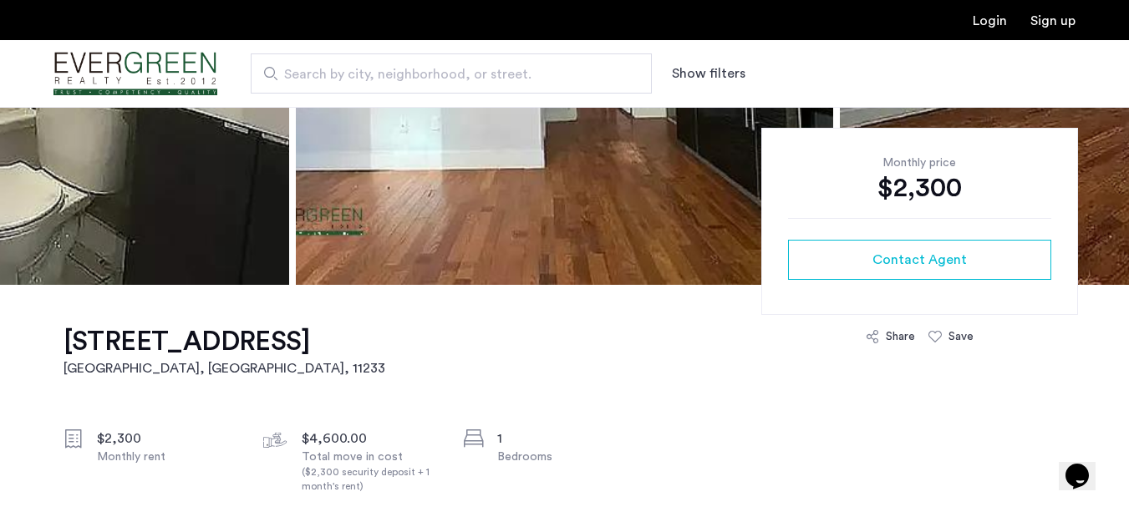
scroll to position [352, 0]
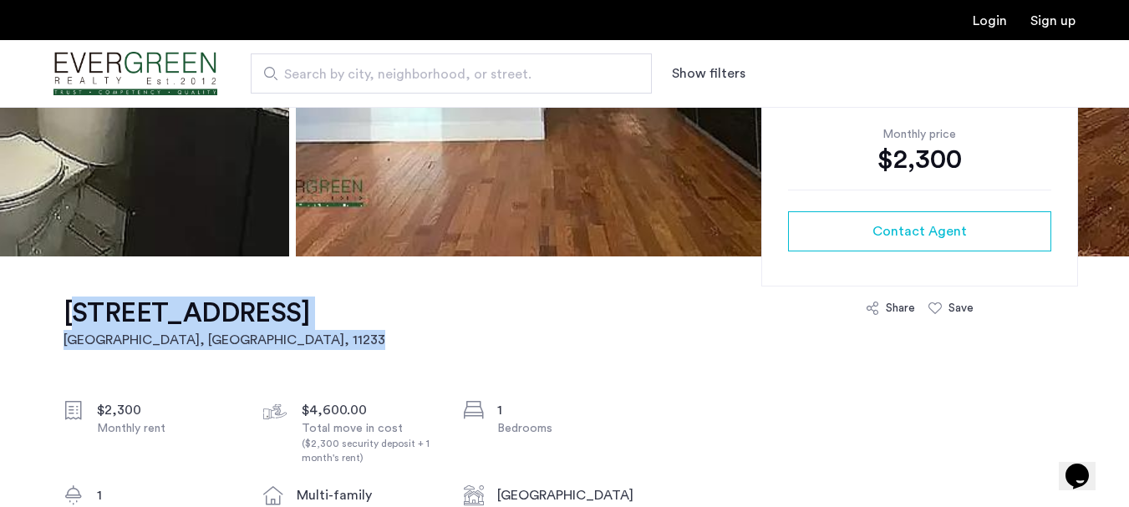
drag, startPoint x: 385, startPoint y: 309, endPoint x: 42, endPoint y: 308, distance: 342.7
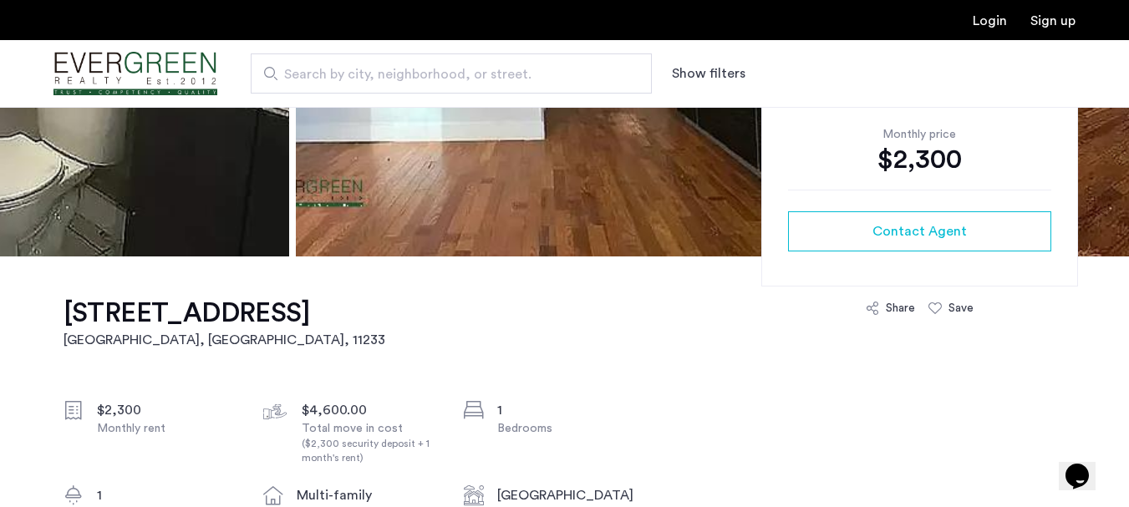
drag, startPoint x: 59, startPoint y: 310, endPoint x: 369, endPoint y: 308, distance: 310.1
copy h1 "2372 Pacific Street, Unit 1F"
click at [196, 315] on h1 "2372 Pacific Street, Unit 1F" at bounding box center [225, 313] width 322 height 33
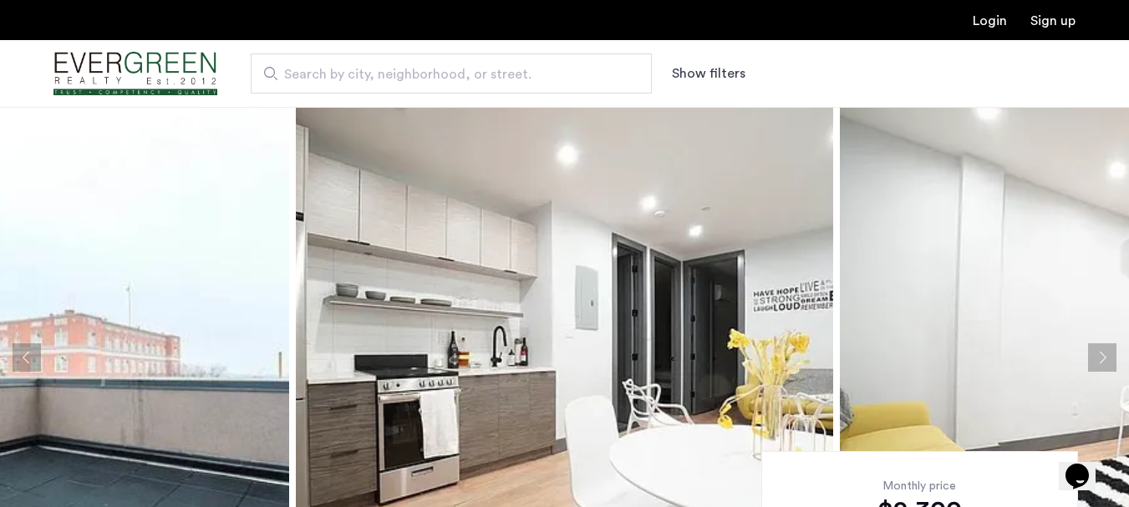
click at [438, 205] on img at bounding box center [564, 358] width 537 height 502
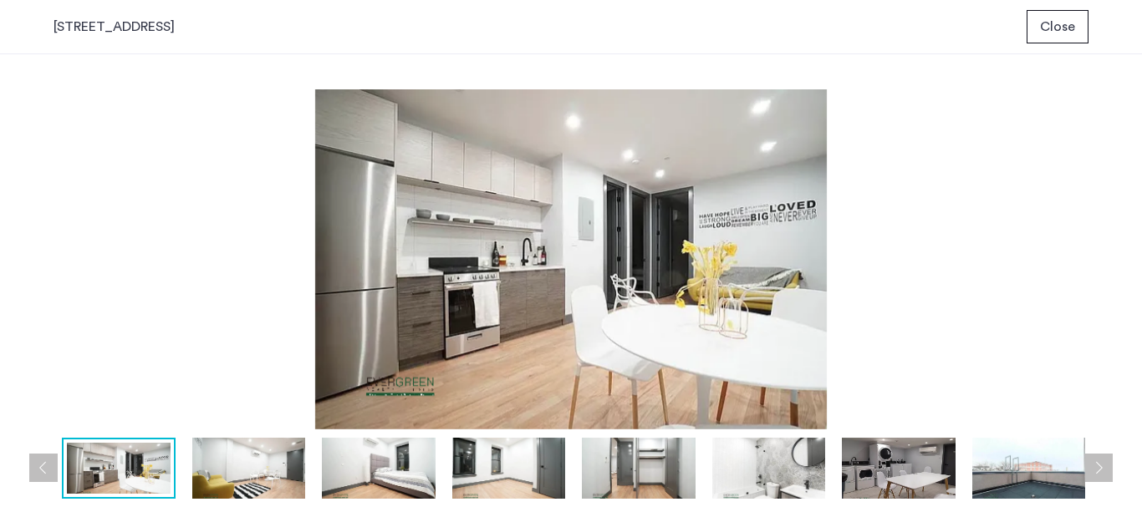
click at [1021, 277] on img at bounding box center [570, 259] width 1035 height 340
click at [252, 447] on img at bounding box center [249, 469] width 114 height 62
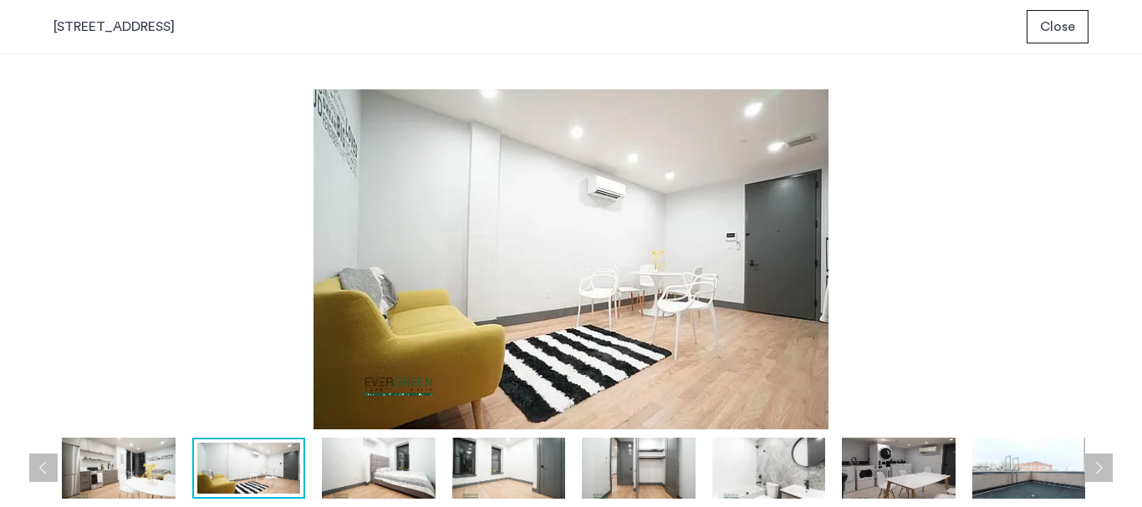
click at [385, 479] on img at bounding box center [379, 469] width 114 height 62
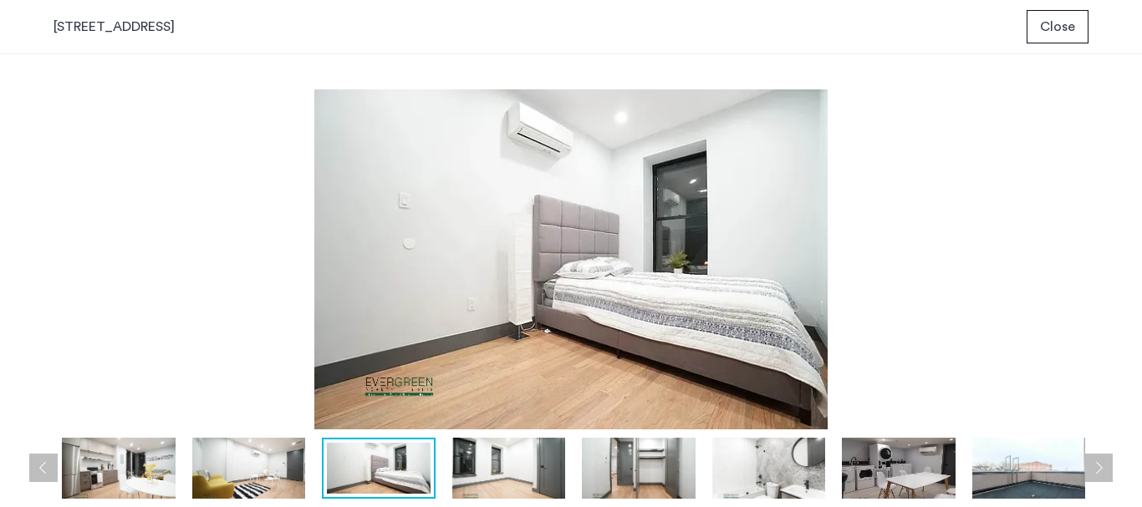
click at [263, 444] on img at bounding box center [249, 469] width 114 height 62
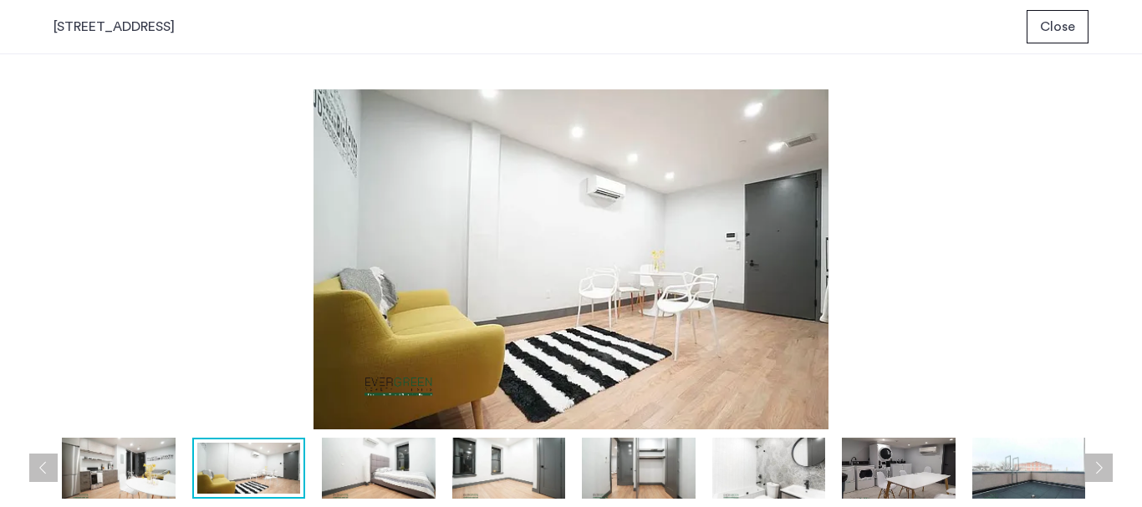
click at [391, 448] on img at bounding box center [379, 469] width 114 height 62
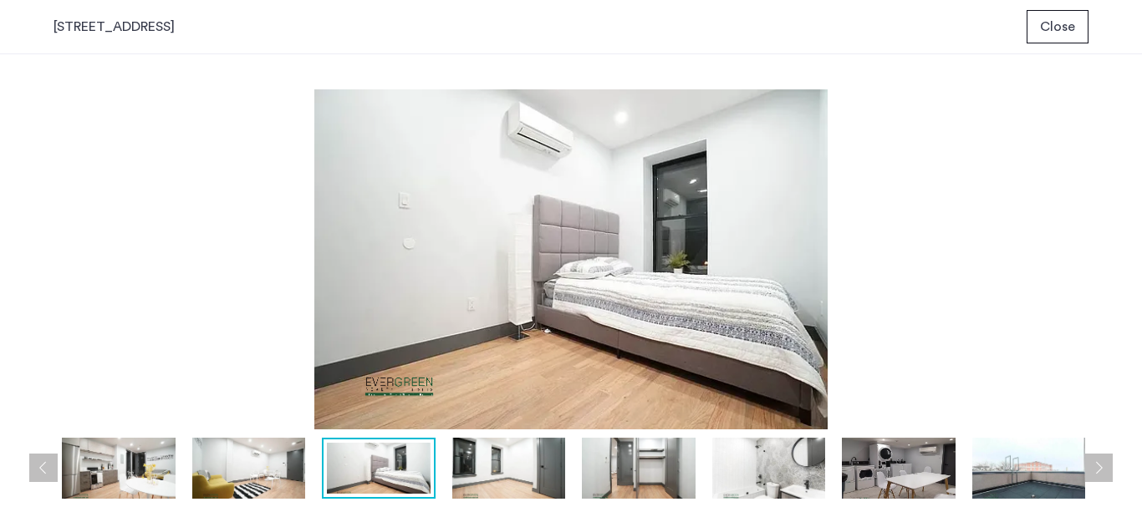
click at [523, 478] on img at bounding box center [509, 469] width 114 height 62
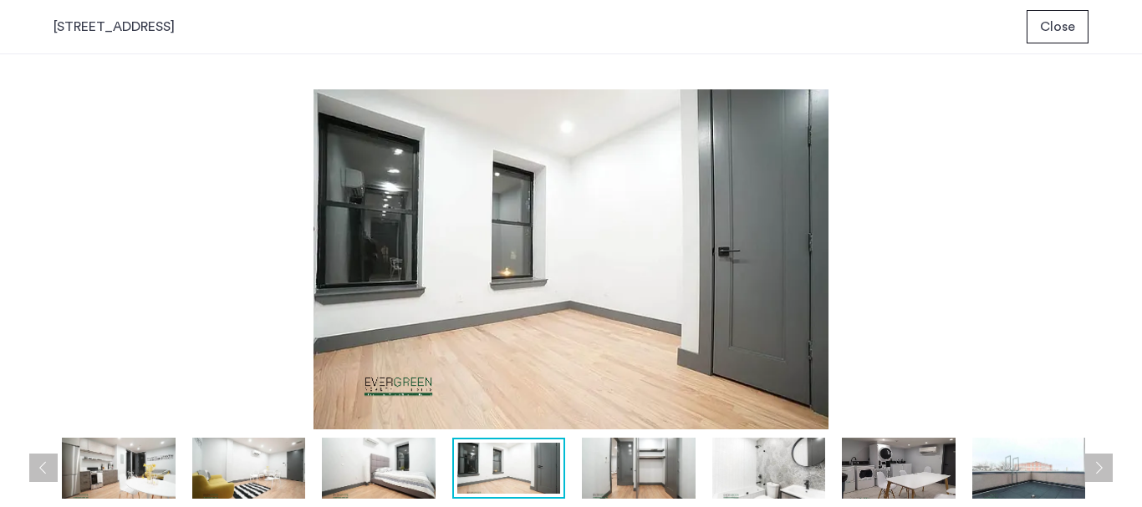
click at [660, 477] on img at bounding box center [639, 469] width 114 height 62
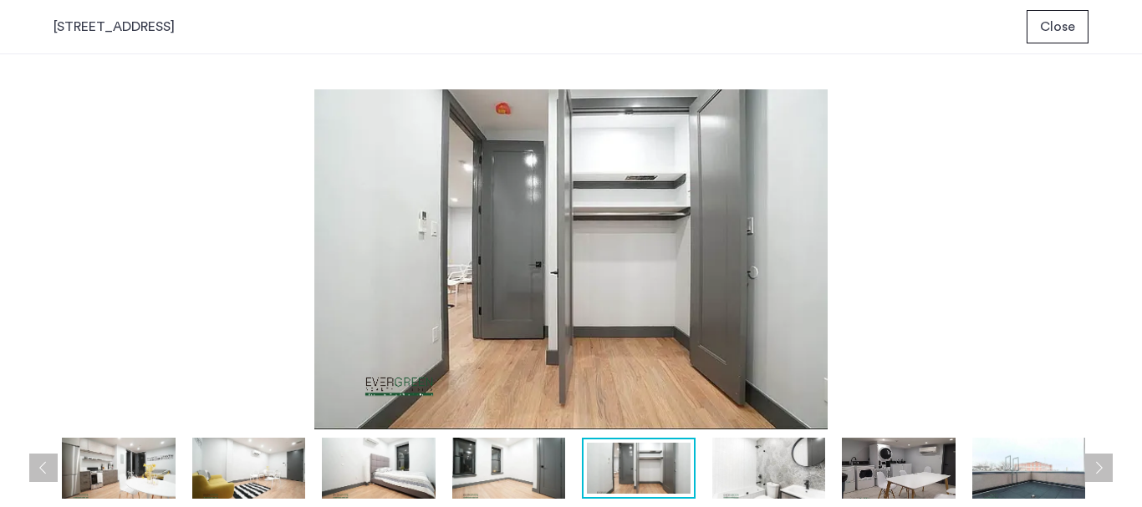
click at [757, 476] on img at bounding box center [769, 469] width 114 height 62
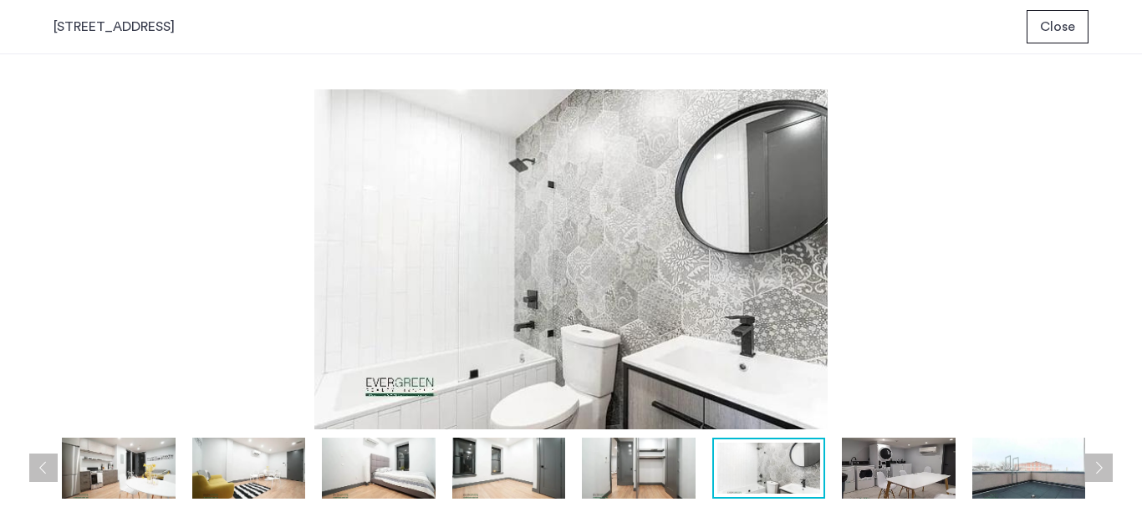
click at [869, 471] on img at bounding box center [899, 469] width 114 height 62
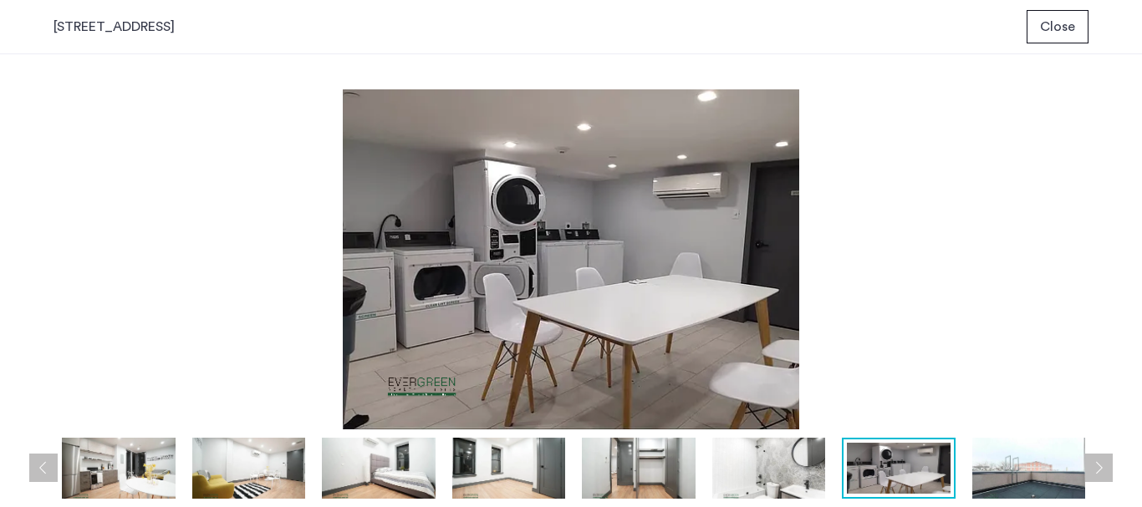
click at [1001, 473] on img at bounding box center [1029, 469] width 114 height 62
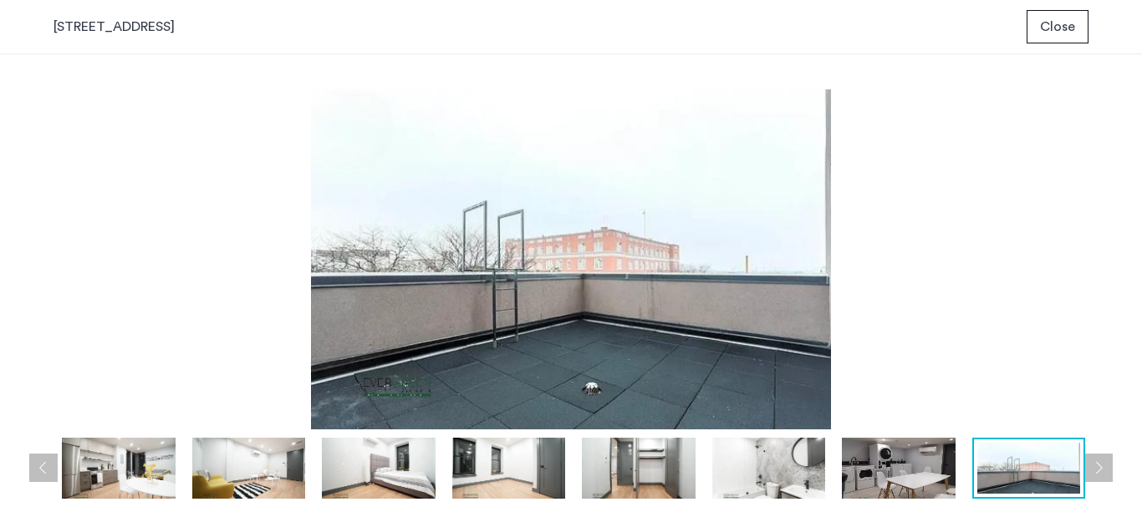
drag, startPoint x: 1071, startPoint y: 39, endPoint x: 1065, endPoint y: 46, distance: 8.9
click at [1071, 41] on button "Close" at bounding box center [1058, 26] width 62 height 33
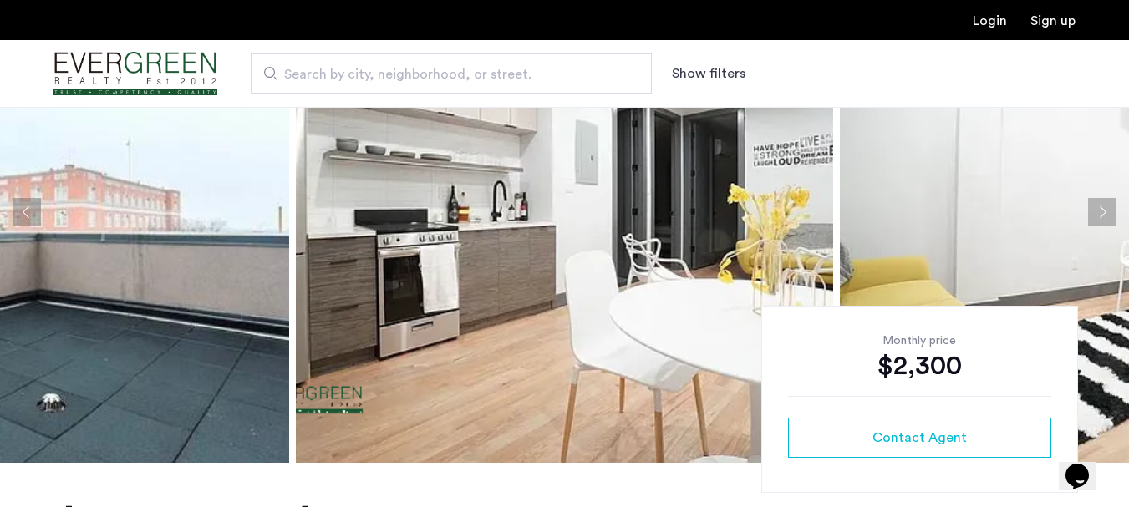
scroll to position [334, 0]
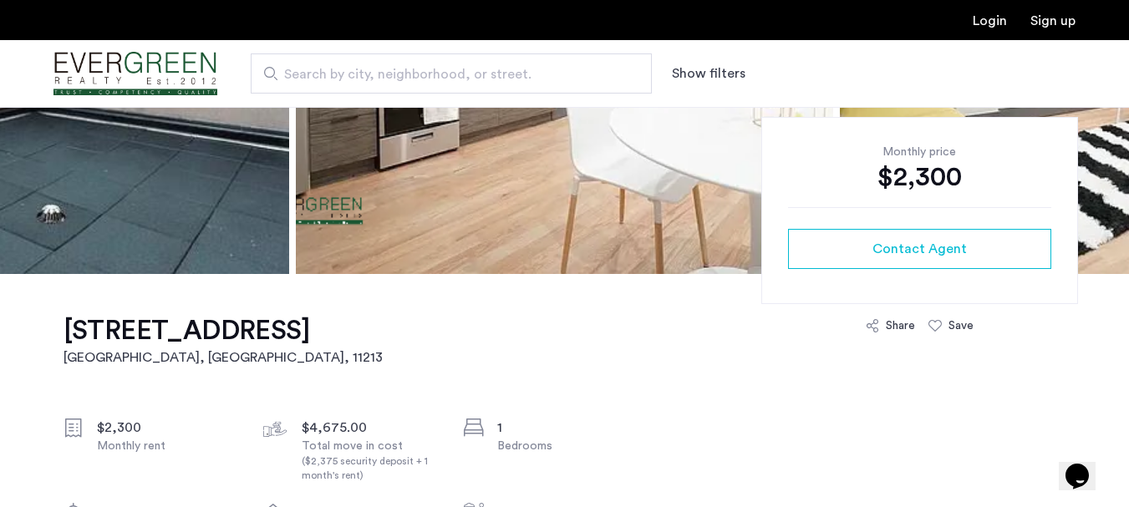
click at [221, 334] on h1 "[STREET_ADDRESS]" at bounding box center [223, 330] width 319 height 33
drag, startPoint x: 53, startPoint y: 327, endPoint x: 417, endPoint y: 331, distance: 363.6
copy h1 "[STREET_ADDRESS]"
click at [315, 316] on h1 "207 Rochester Avenue, Unit 1A" at bounding box center [223, 330] width 319 height 33
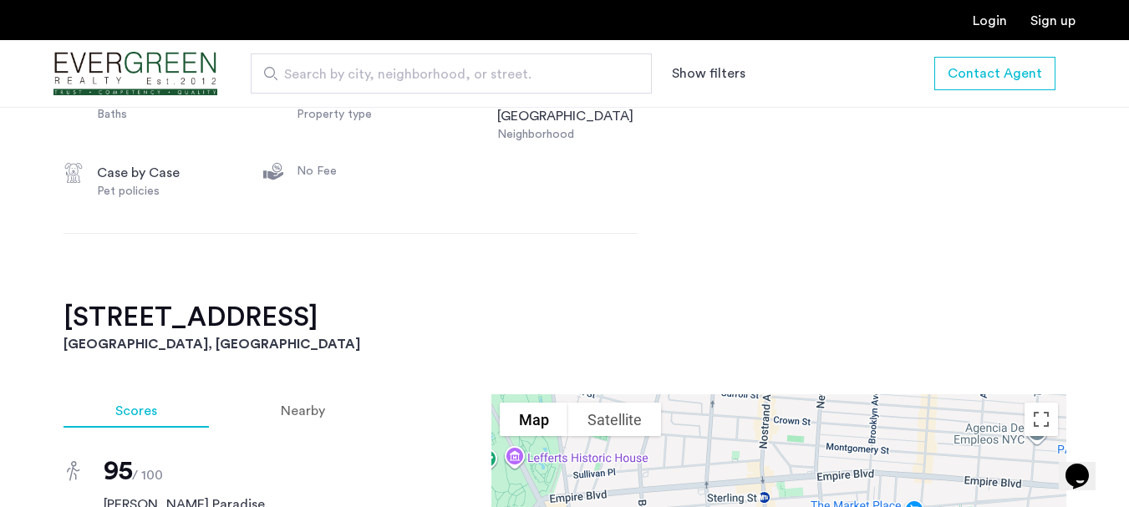
scroll to position [752, 0]
drag, startPoint x: 437, startPoint y: 315, endPoint x: 49, endPoint y: 311, distance: 387.9
copy h2 "1195 Nostrand Avenue, Unit 0"
click at [200, 321] on h2 "1195 Nostrand Avenue, Unit 0" at bounding box center [565, 316] width 1003 height 33
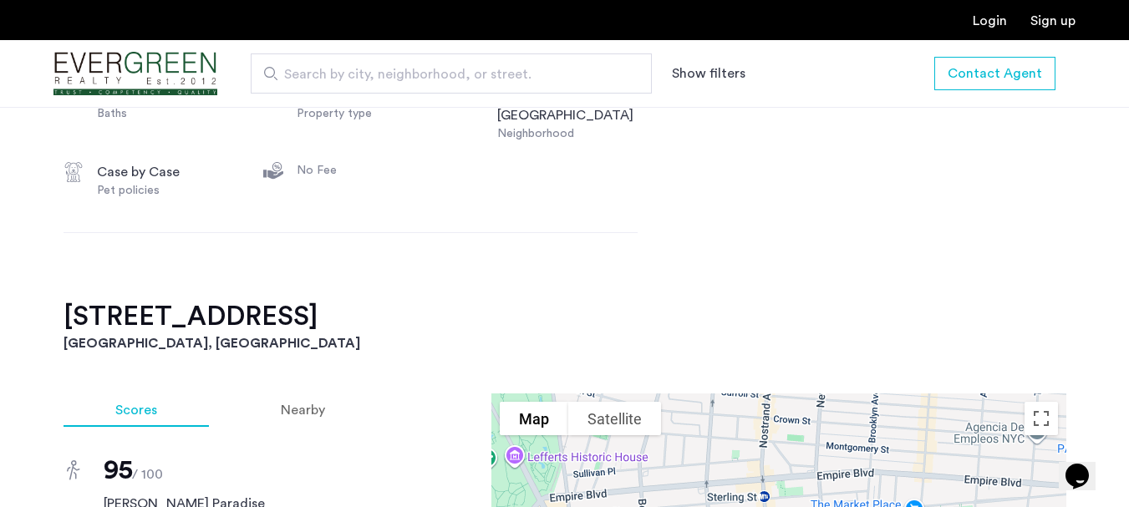
drag, startPoint x: 250, startPoint y: 324, endPoint x: 356, endPoint y: 49, distance: 294.8
click at [252, 324] on h2 "1195 Nostrand Avenue, Unit 0" at bounding box center [565, 316] width 1003 height 33
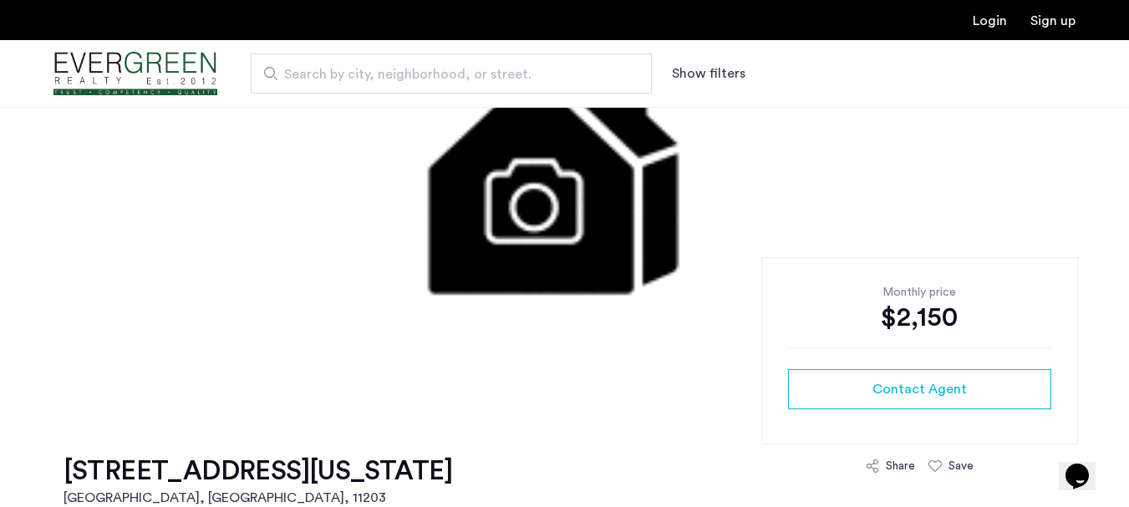
scroll to position [418, 0]
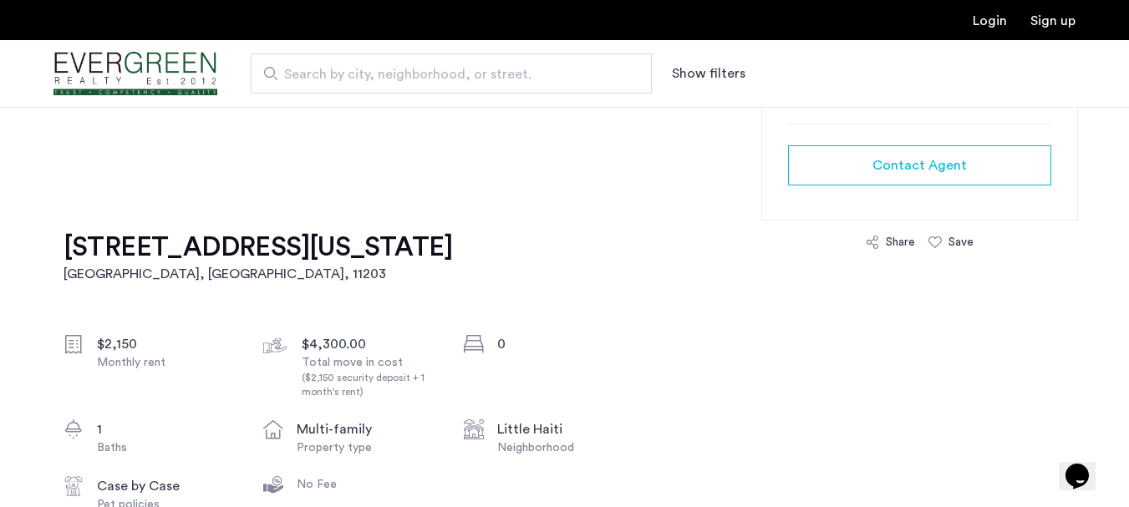
click at [246, 261] on h1 "[STREET_ADDRESS][US_STATE]" at bounding box center [258, 247] width 389 height 33
